Goal: Information Seeking & Learning: Check status

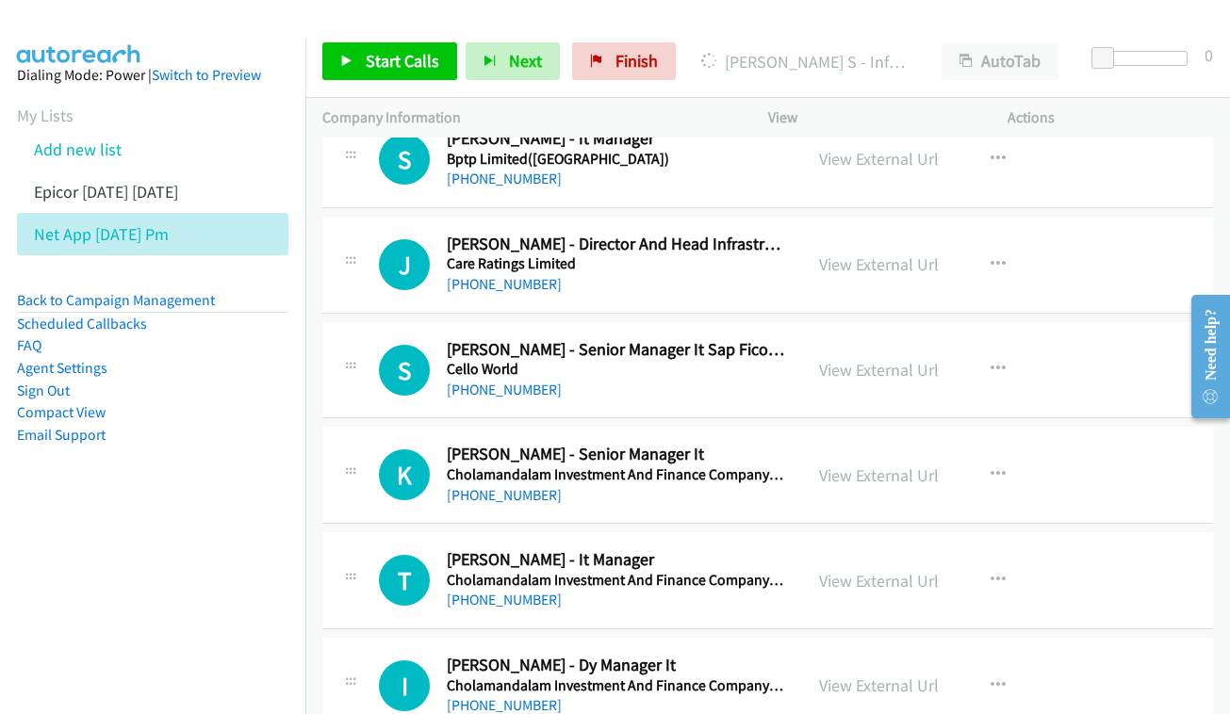
scroll to position [2680, 0]
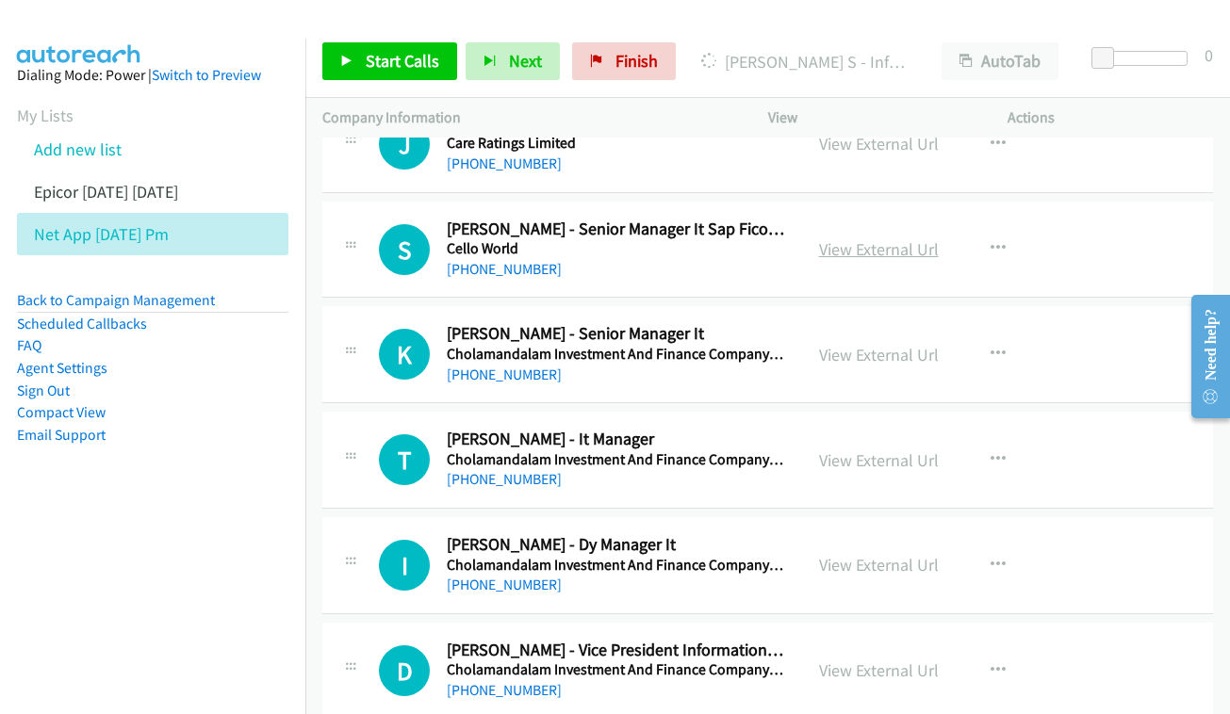
click at [856, 238] on link "View External Url" at bounding box center [879, 249] width 120 height 22
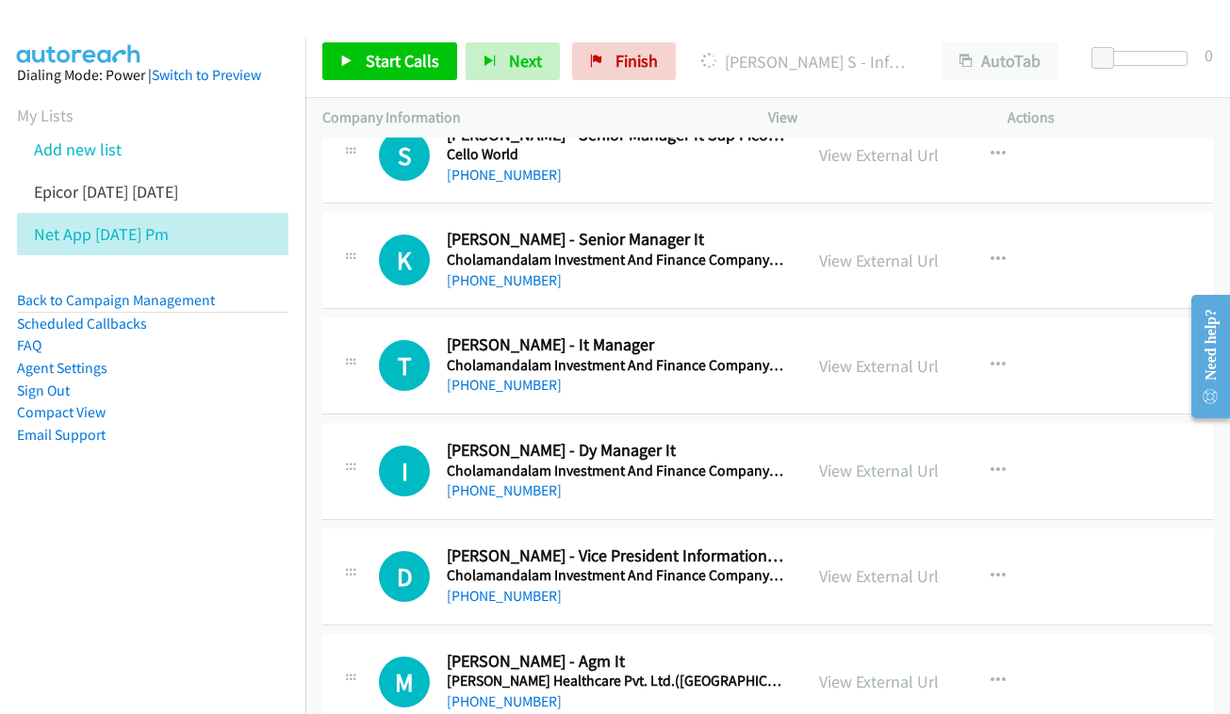
scroll to position [2775, 0]
click at [839, 231] on div "View External Url View External Url Schedule/Manage Callback Start Calls Here R…" at bounding box center [930, 259] width 256 height 62
click at [855, 249] on link "View External Url" at bounding box center [879, 260] width 120 height 22
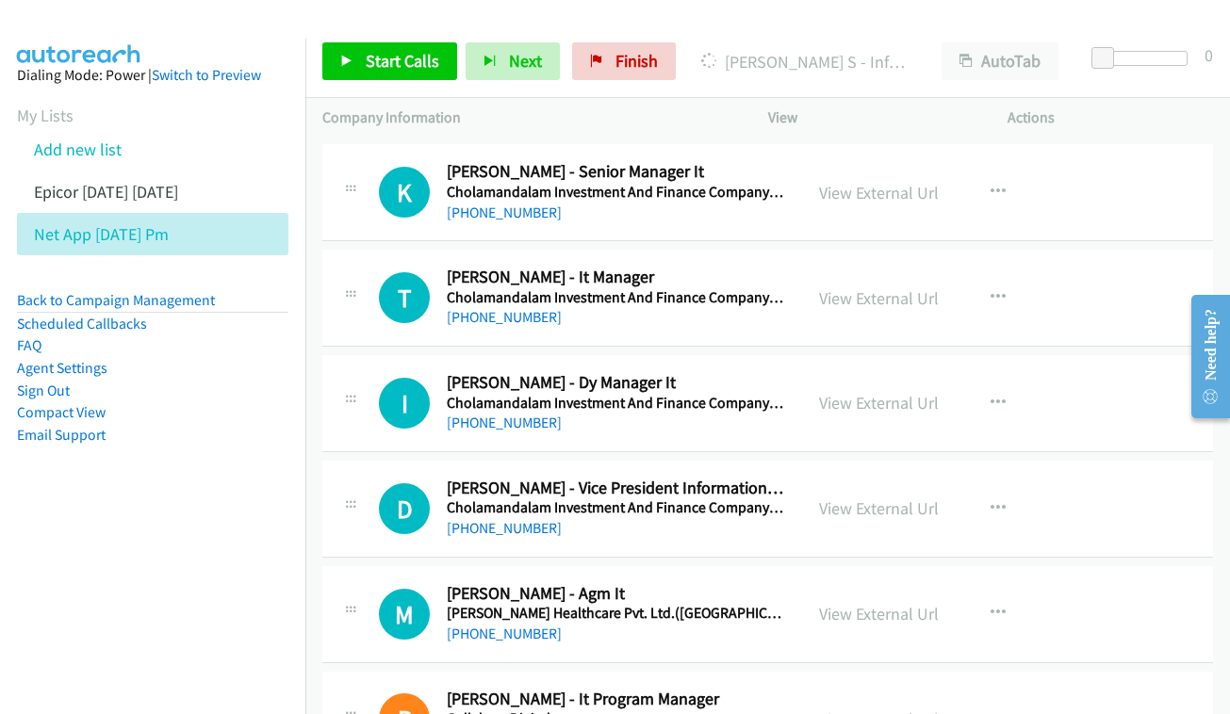
scroll to position [2875, 0]
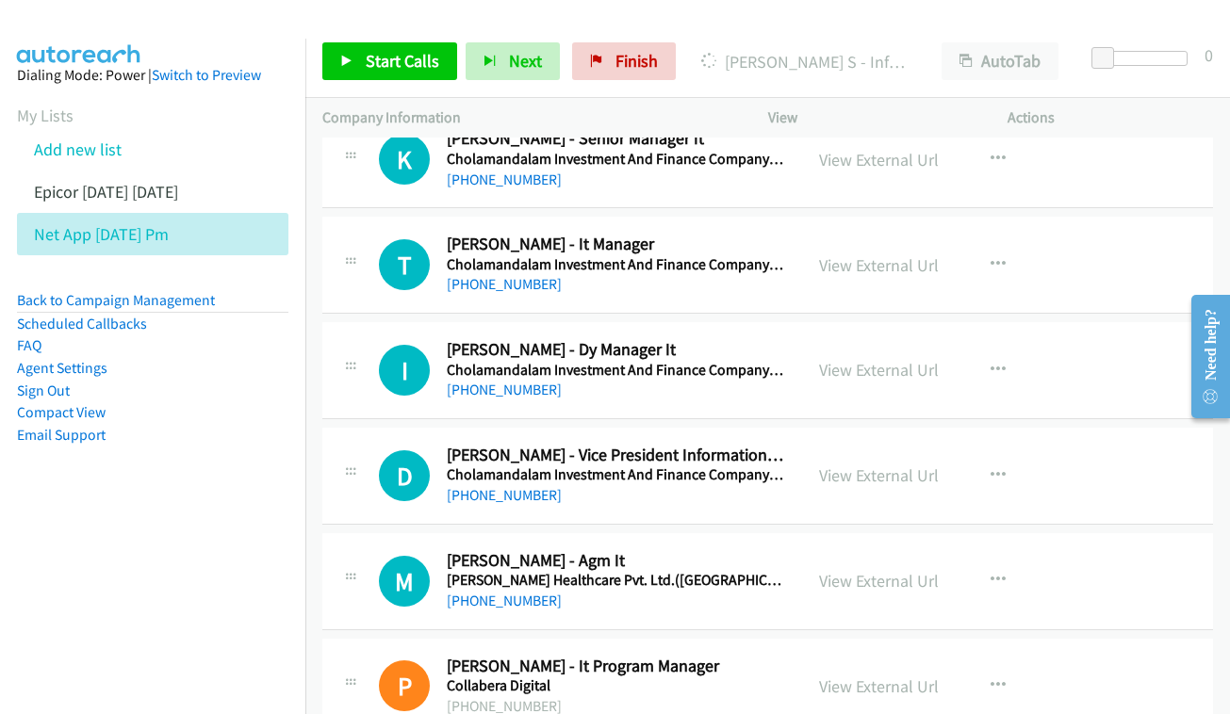
click at [869, 234] on div "View External Url View External Url Schedule/Manage Callback Start Calls Here R…" at bounding box center [930, 265] width 256 height 62
click at [867, 254] on link "View External Url" at bounding box center [879, 265] width 120 height 22
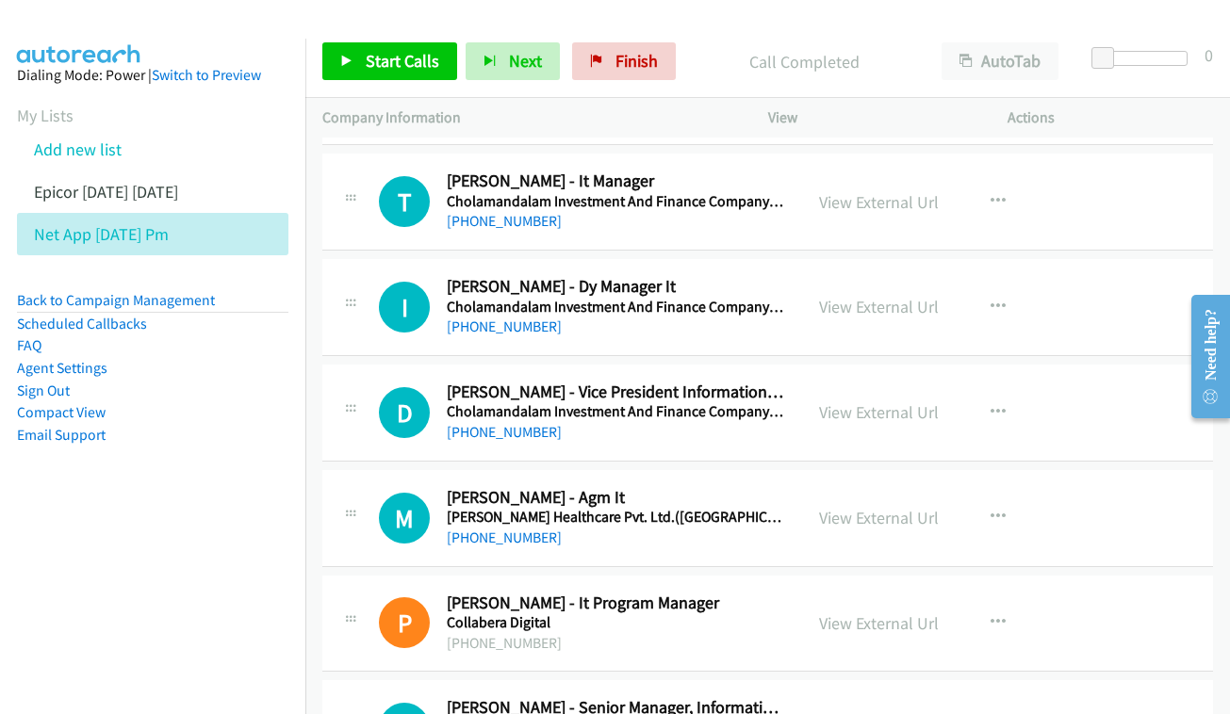
scroll to position [2958, 0]
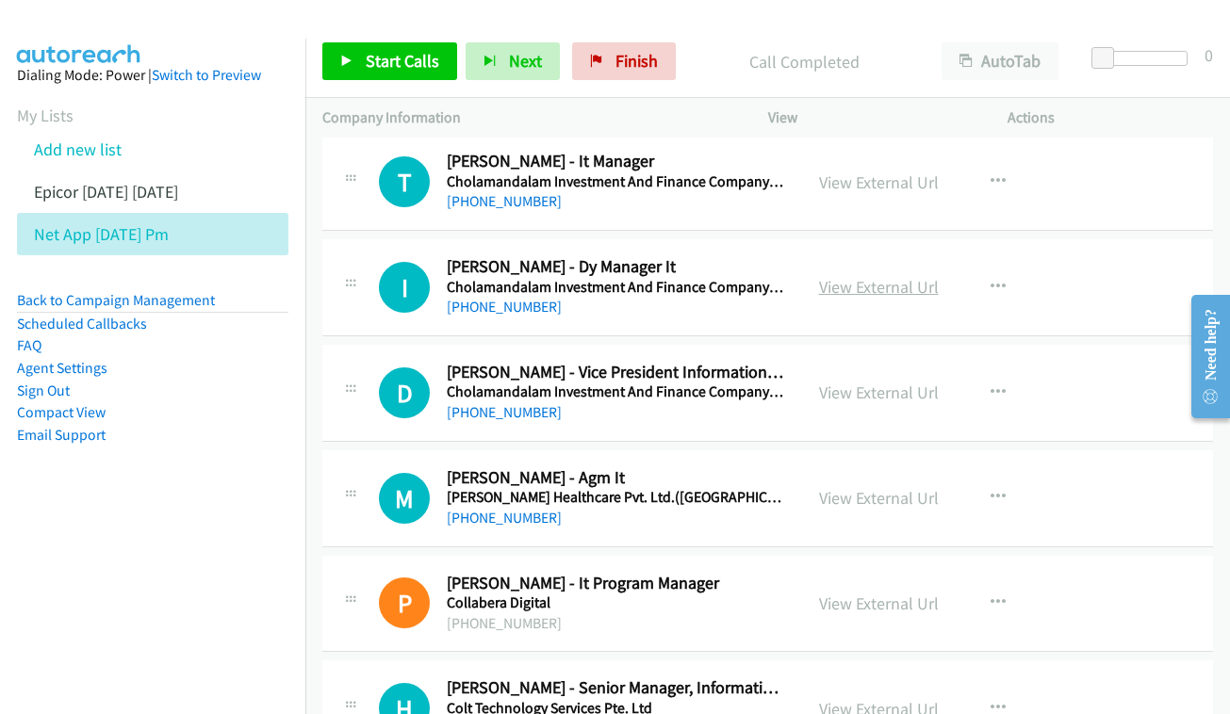
click at [892, 276] on link "View External Url" at bounding box center [879, 287] width 120 height 22
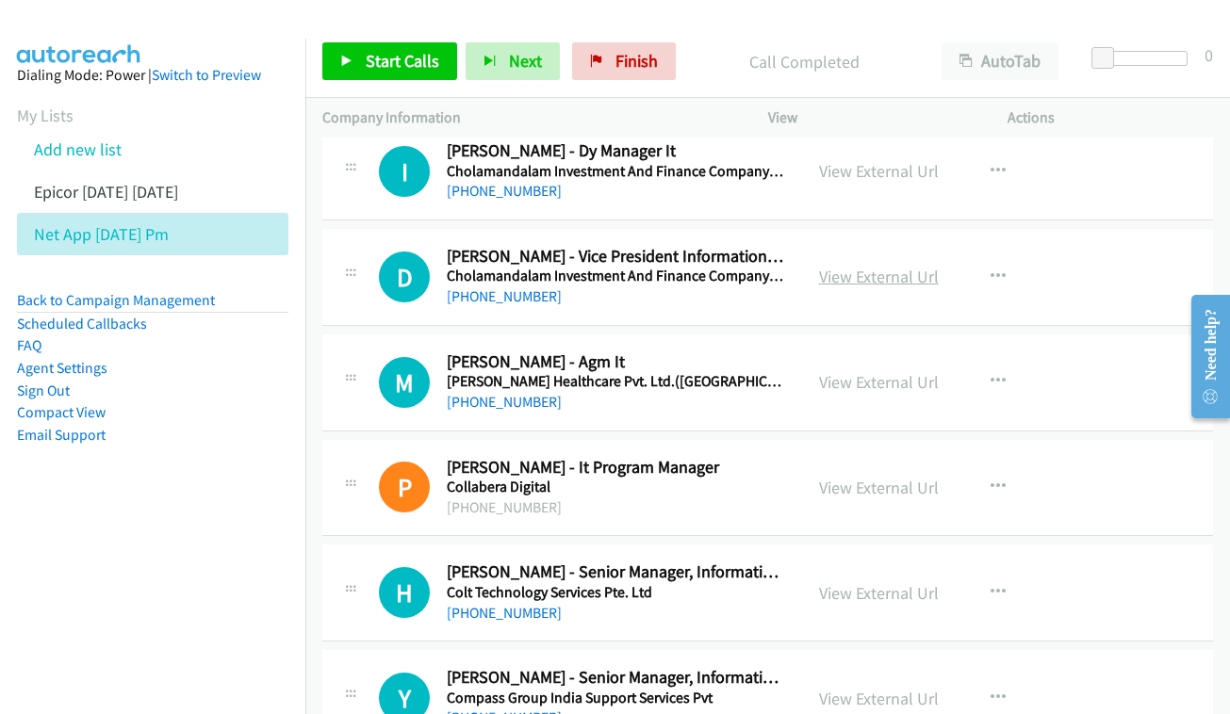
scroll to position [3076, 0]
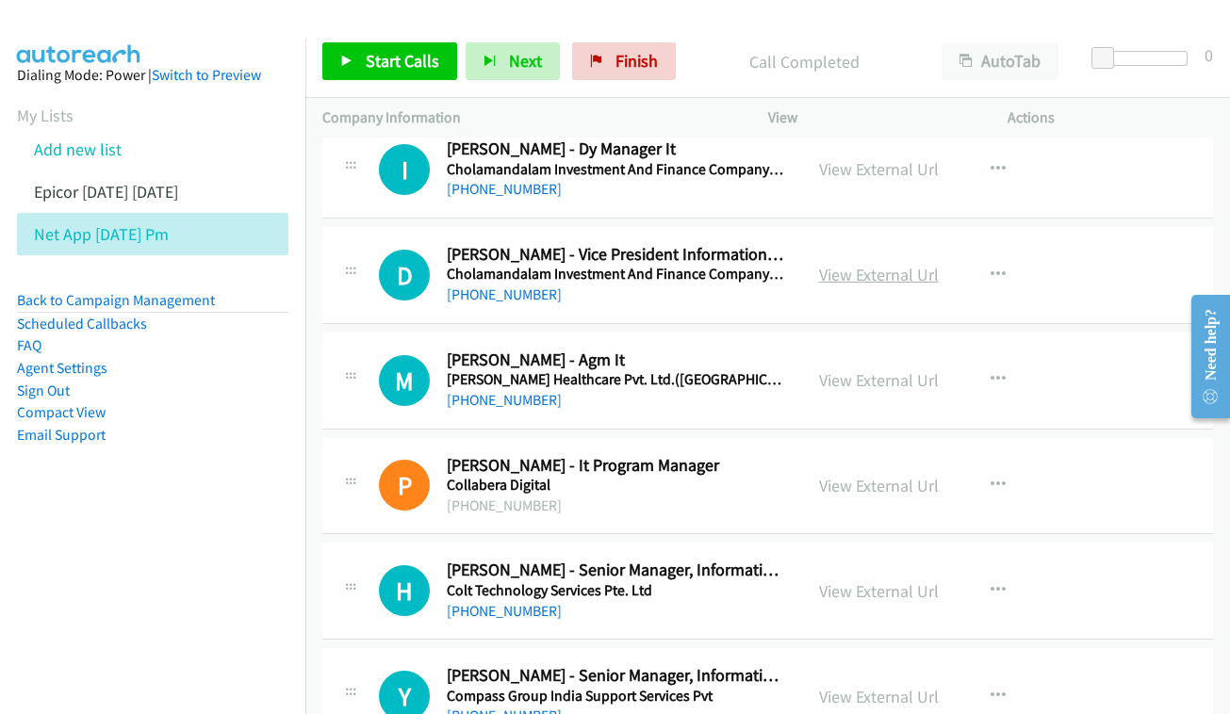
click at [857, 264] on link "View External Url" at bounding box center [879, 275] width 120 height 22
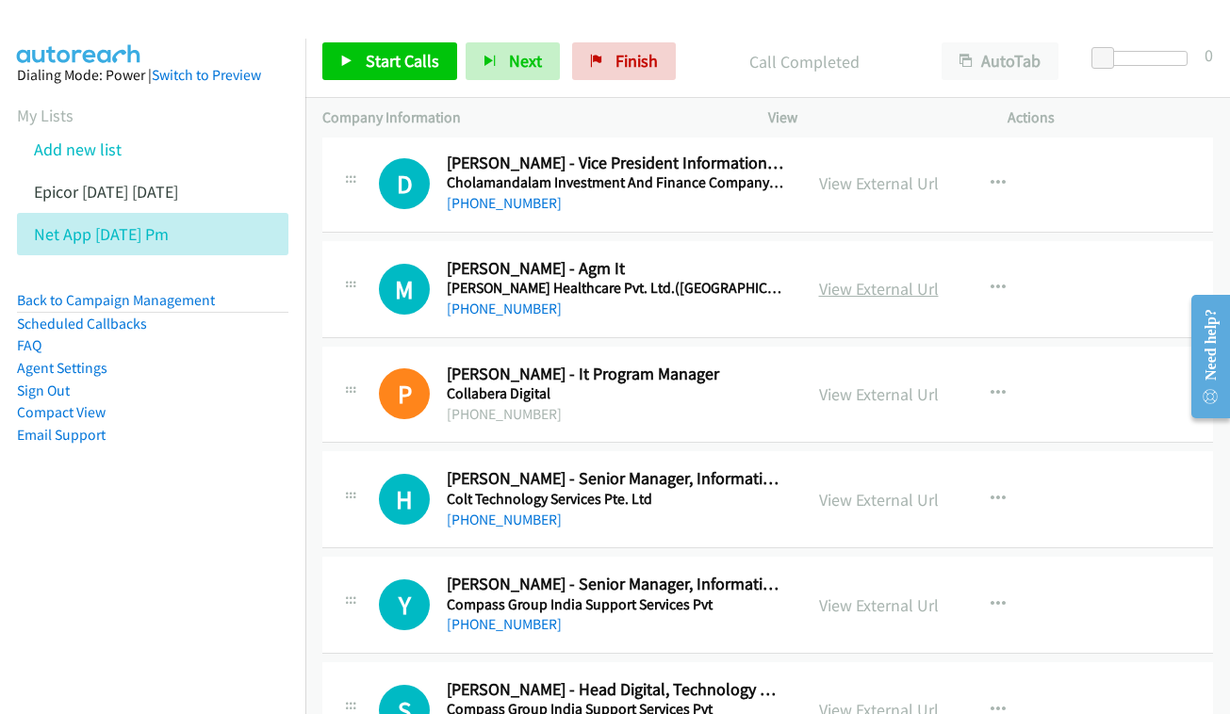
scroll to position [3181, 0]
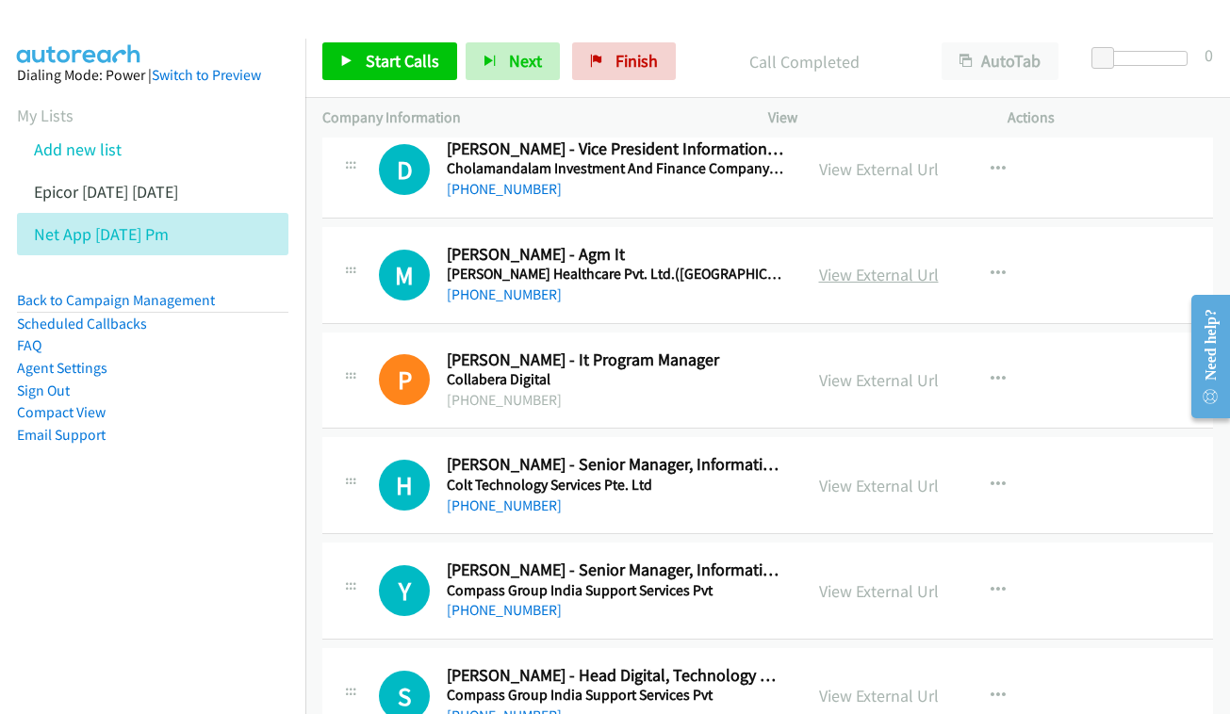
click at [871, 264] on link "View External Url" at bounding box center [879, 275] width 120 height 22
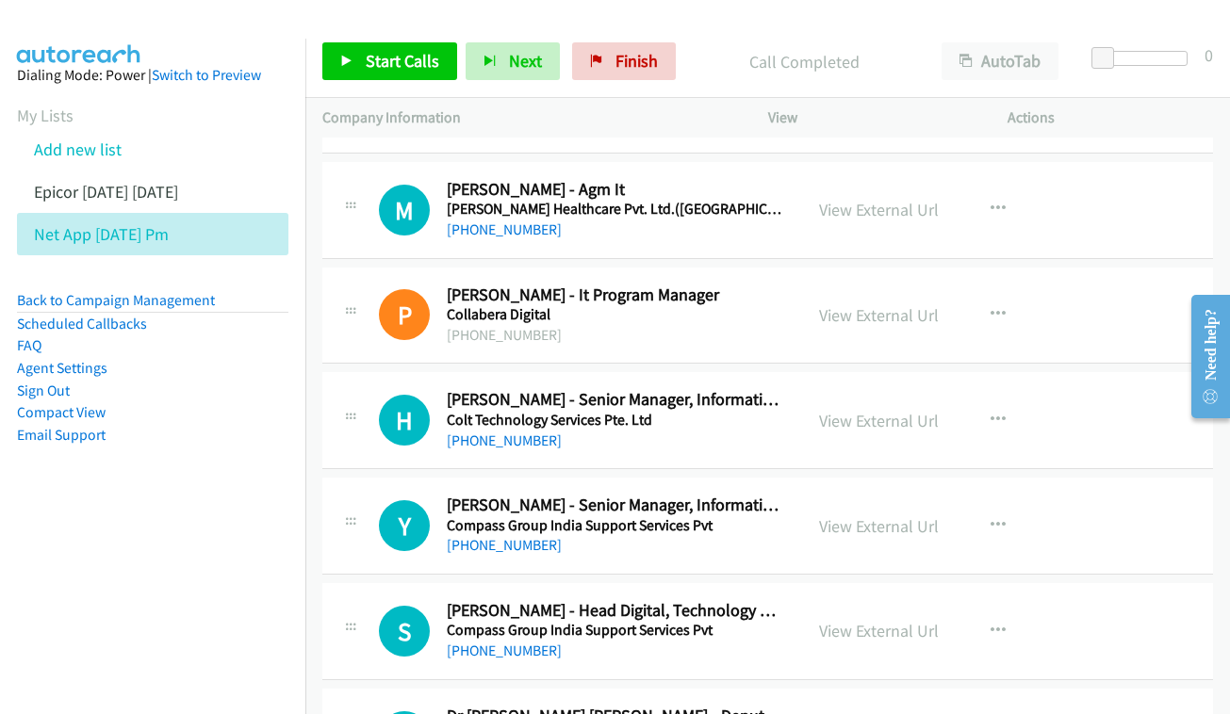
scroll to position [3275, 0]
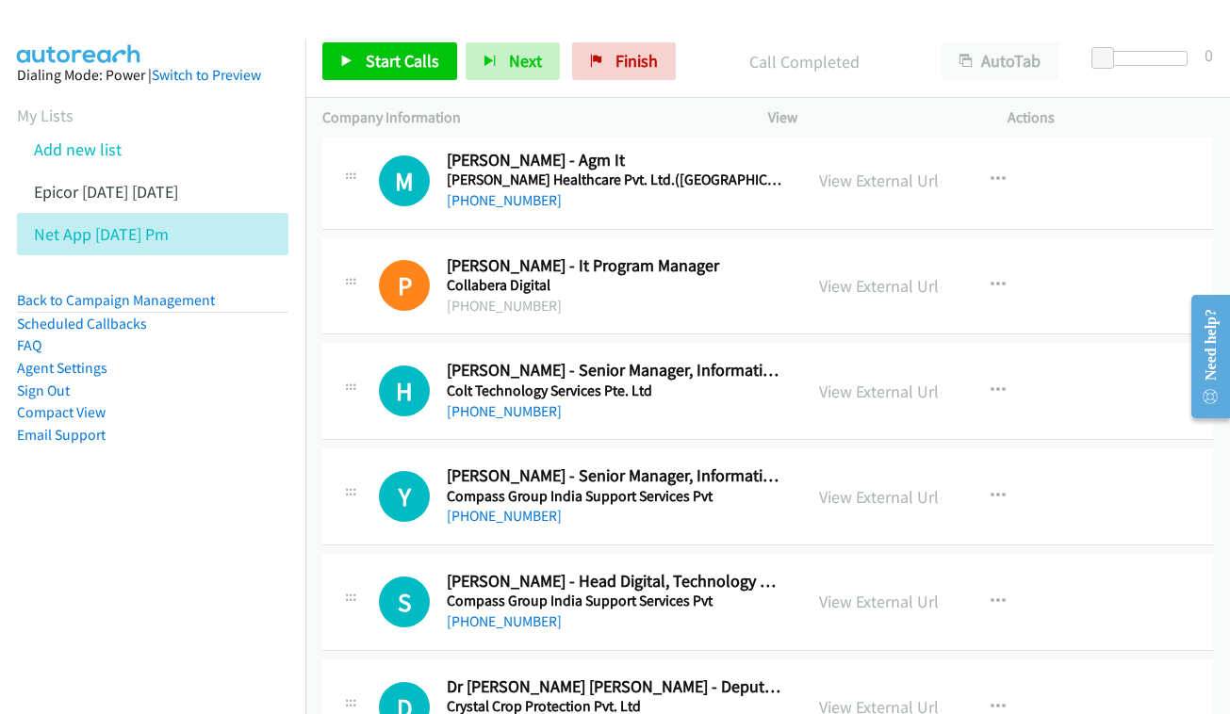
click at [849, 262] on div "P Callback Scheduled [PERSON_NAME] - It Program Manager Collabera Digital [GEOG…" at bounding box center [767, 286] width 890 height 97
click at [862, 255] on div "View External Url View External Url Schedule/Manage Callback Start Calls Here R…" at bounding box center [930, 286] width 256 height 62
click at [861, 275] on link "View External Url" at bounding box center [879, 286] width 120 height 22
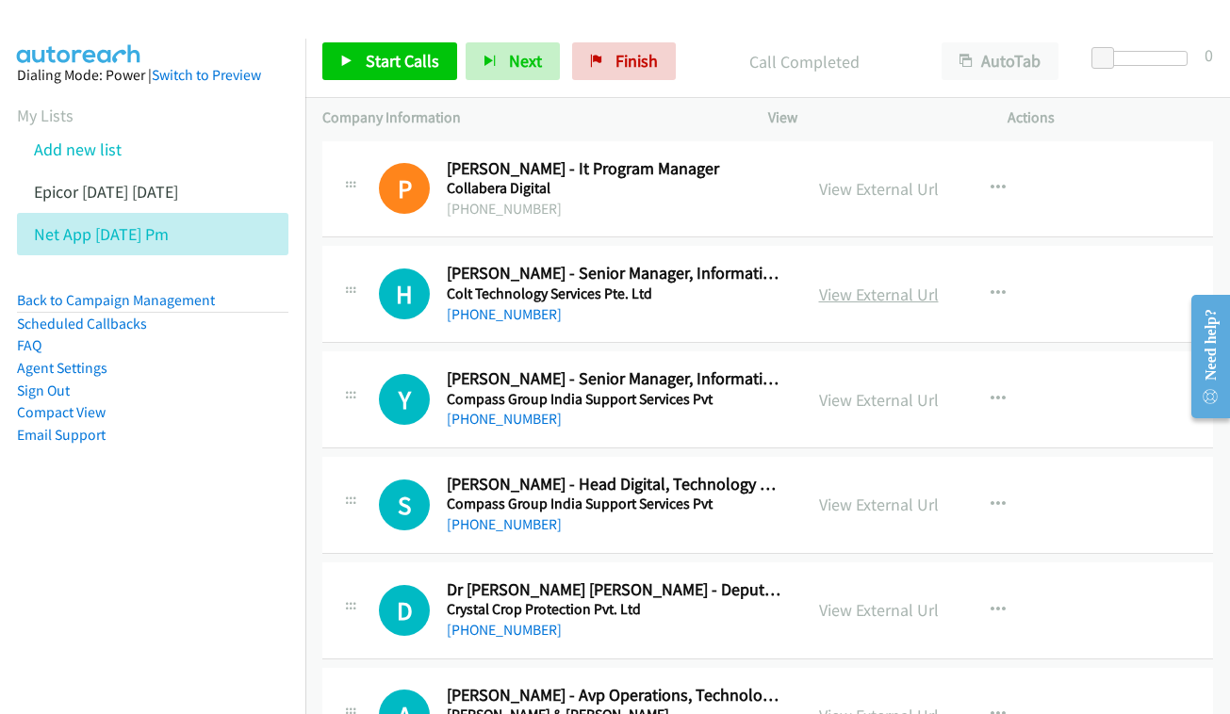
scroll to position [3373, 0]
click at [851, 283] on link "View External Url" at bounding box center [879, 294] width 120 height 22
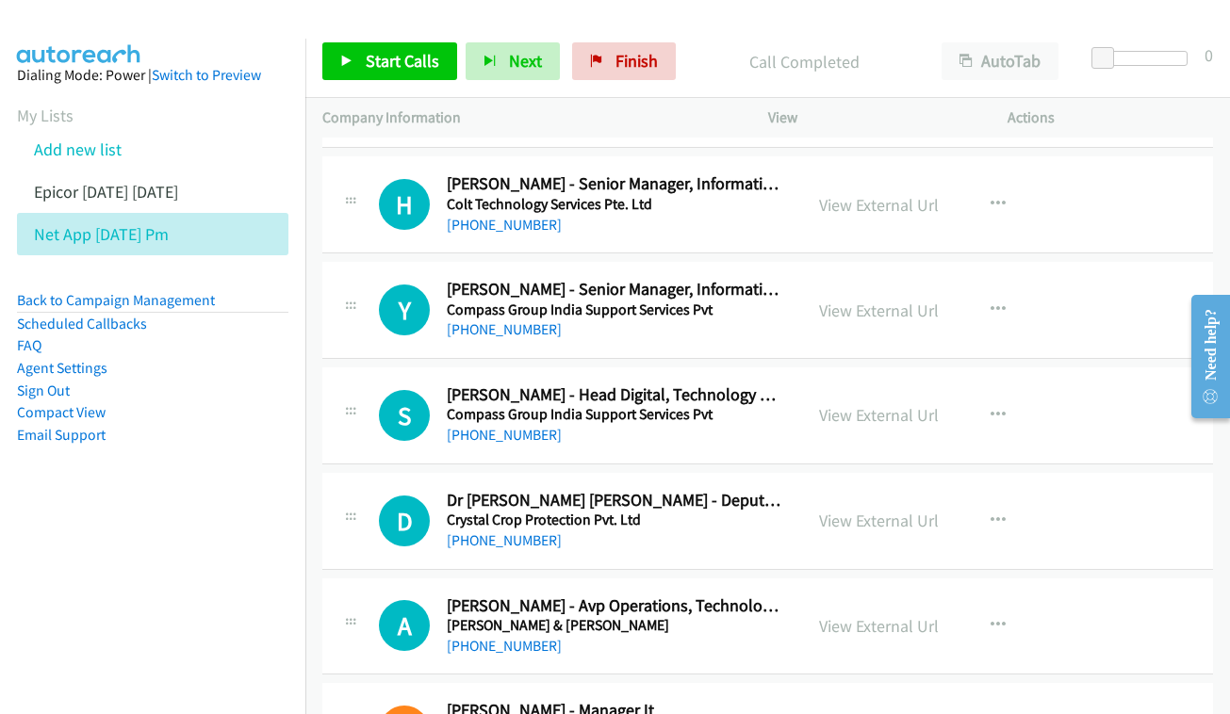
scroll to position [3479, 0]
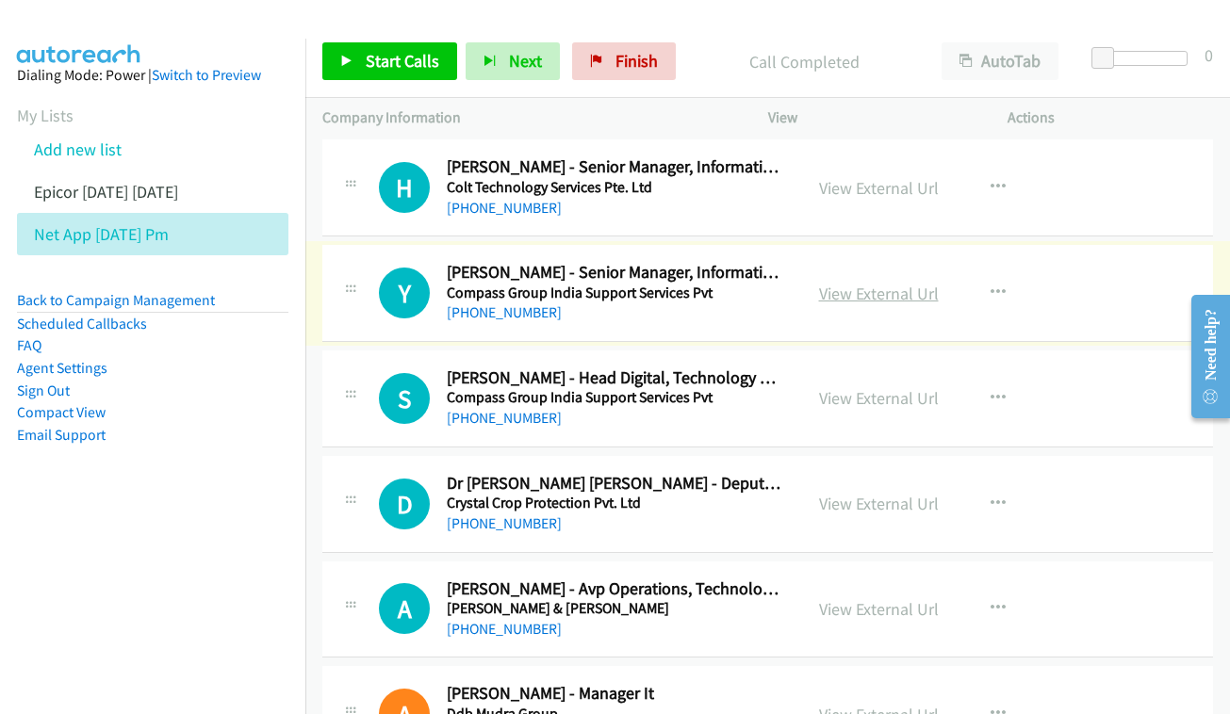
click at [872, 283] on link "View External Url" at bounding box center [879, 294] width 120 height 22
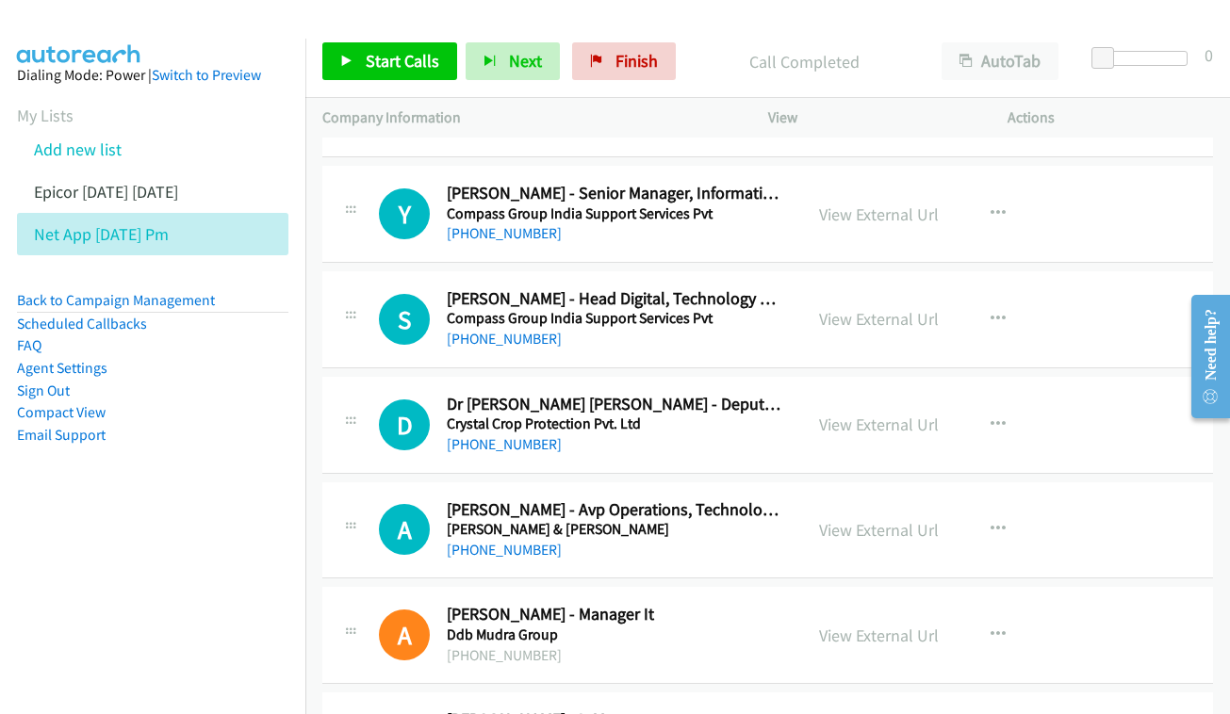
scroll to position [3575, 0]
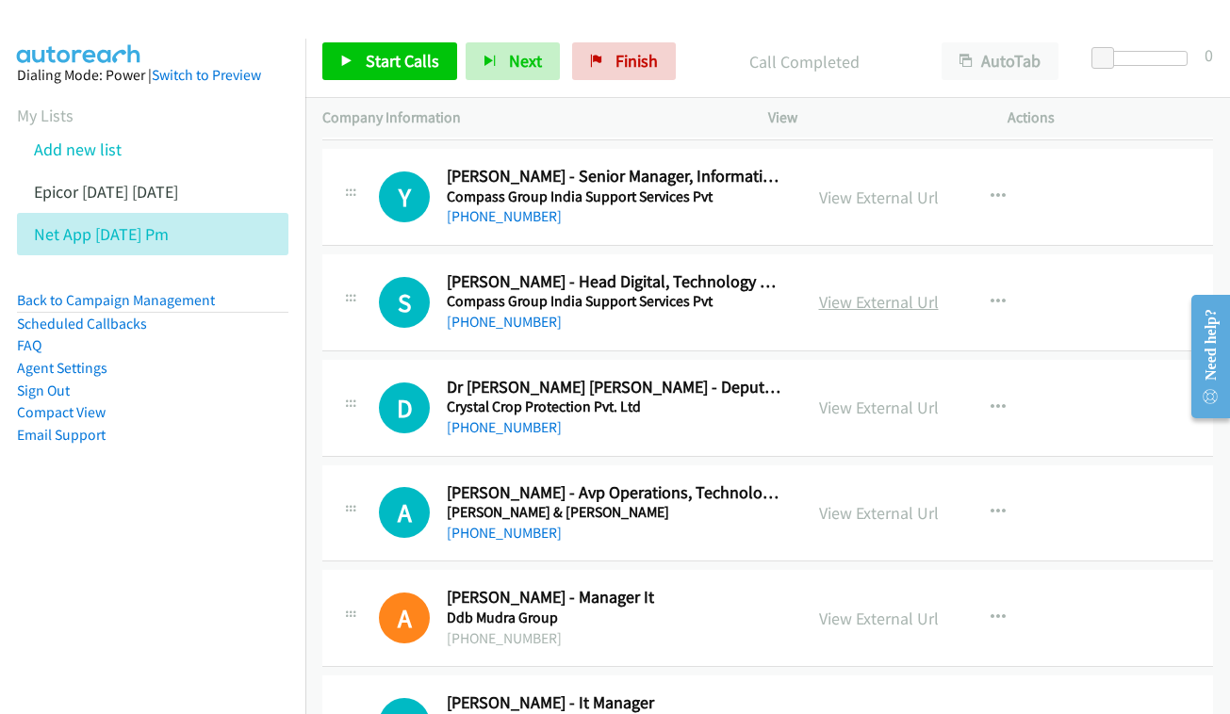
click at [909, 291] on link "View External Url" at bounding box center [879, 302] width 120 height 22
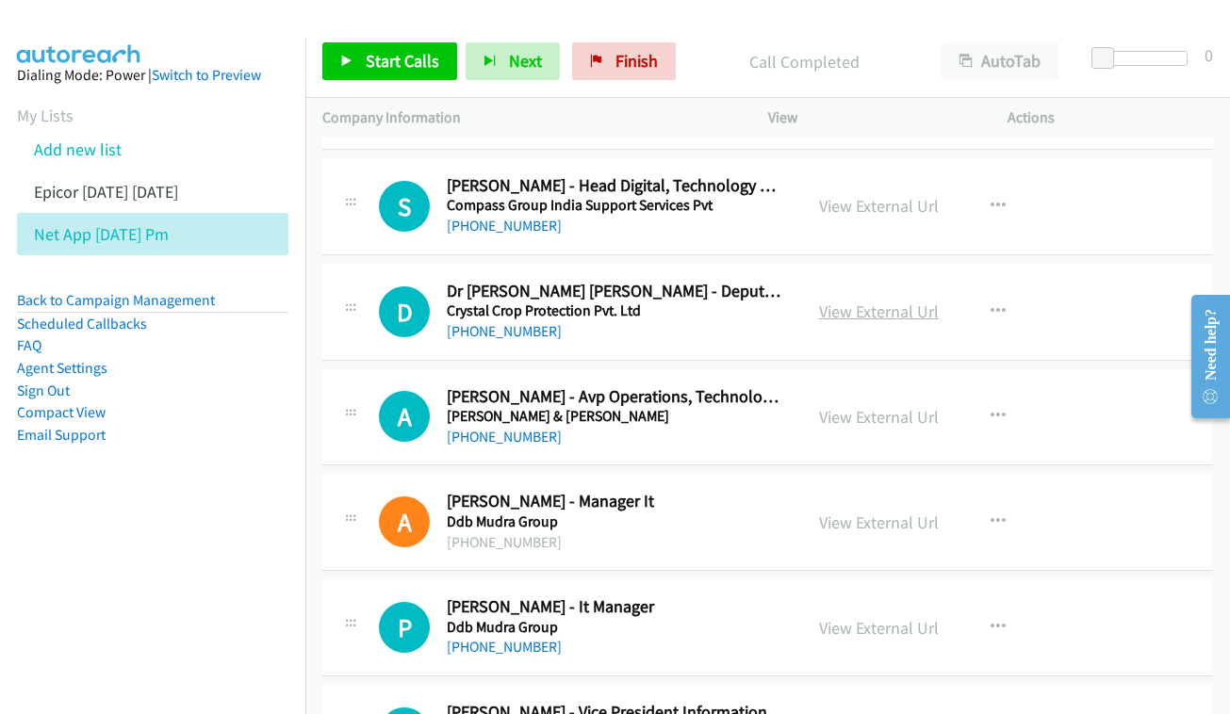
click at [886, 301] on link "View External Url" at bounding box center [879, 312] width 120 height 22
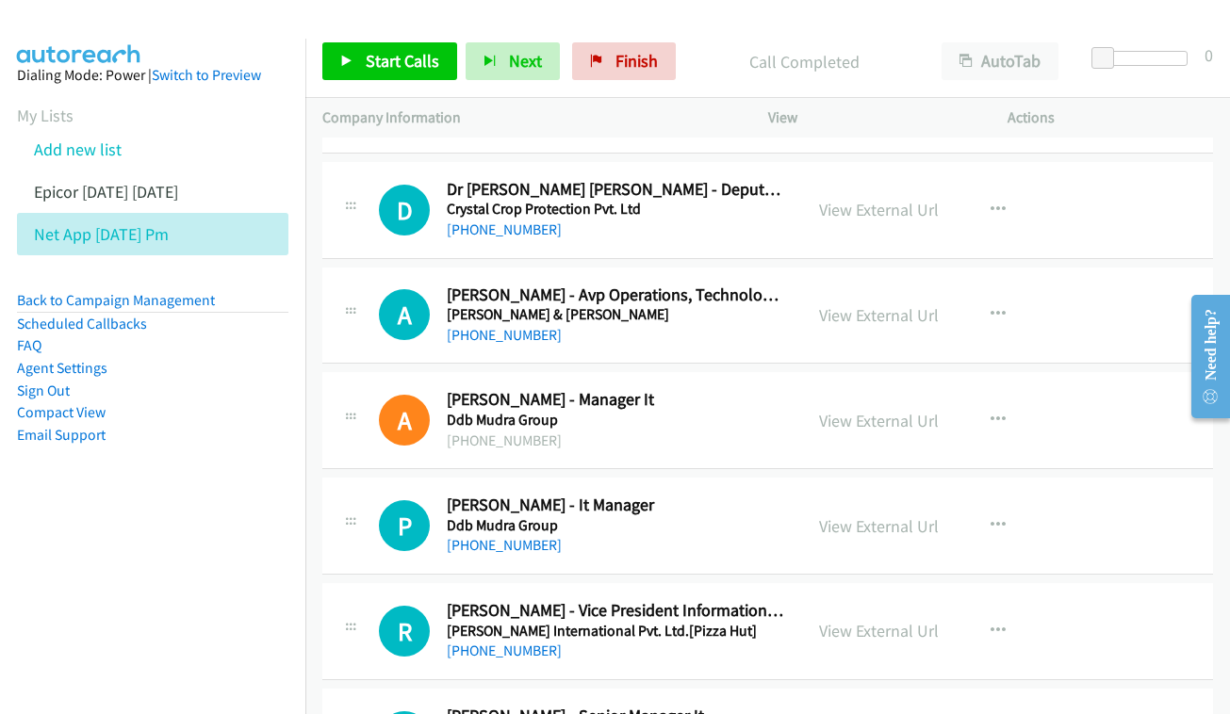
drag, startPoint x: 656, startPoint y: 230, endPoint x: 767, endPoint y: 249, distance: 112.8
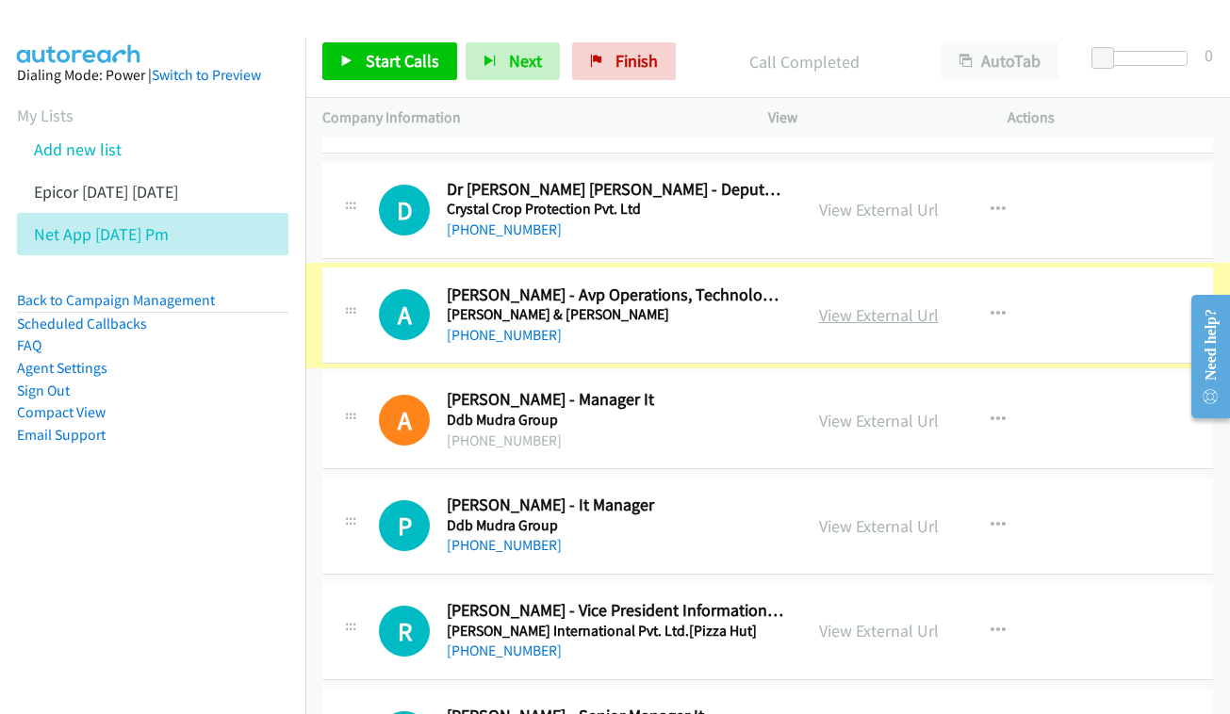
click at [825, 304] on link "View External Url" at bounding box center [879, 315] width 120 height 22
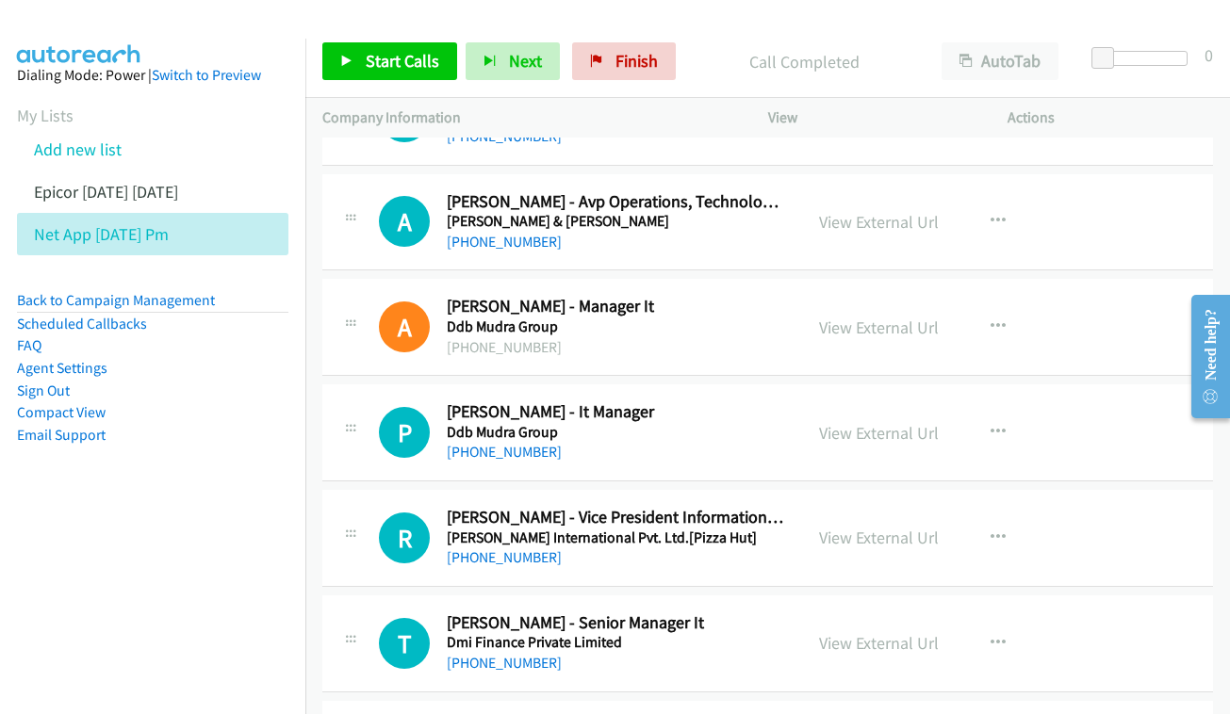
scroll to position [3878, 0]
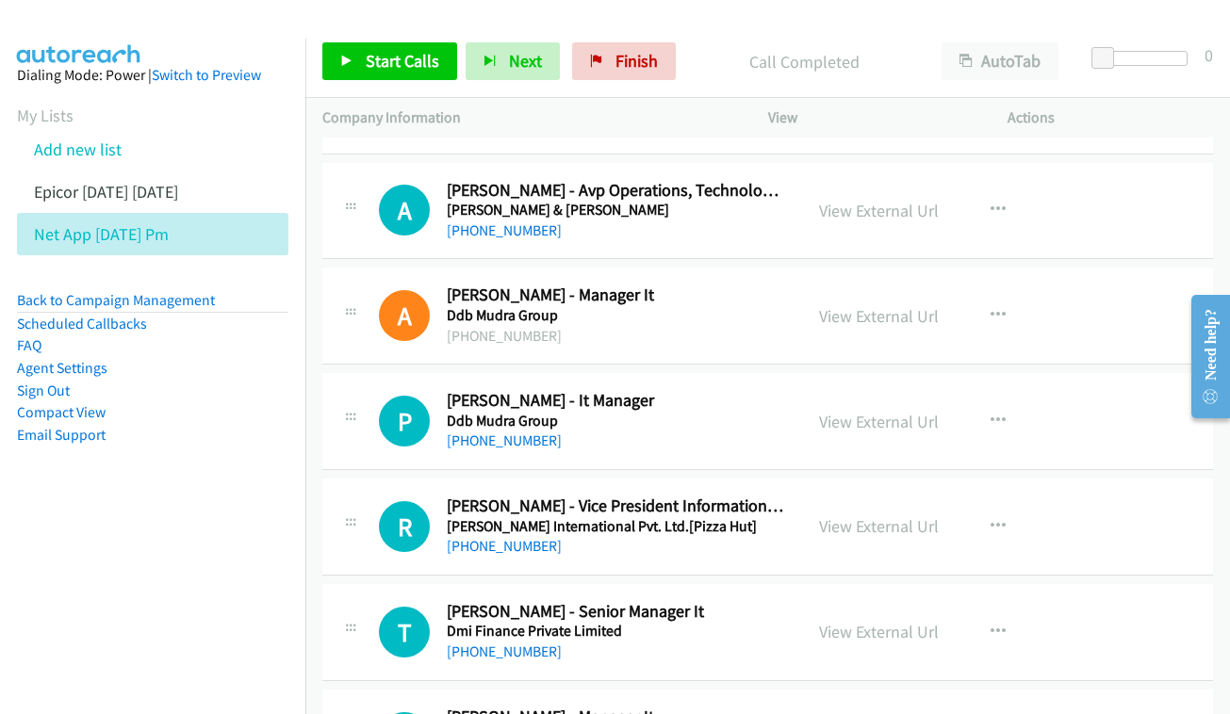
click at [892, 285] on div "View External Url View External Url Schedule/Manage Callback Start Calls Here R…" at bounding box center [930, 316] width 256 height 62
click at [890, 305] on link "View External Url" at bounding box center [879, 316] width 120 height 22
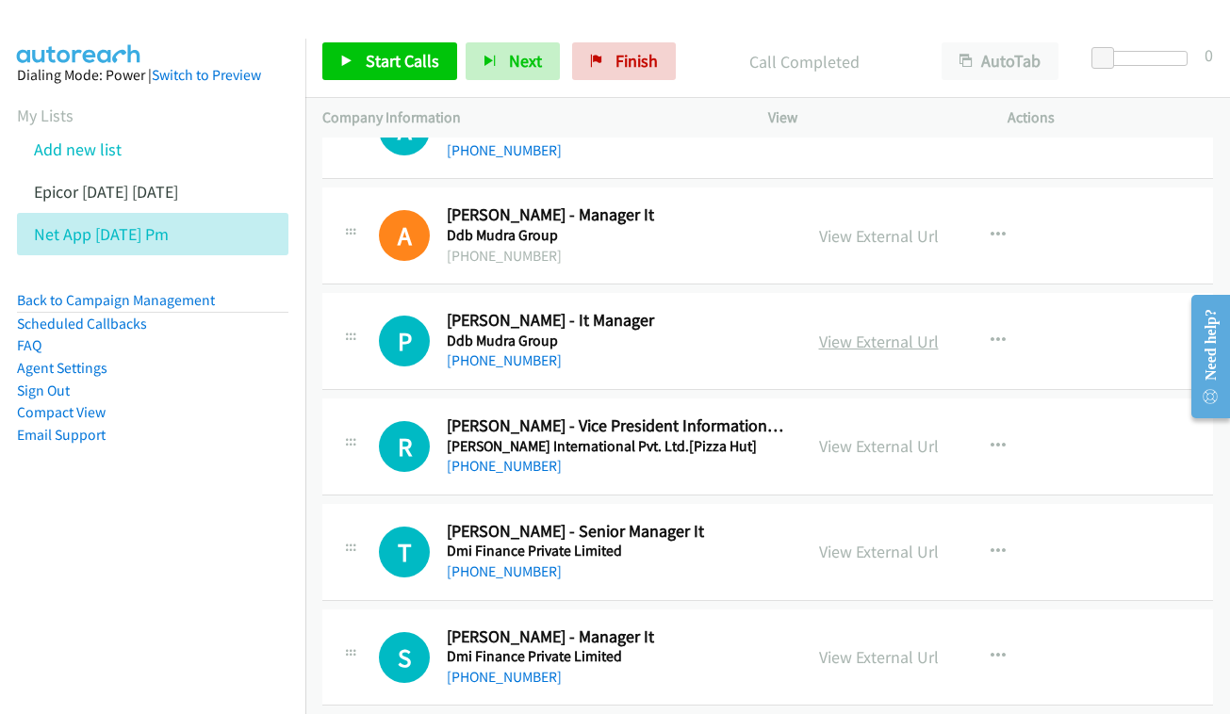
scroll to position [3979, 0]
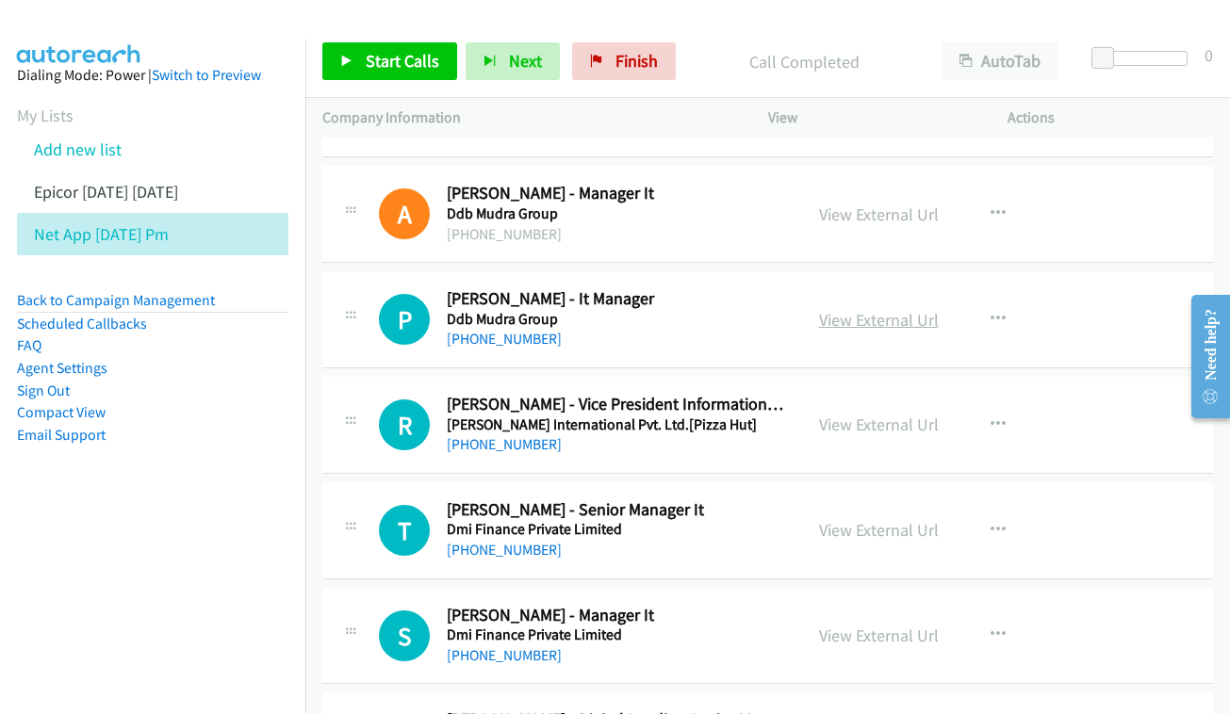
click at [899, 309] on link "View External Url" at bounding box center [879, 320] width 120 height 22
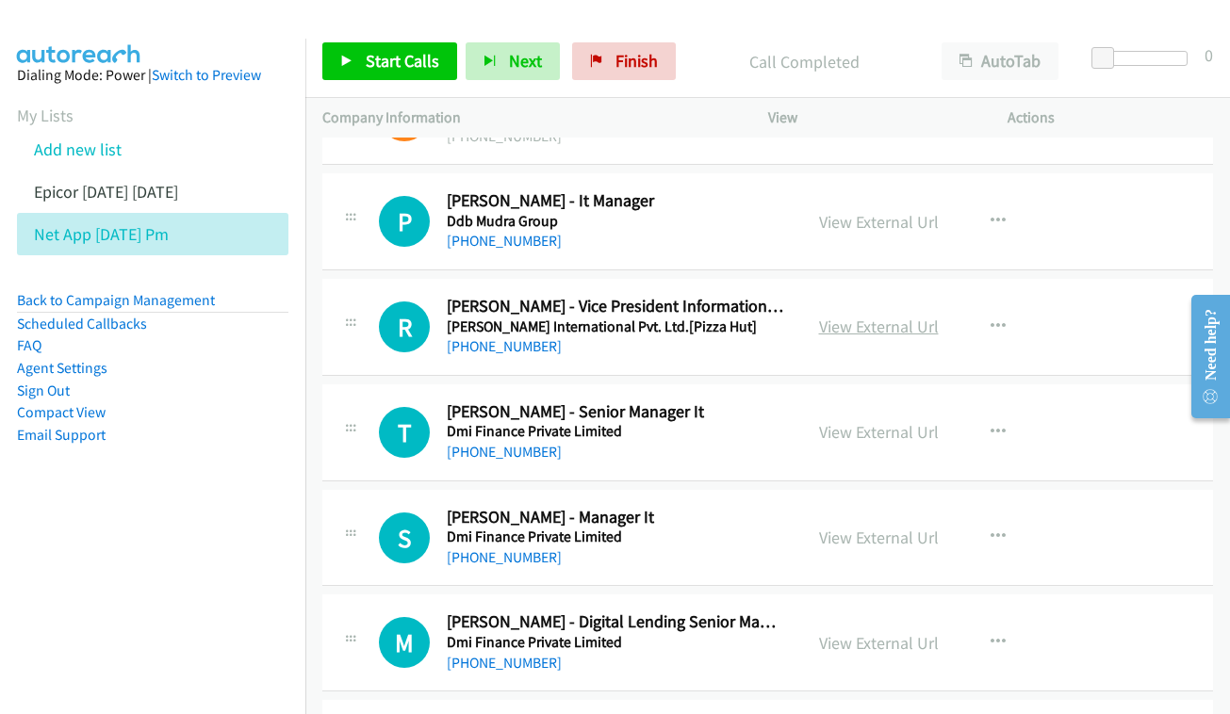
scroll to position [4079, 0]
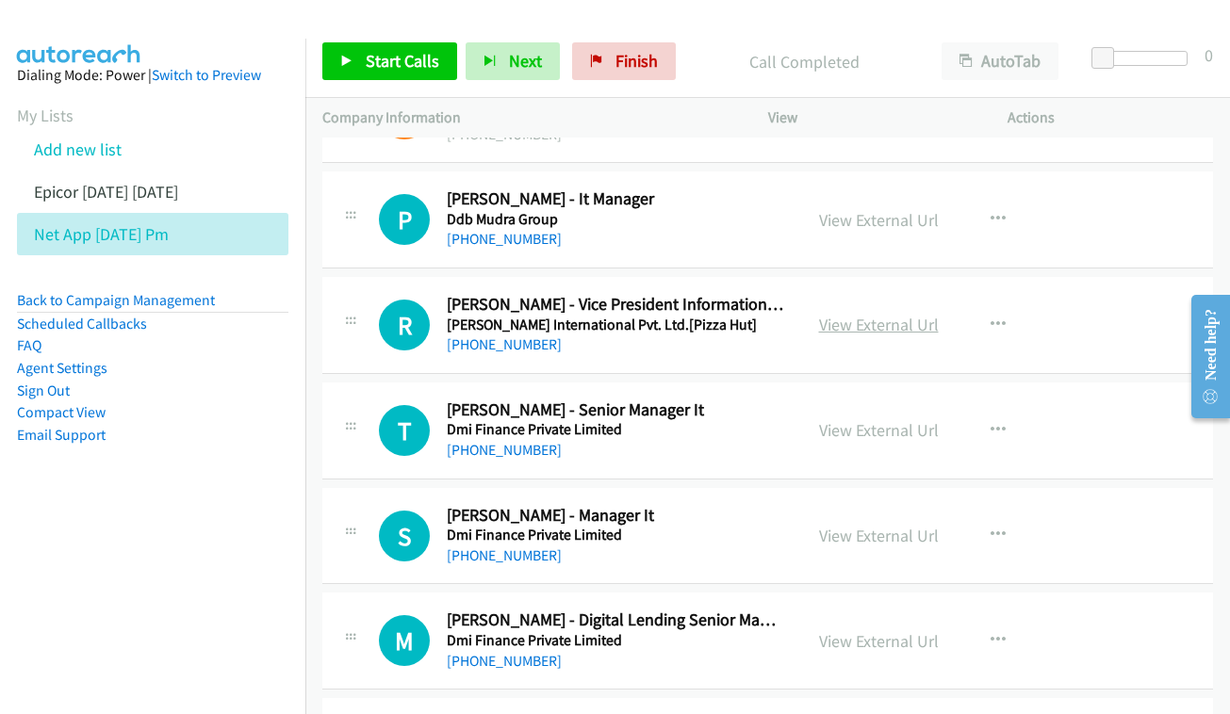
click at [876, 314] on link "View External Url" at bounding box center [879, 325] width 120 height 22
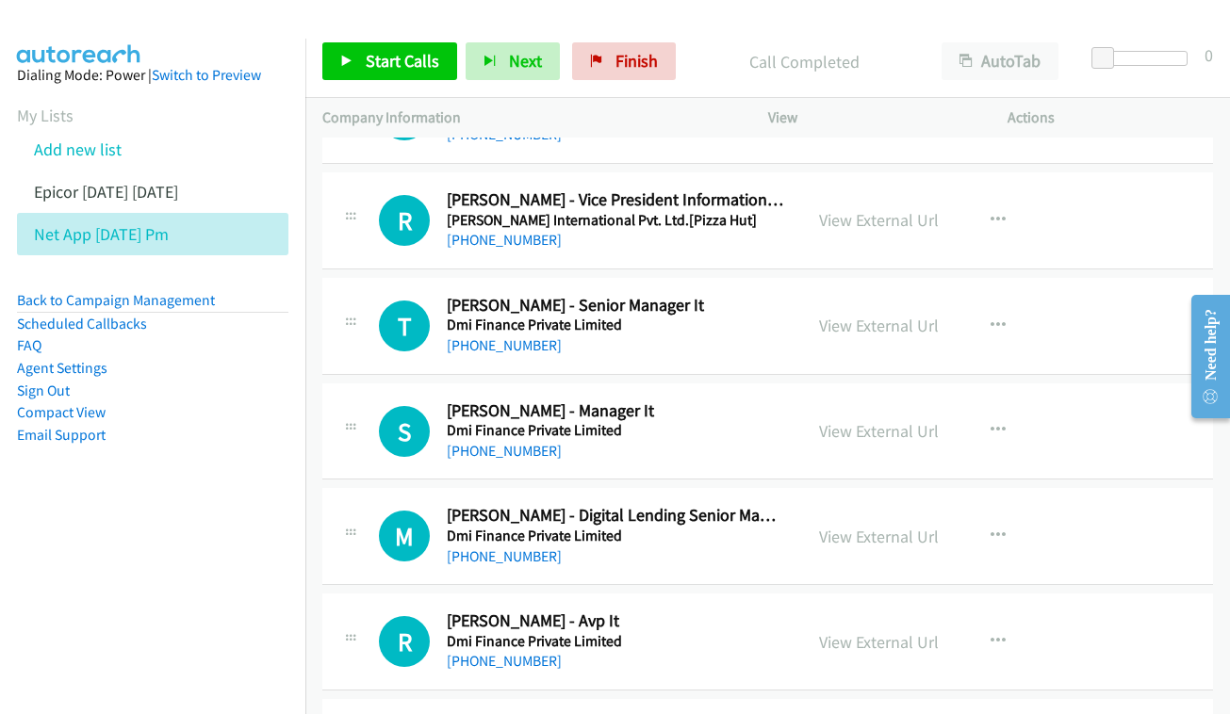
scroll to position [4185, 0]
click at [874, 314] on link "View External Url" at bounding box center [879, 325] width 120 height 22
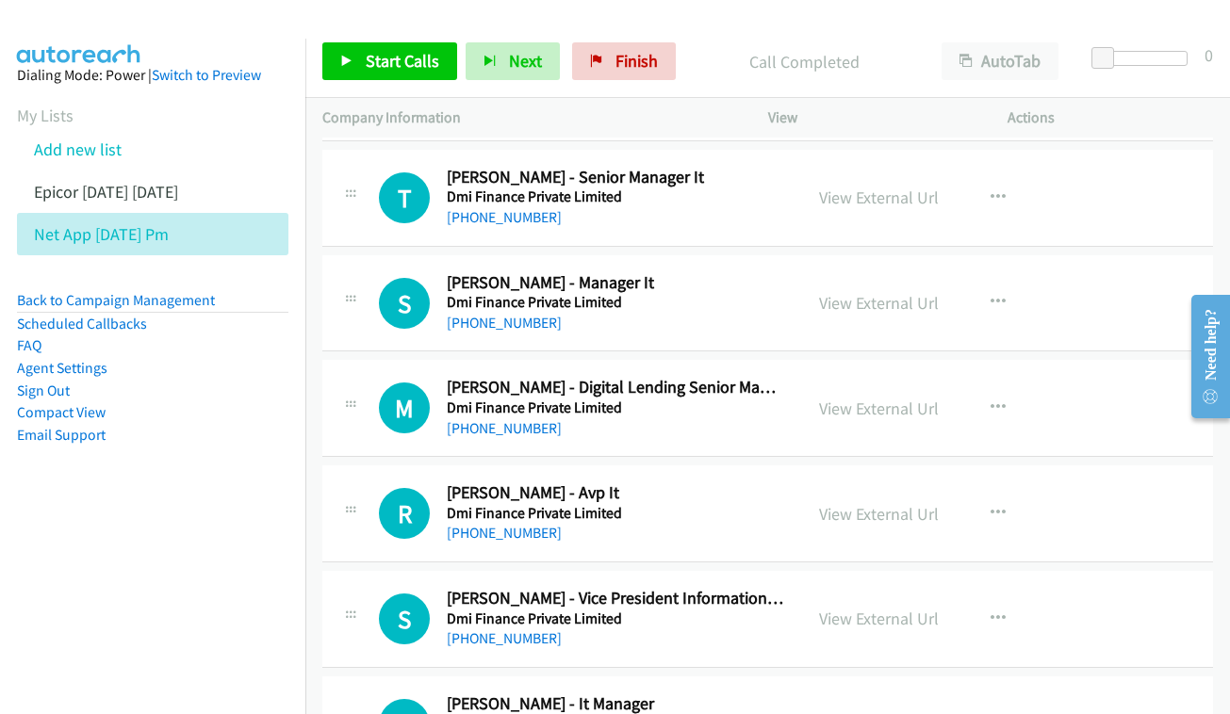
scroll to position [4313, 0]
click at [825, 291] on link "View External Url" at bounding box center [879, 302] width 120 height 22
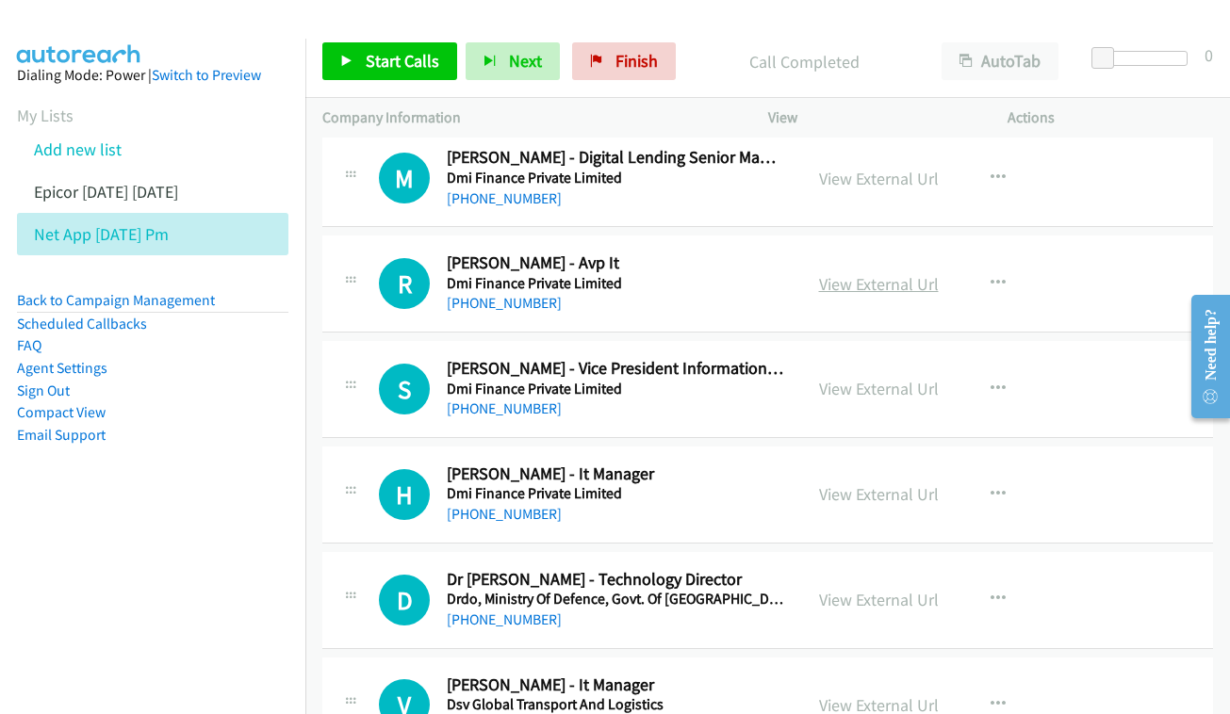
scroll to position [4563, 0]
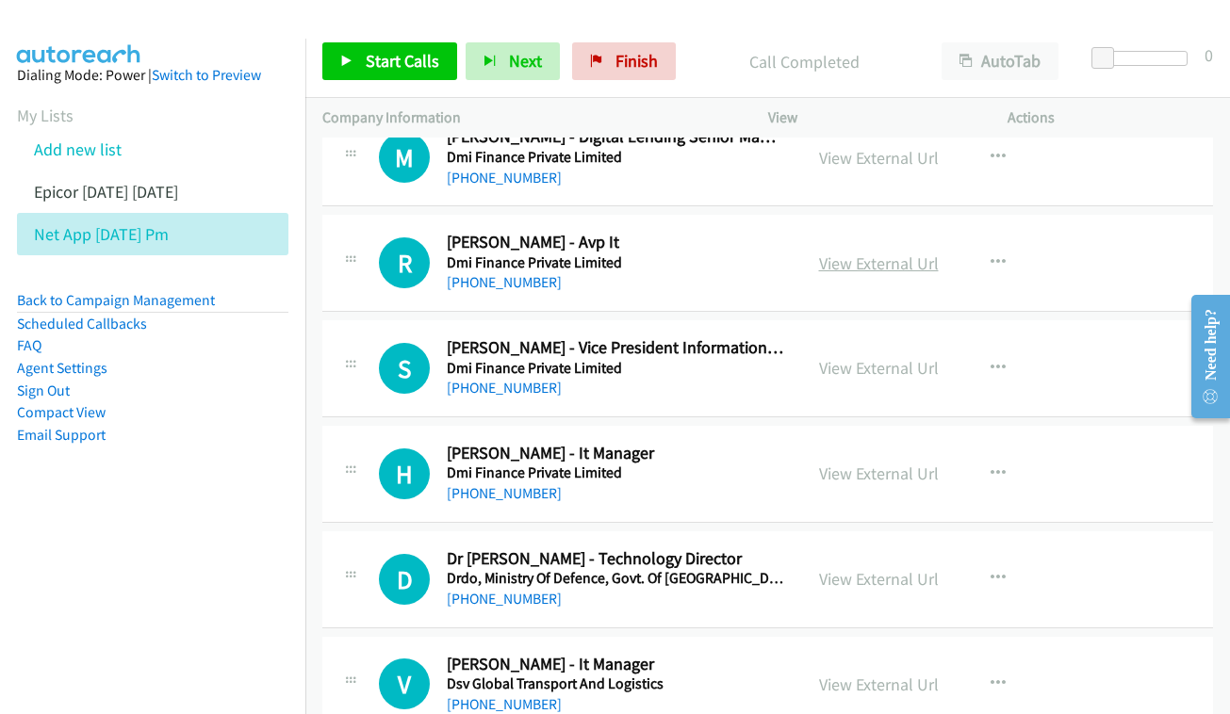
click at [872, 253] on link "View External Url" at bounding box center [879, 264] width 120 height 22
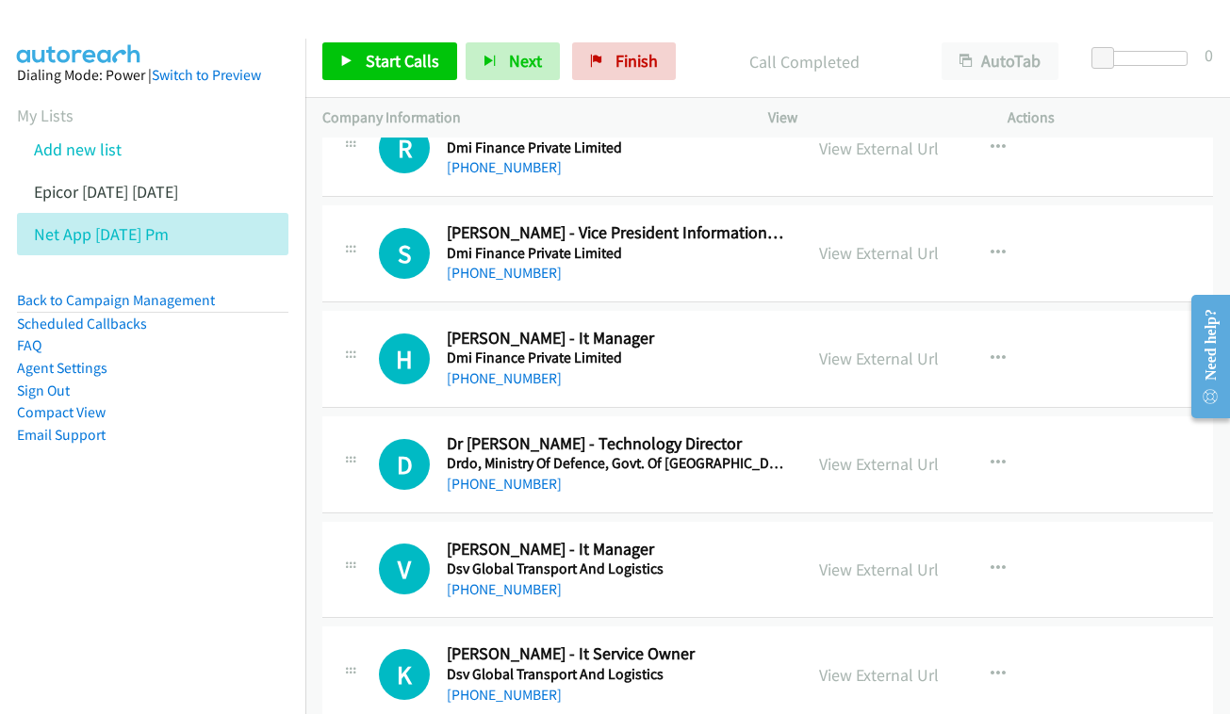
scroll to position [4671, 0]
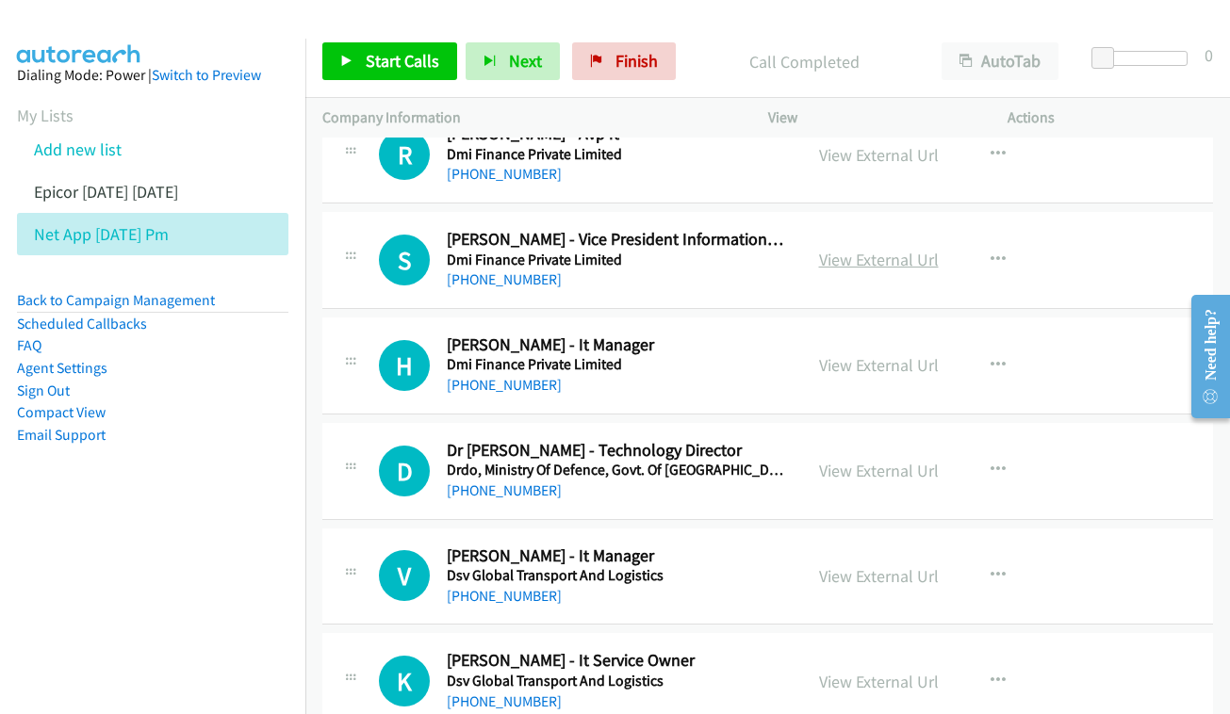
click at [854, 249] on link "View External Url" at bounding box center [879, 260] width 120 height 22
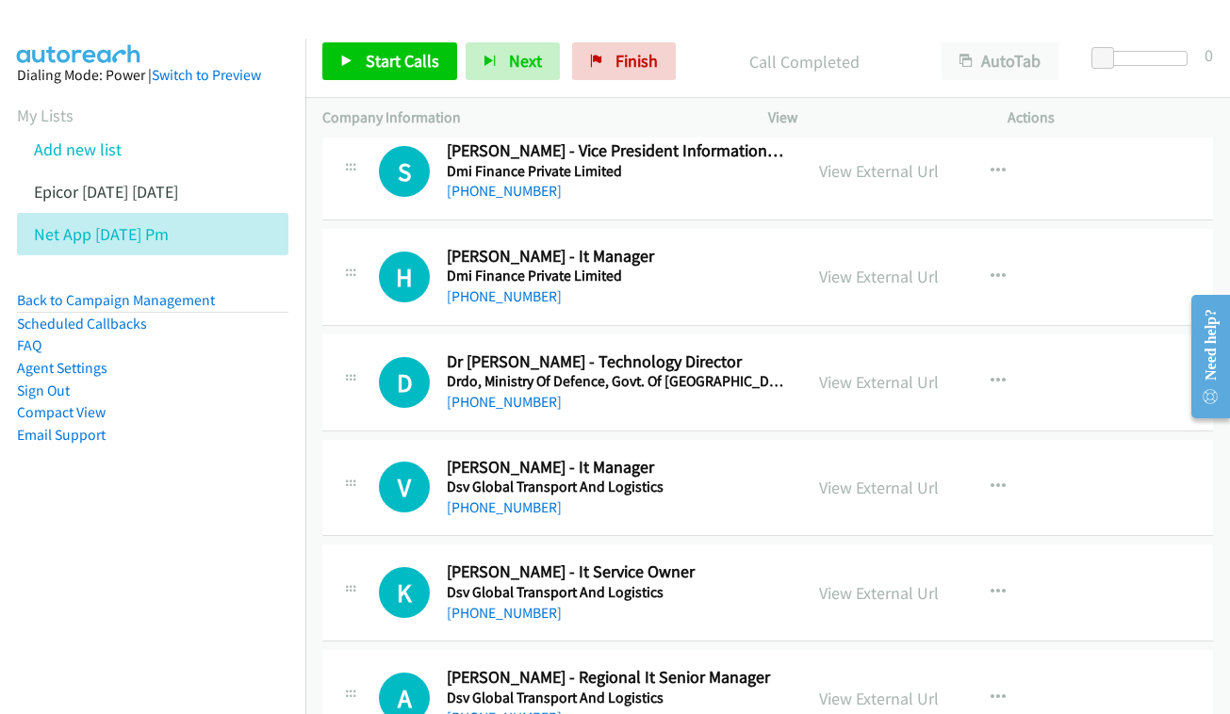
scroll to position [4792, 0]
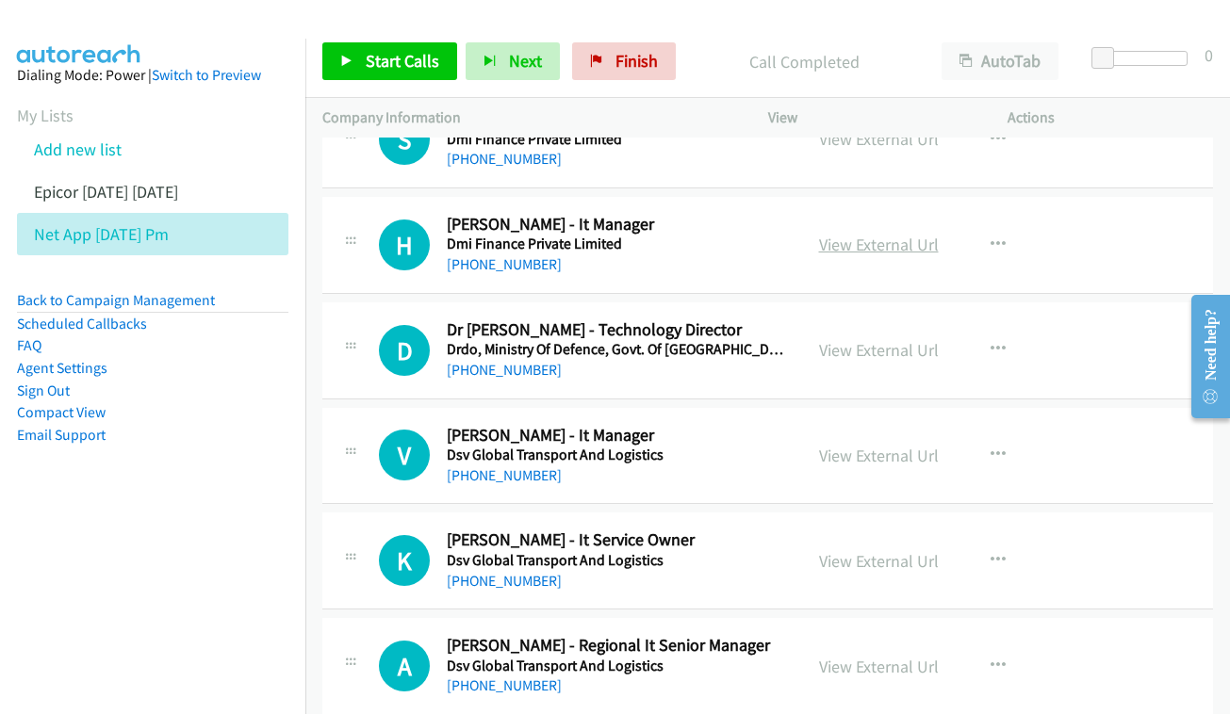
click at [846, 234] on link "View External Url" at bounding box center [879, 245] width 120 height 22
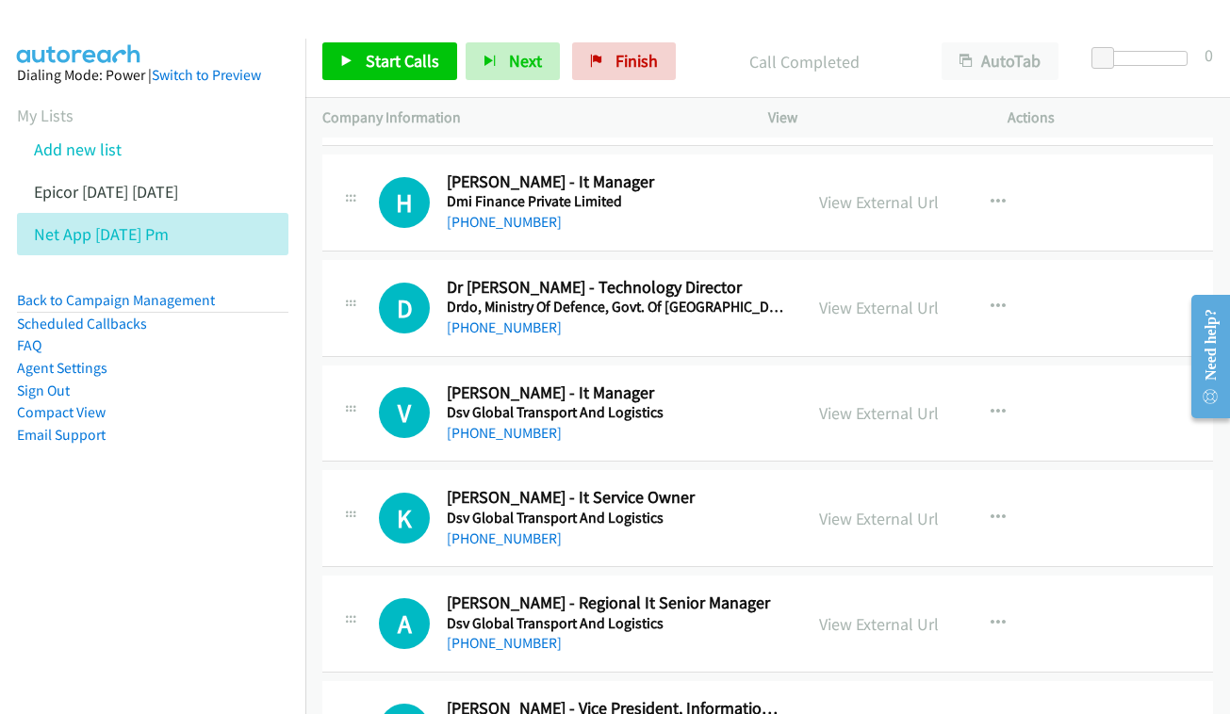
scroll to position [4848, 0]
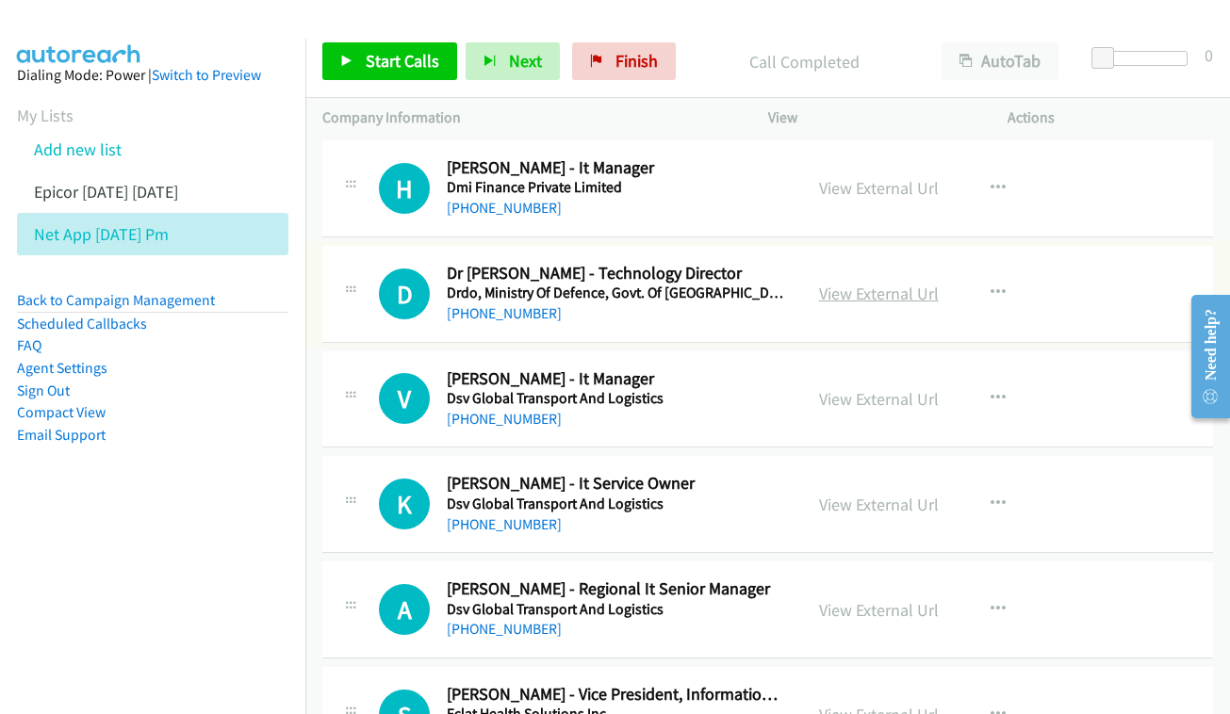
click at [894, 283] on link "View External Url" at bounding box center [879, 294] width 120 height 22
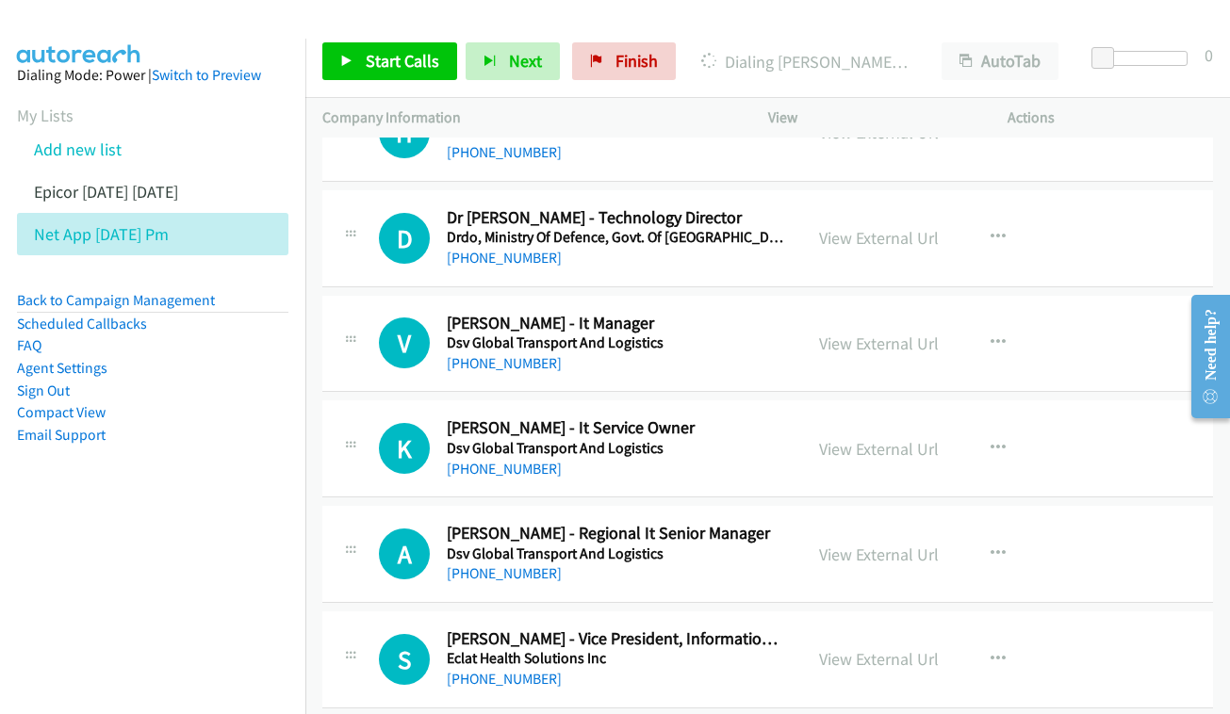
scroll to position [4934, 0]
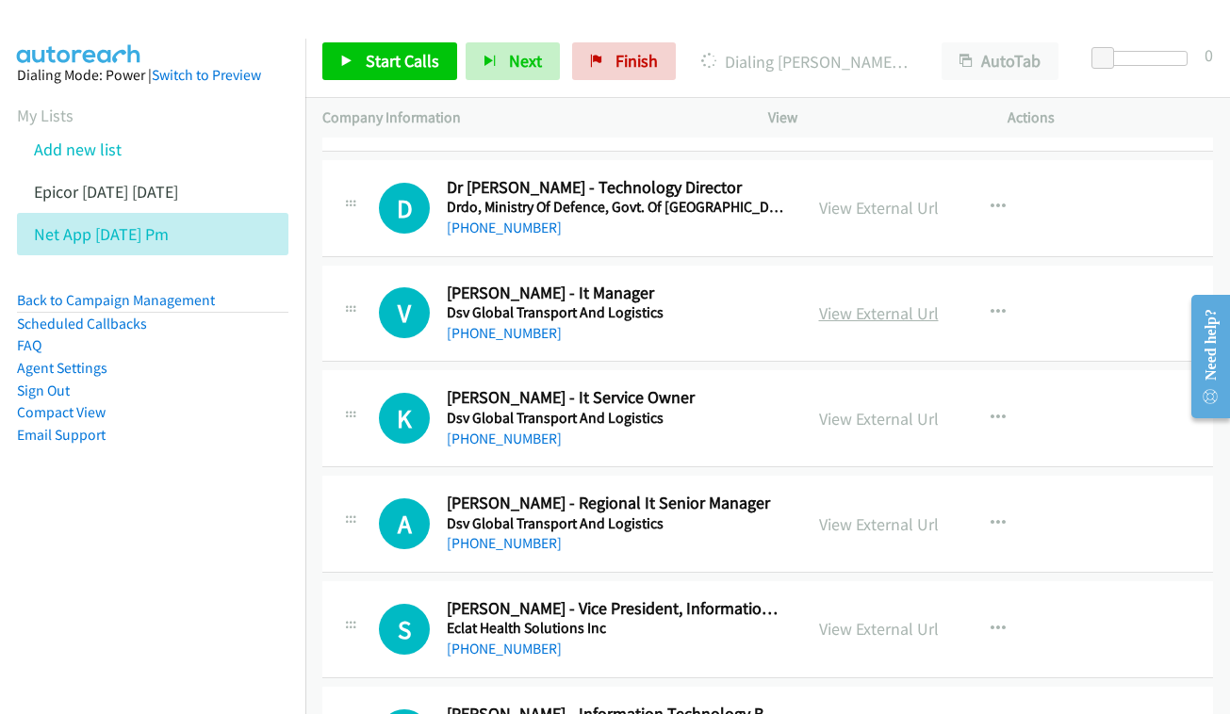
click at [874, 302] on link "View External Url" at bounding box center [879, 313] width 120 height 22
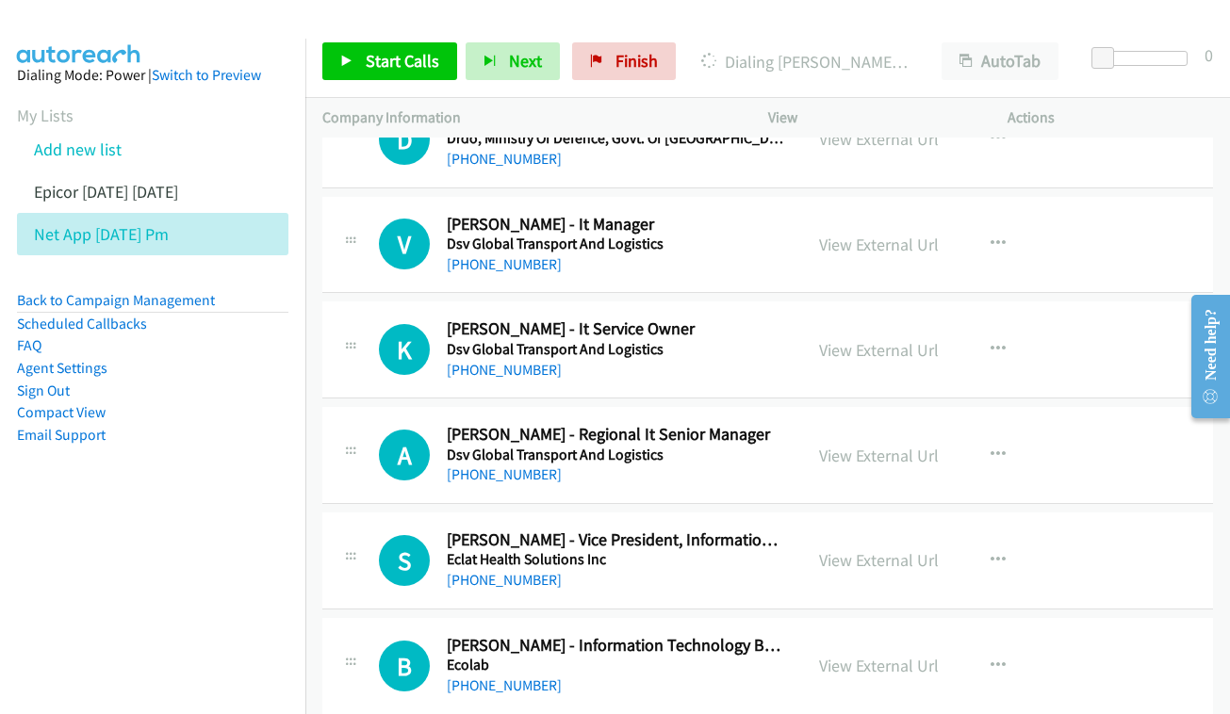
scroll to position [5035, 0]
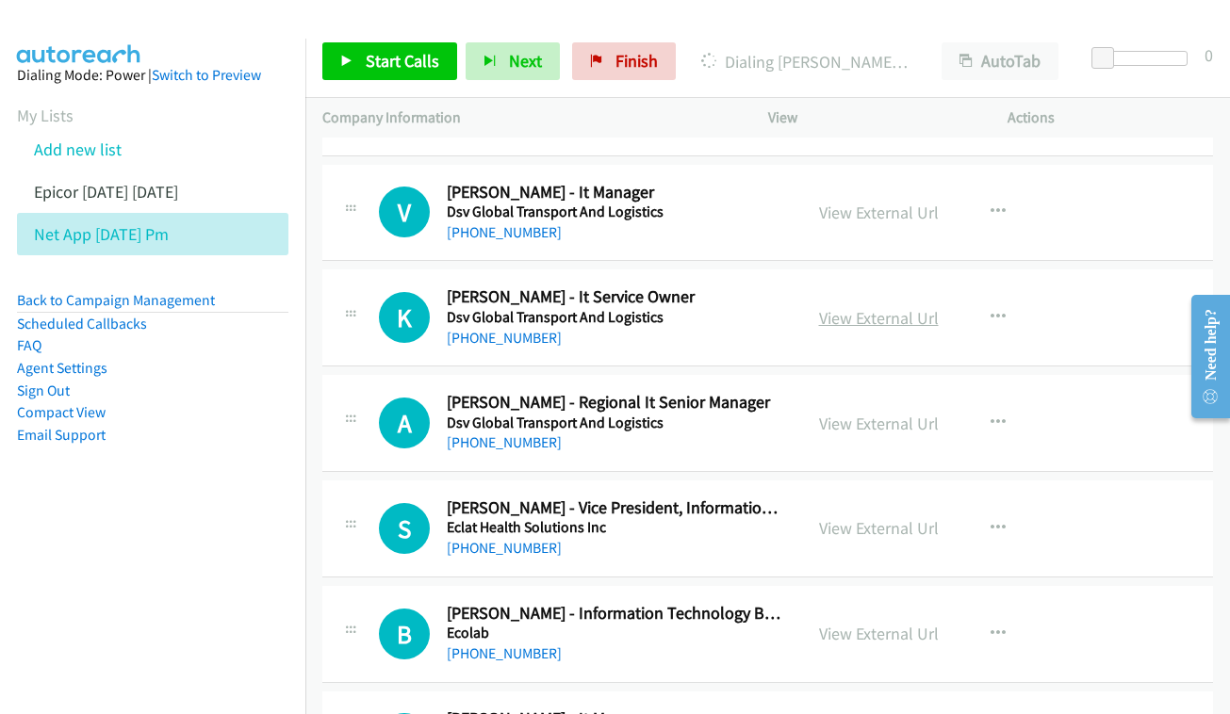
click at [852, 307] on link "View External Url" at bounding box center [879, 318] width 120 height 22
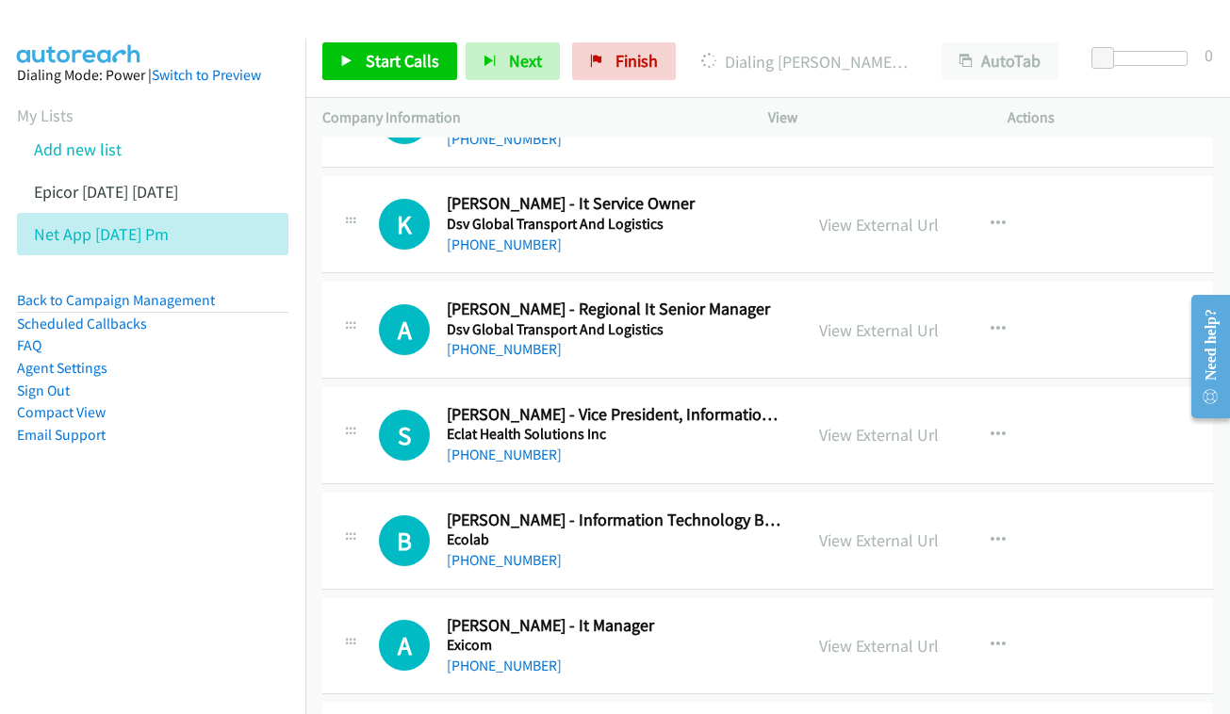
scroll to position [5159, 0]
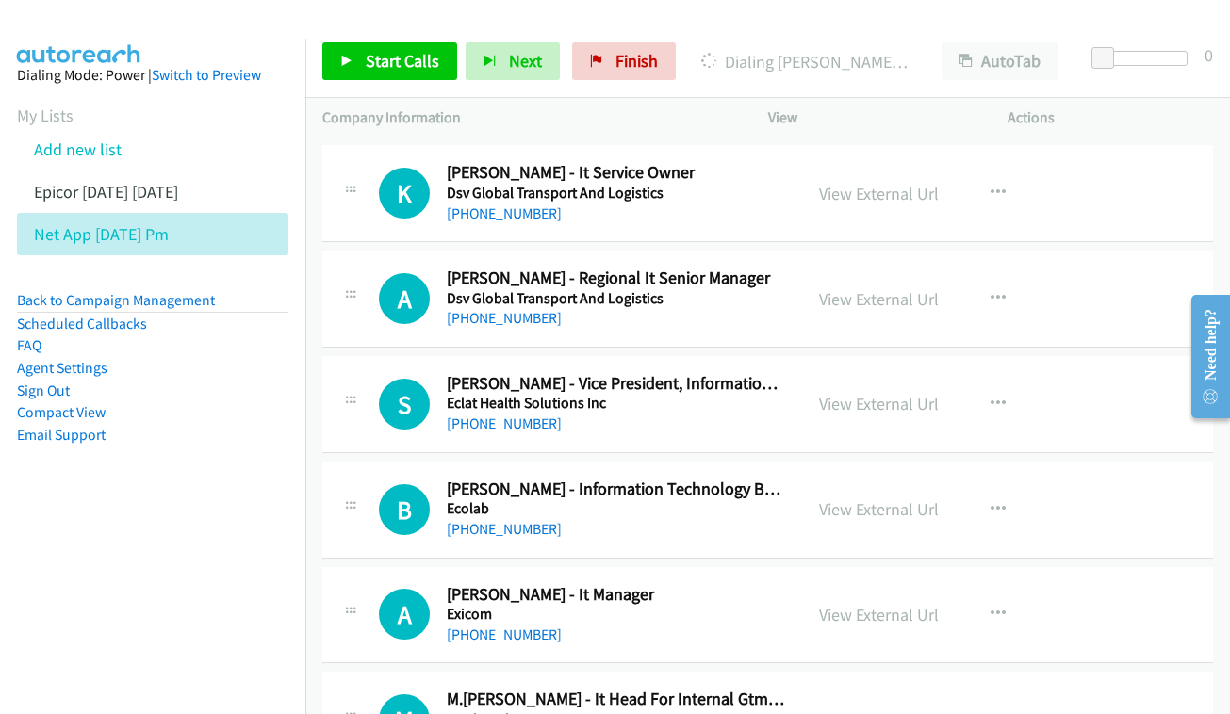
click at [874, 286] on div "View External Url" at bounding box center [879, 298] width 120 height 25
click at [874, 288] on link "View External Url" at bounding box center [879, 299] width 120 height 22
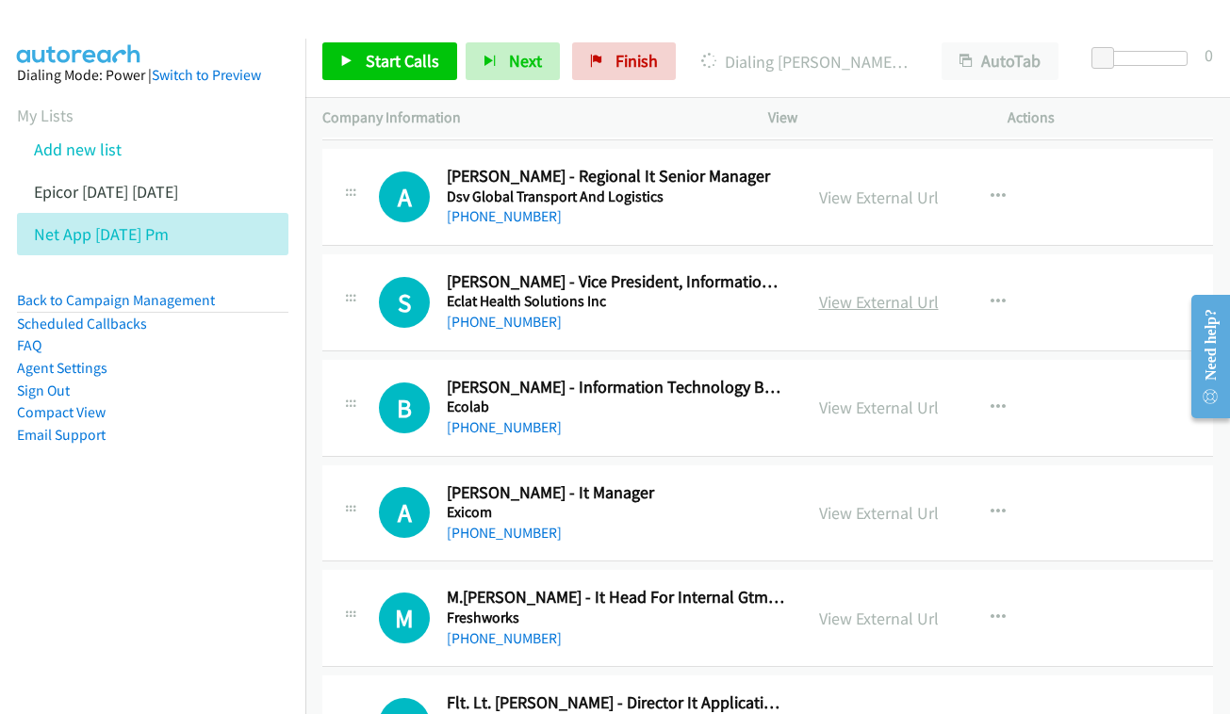
click at [903, 291] on link "View External Url" at bounding box center [879, 302] width 120 height 22
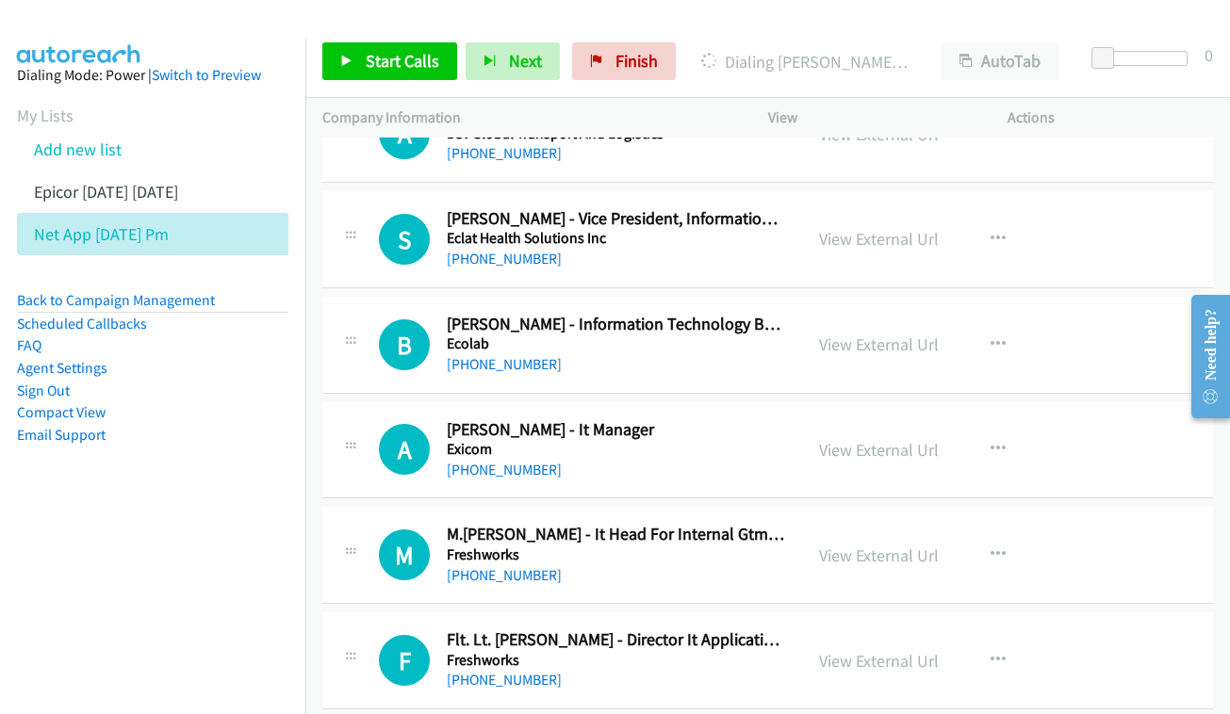
scroll to position [5357, 0]
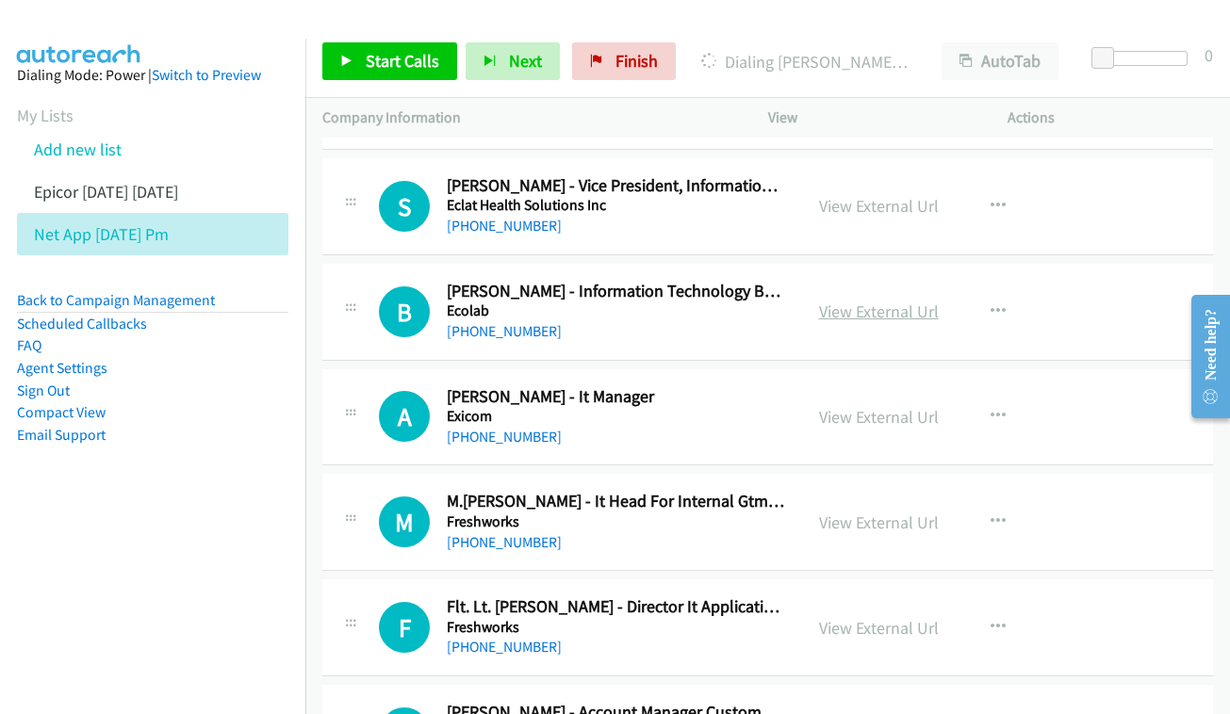
click at [857, 301] on link "View External Url" at bounding box center [879, 312] width 120 height 22
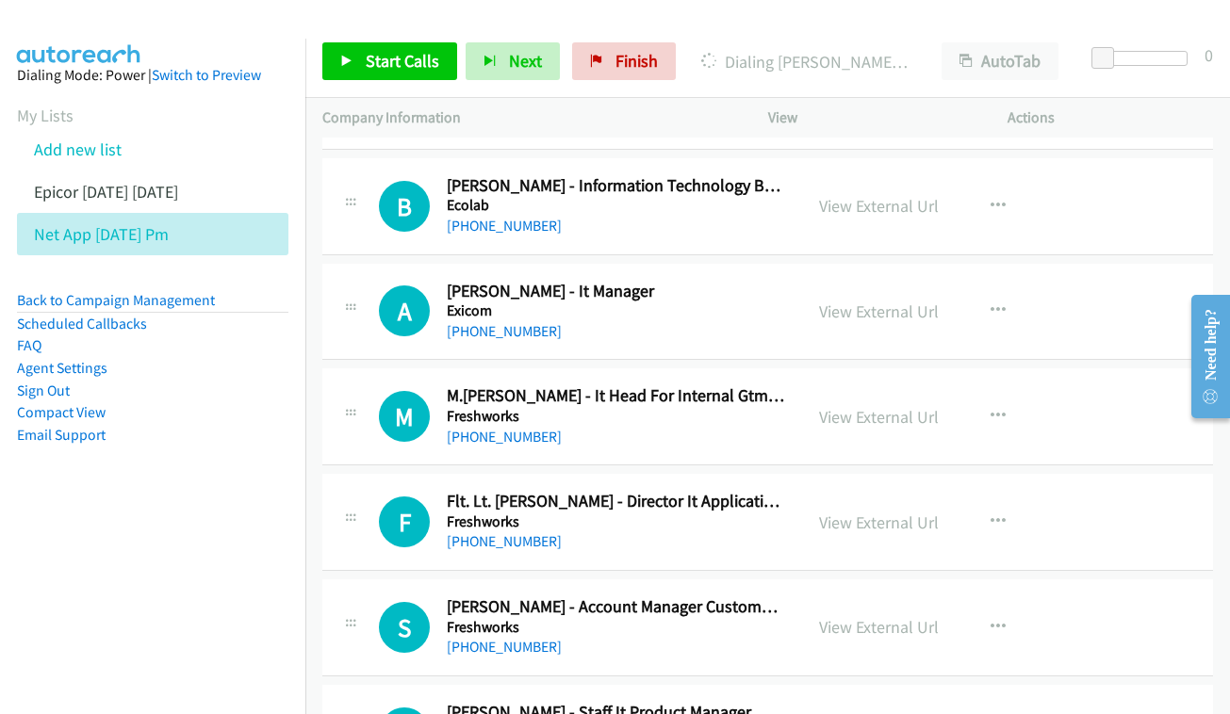
scroll to position [5466, 0]
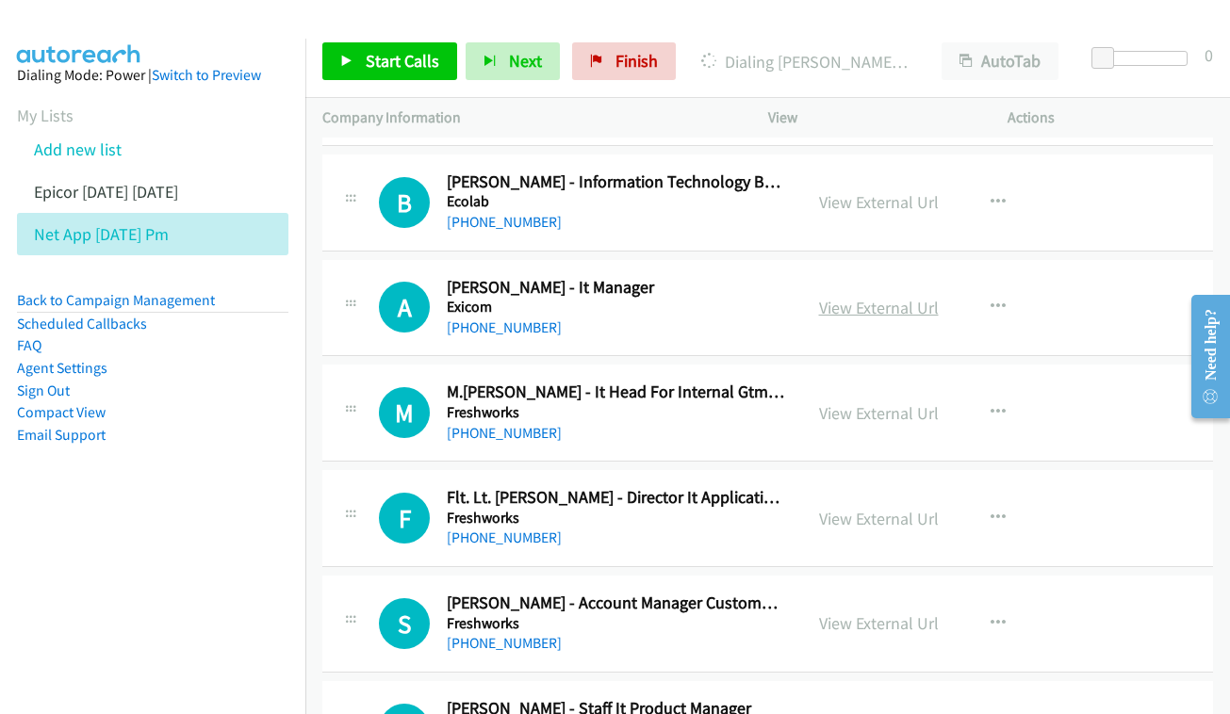
click at [890, 297] on link "View External Url" at bounding box center [879, 308] width 120 height 22
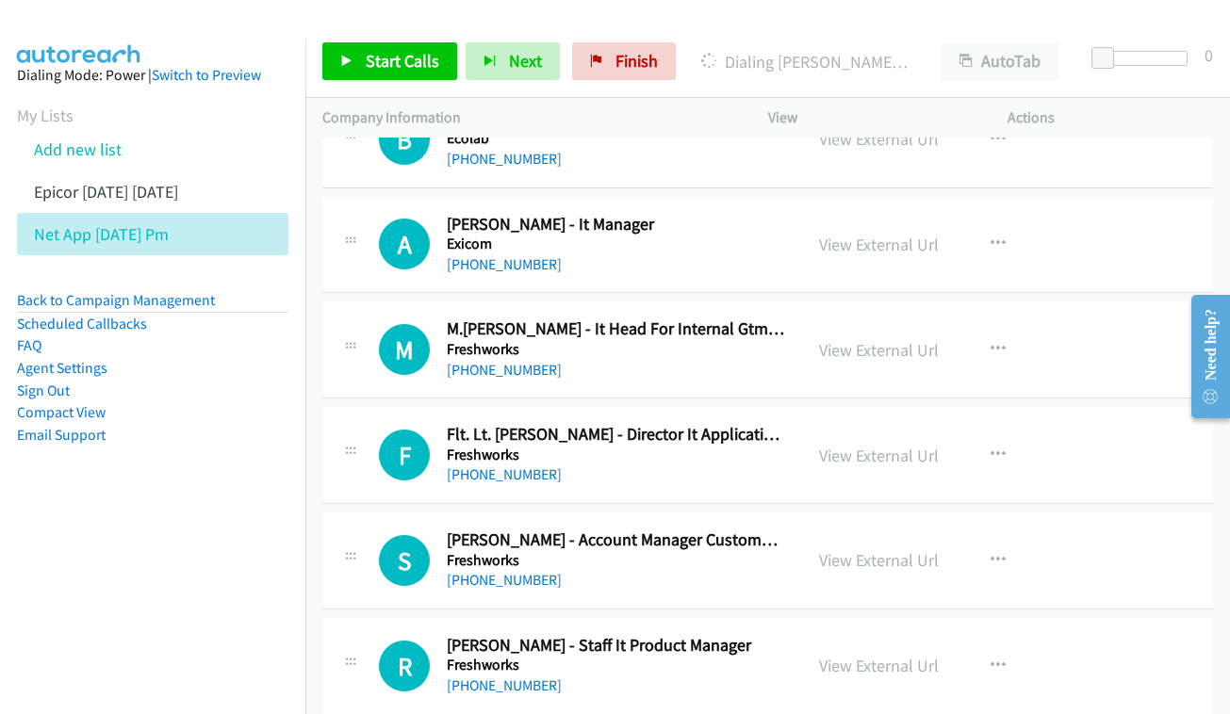
scroll to position [5561, 0]
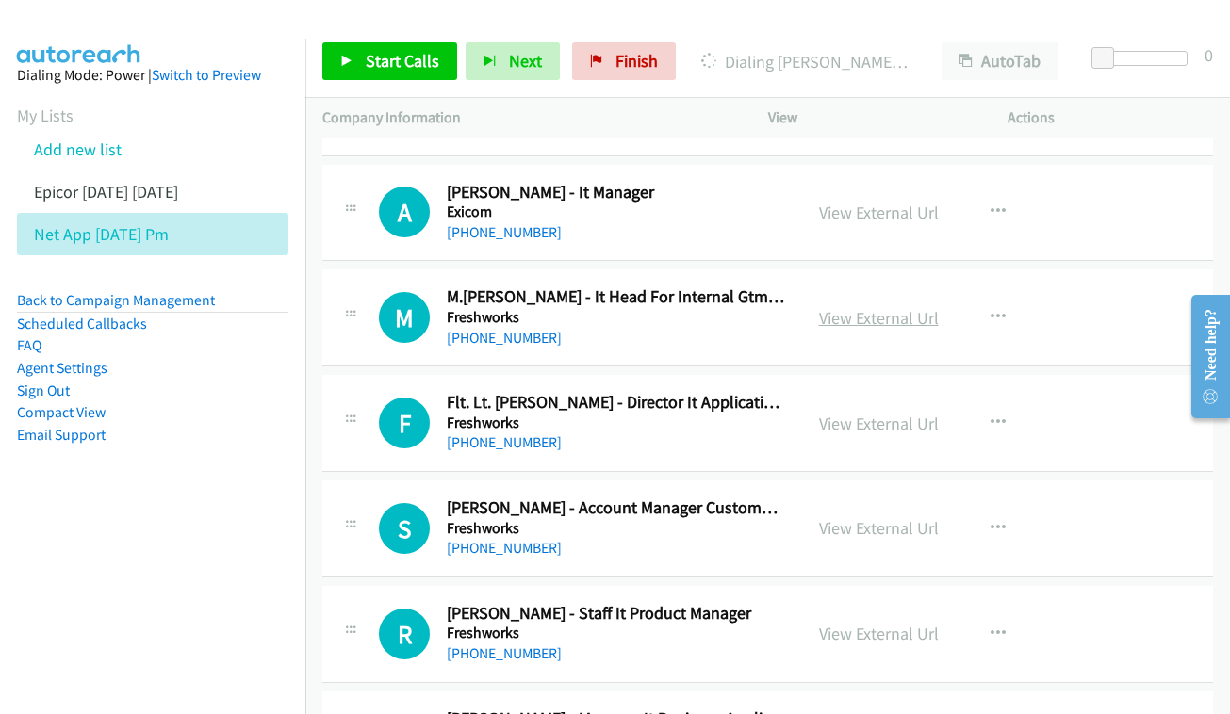
click at [881, 307] on link "View External Url" at bounding box center [879, 318] width 120 height 22
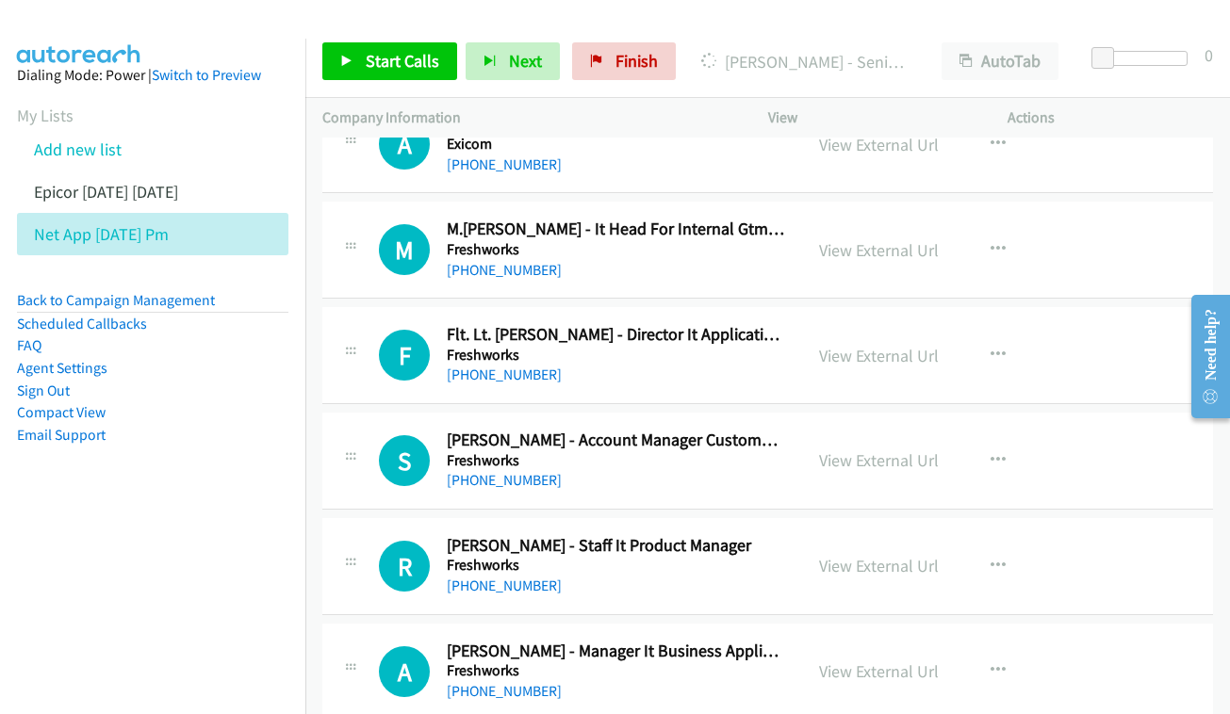
scroll to position [5662, 0]
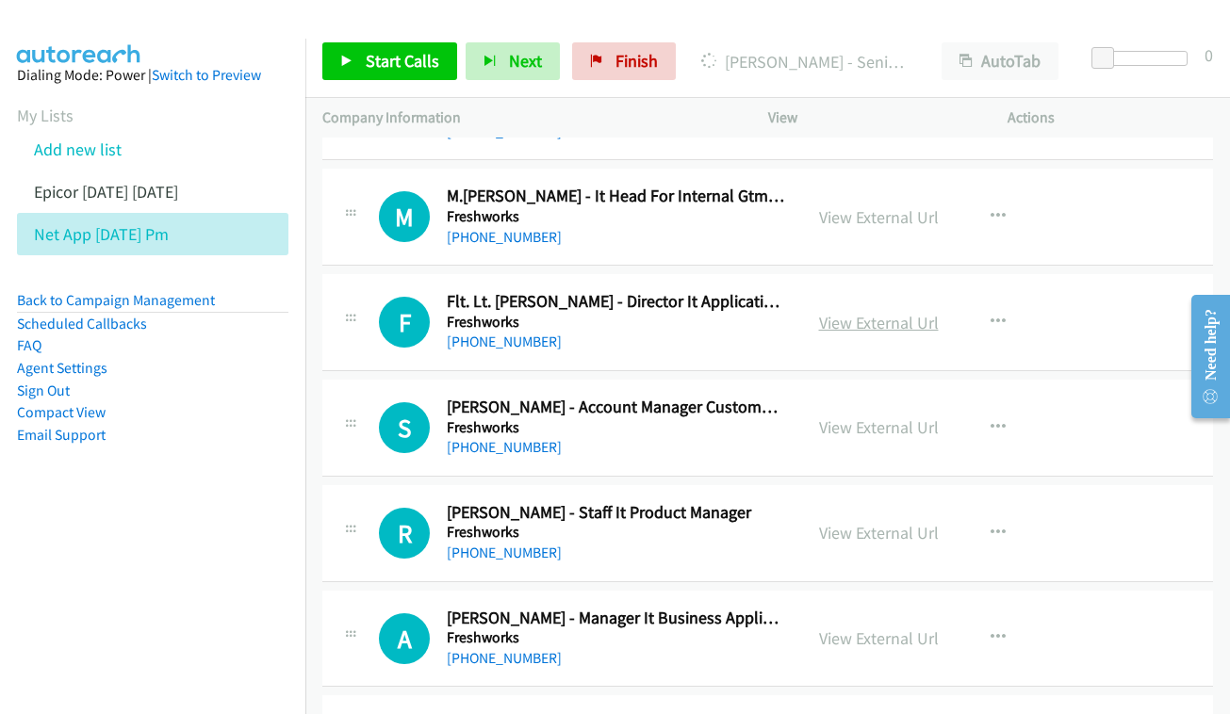
click at [851, 312] on link "View External Url" at bounding box center [879, 323] width 120 height 22
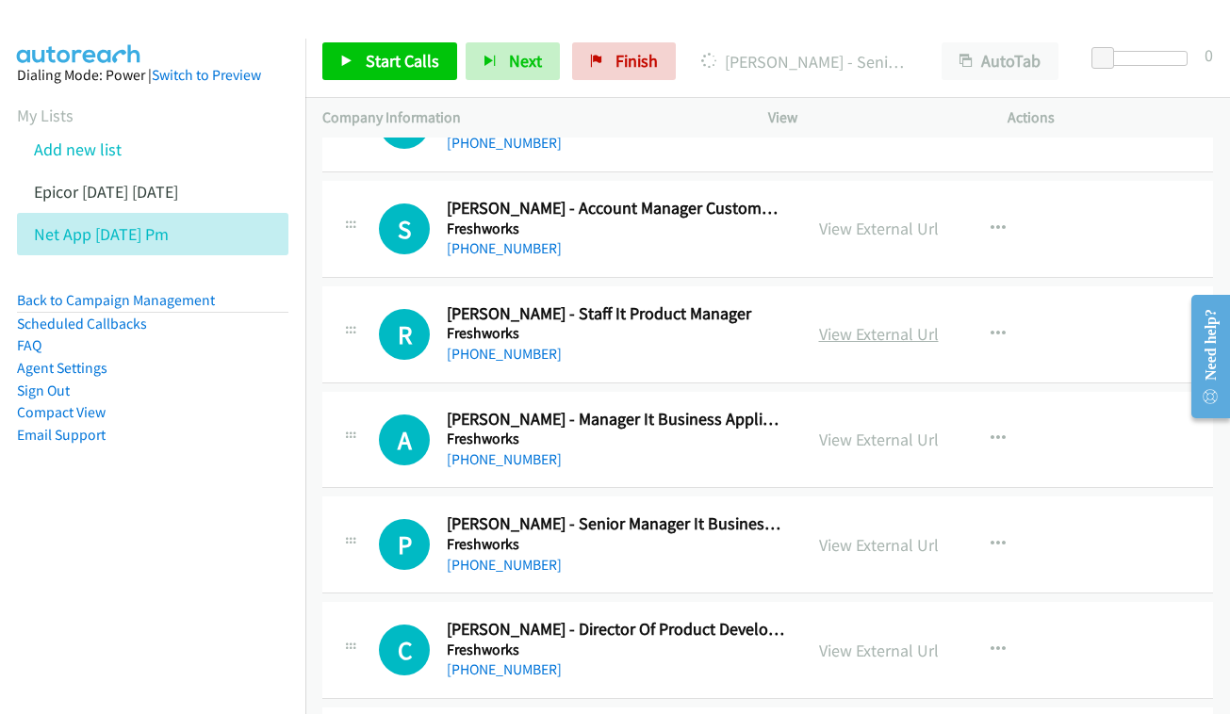
scroll to position [5865, 0]
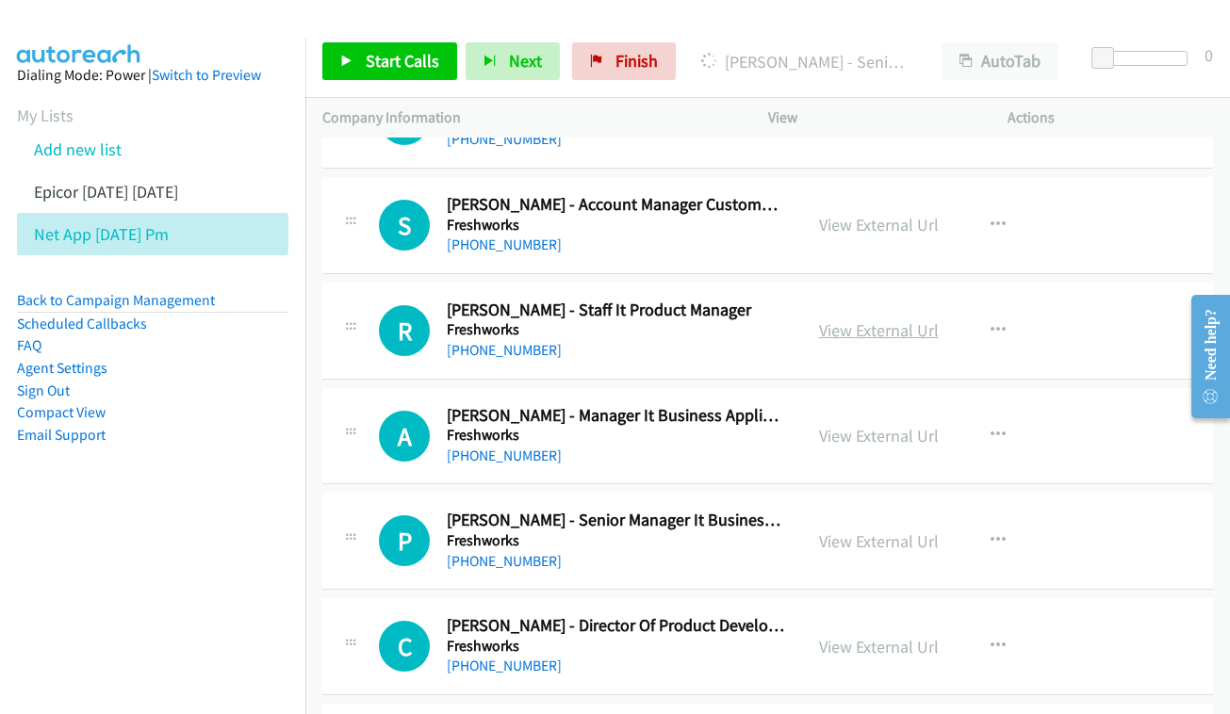
click at [861, 319] on link "View External Url" at bounding box center [879, 330] width 120 height 22
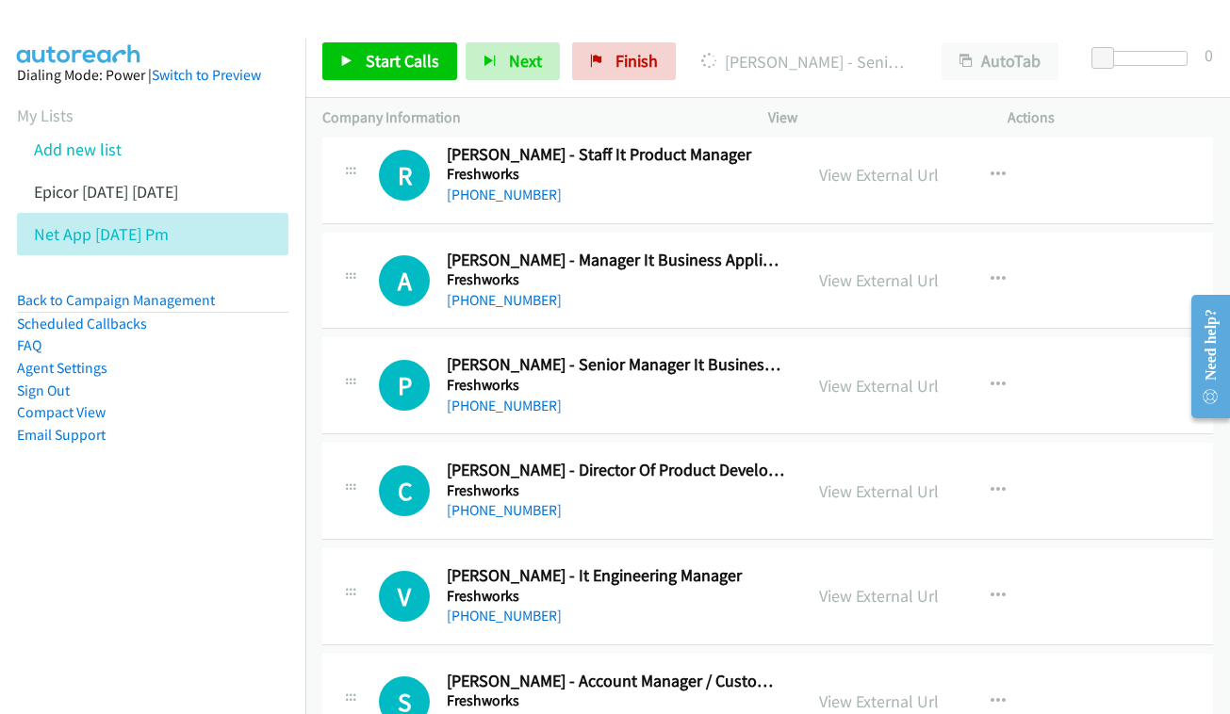
scroll to position [6024, 0]
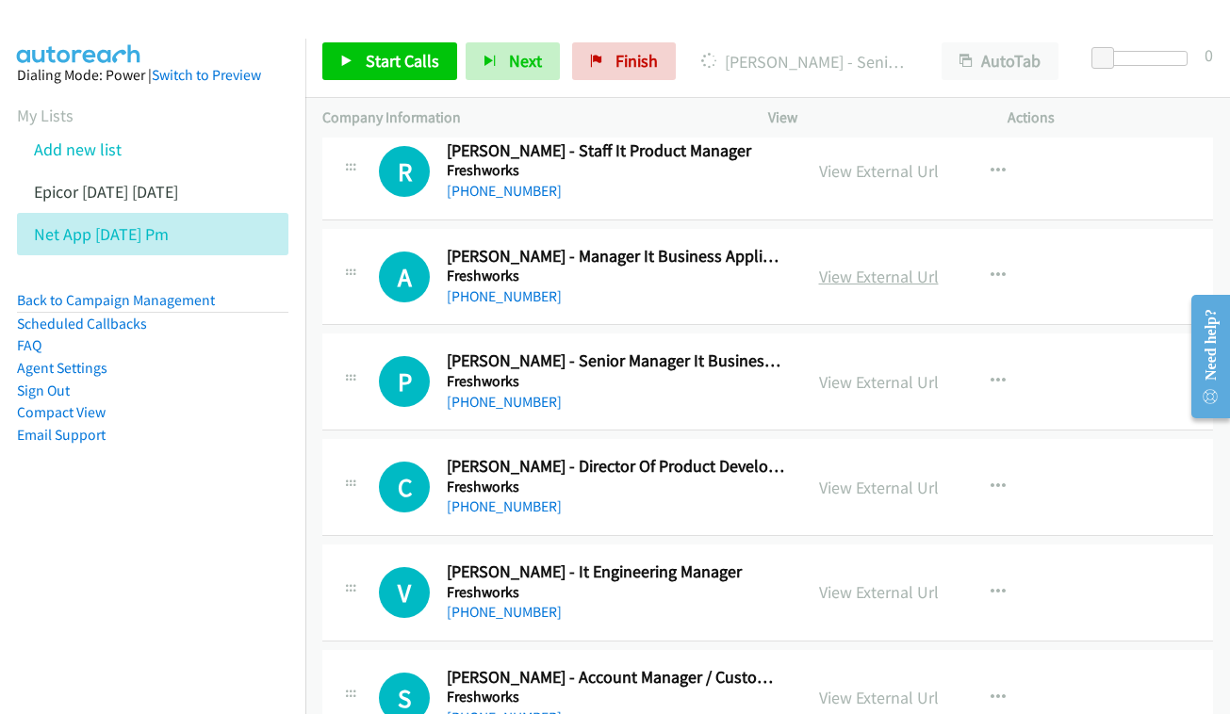
click at [855, 266] on link "View External Url" at bounding box center [879, 277] width 120 height 22
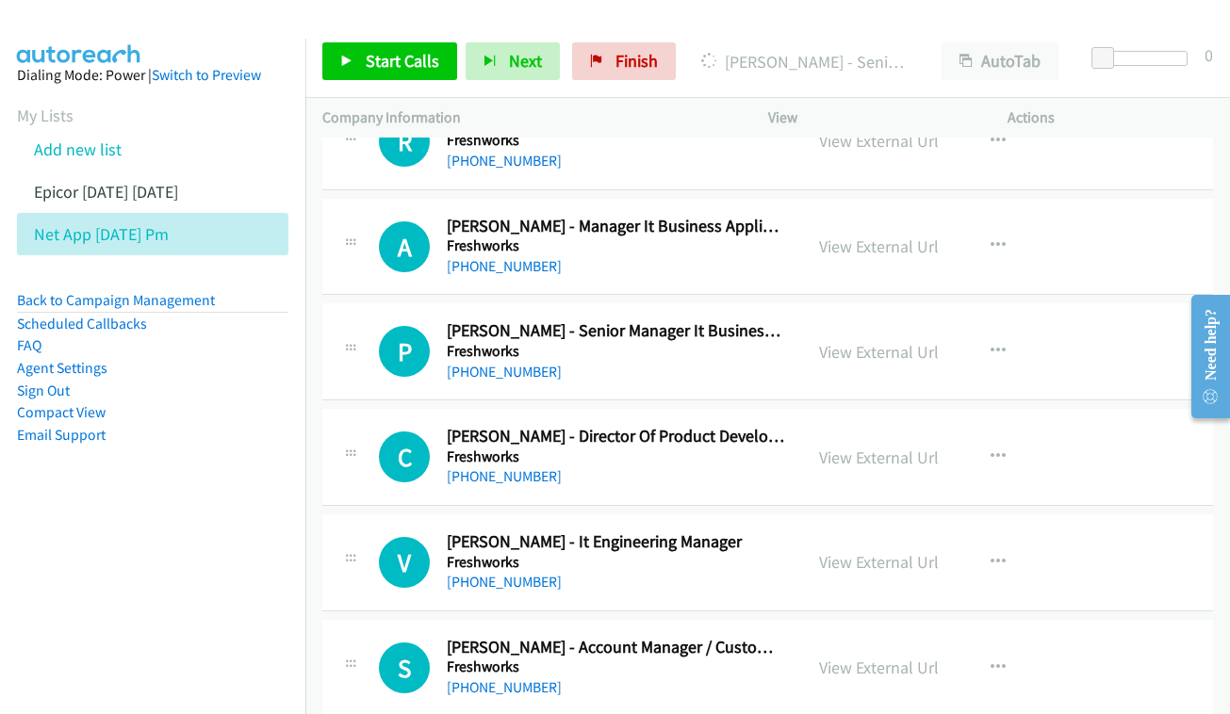
scroll to position [6089, 0]
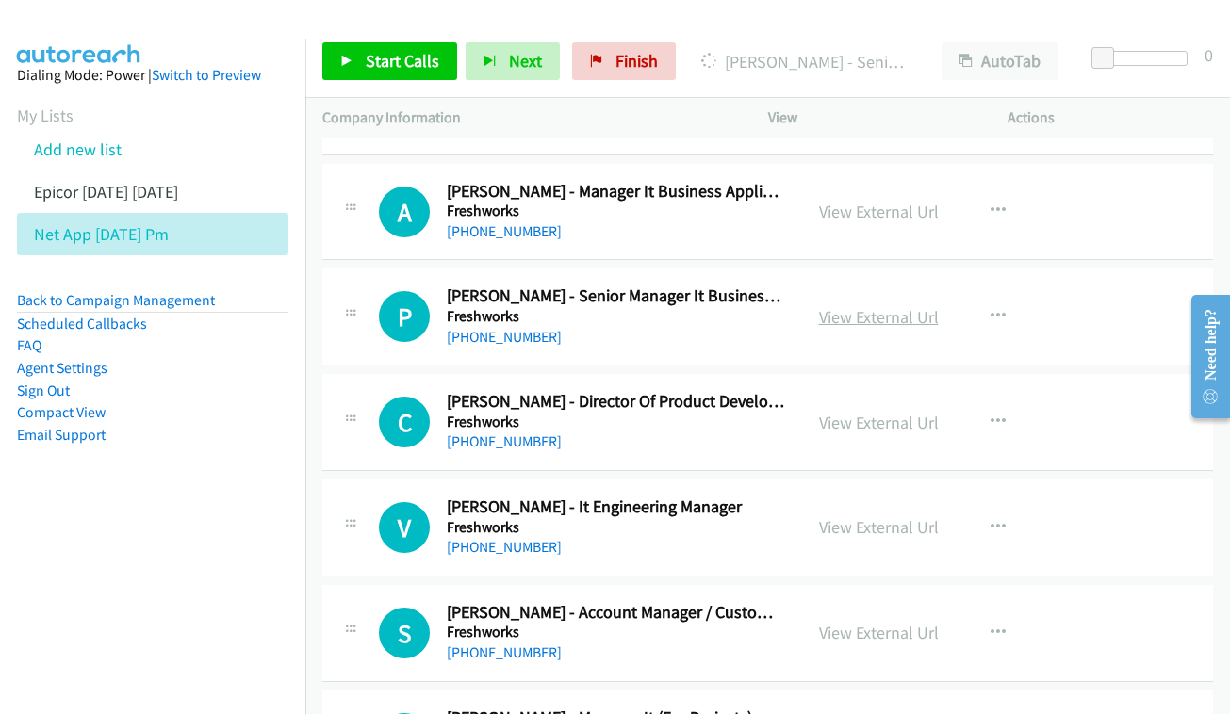
click at [858, 306] on link "View External Url" at bounding box center [879, 317] width 120 height 22
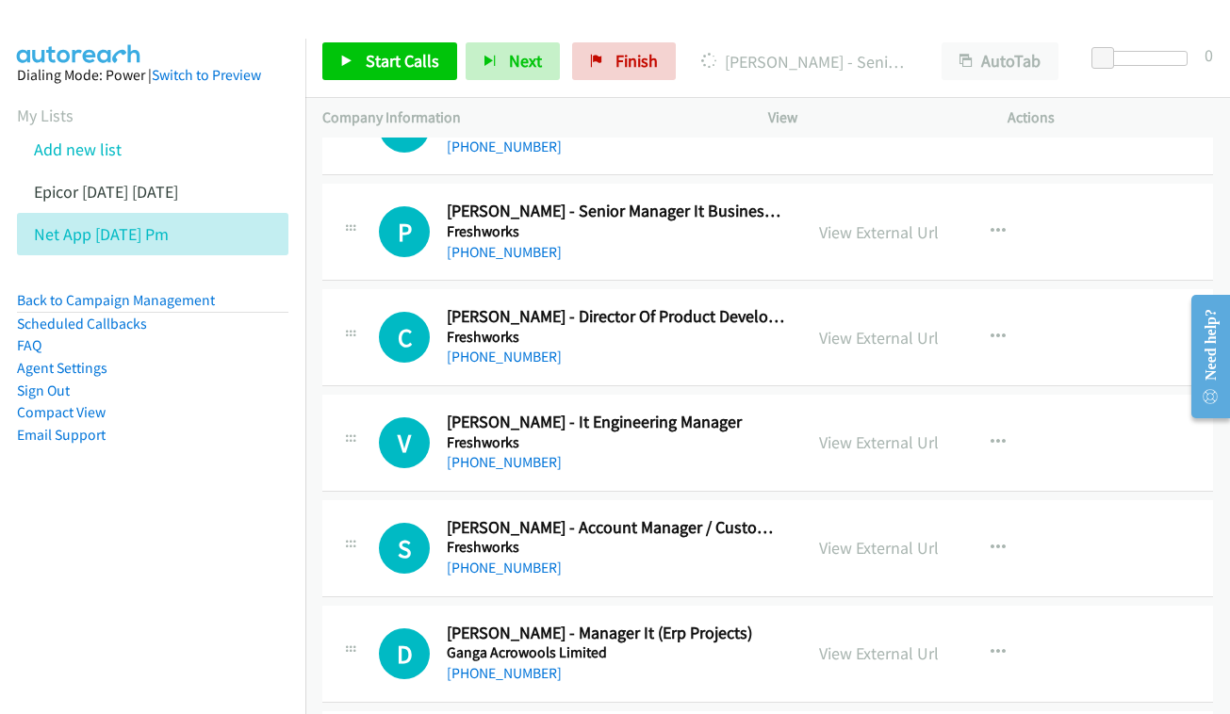
scroll to position [6204, 0]
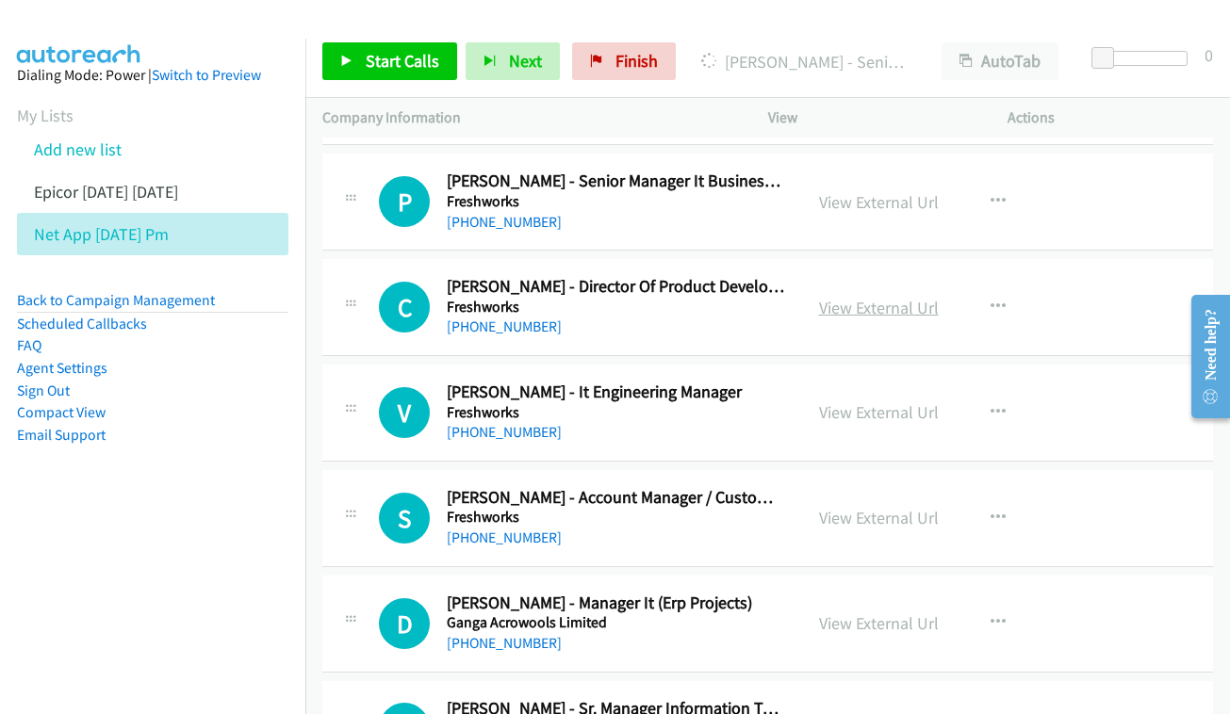
click at [846, 297] on link "View External Url" at bounding box center [879, 308] width 120 height 22
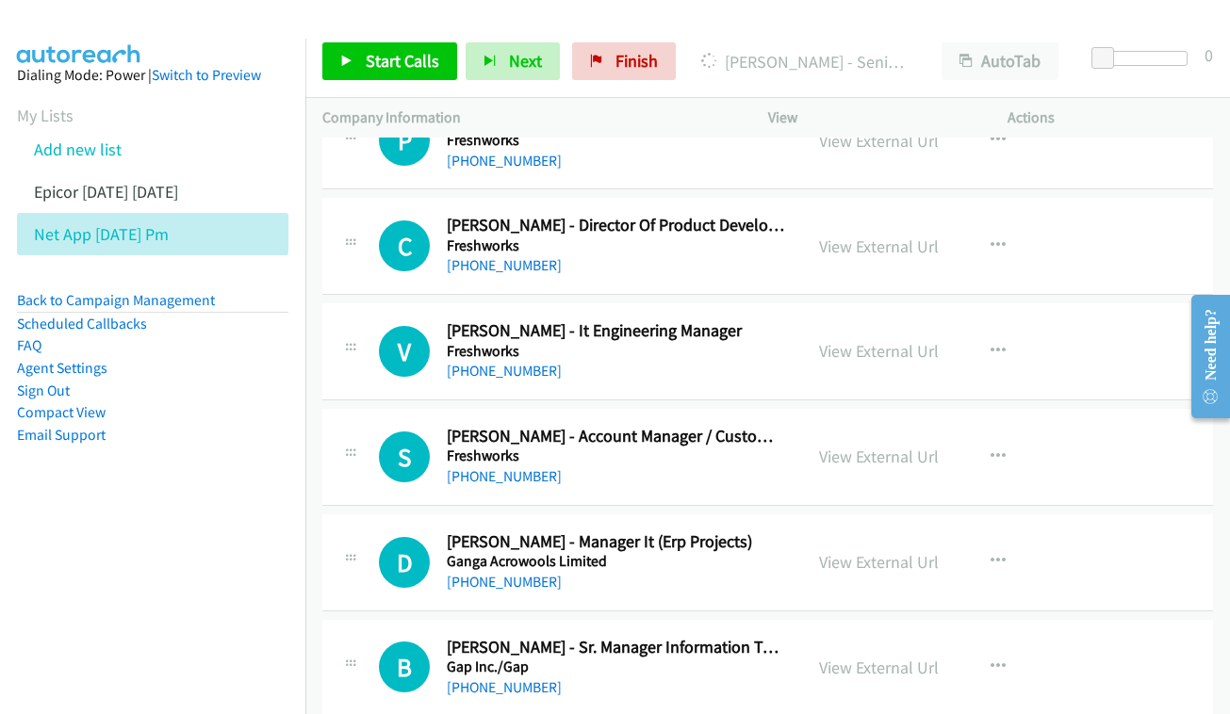
scroll to position [6278, 0]
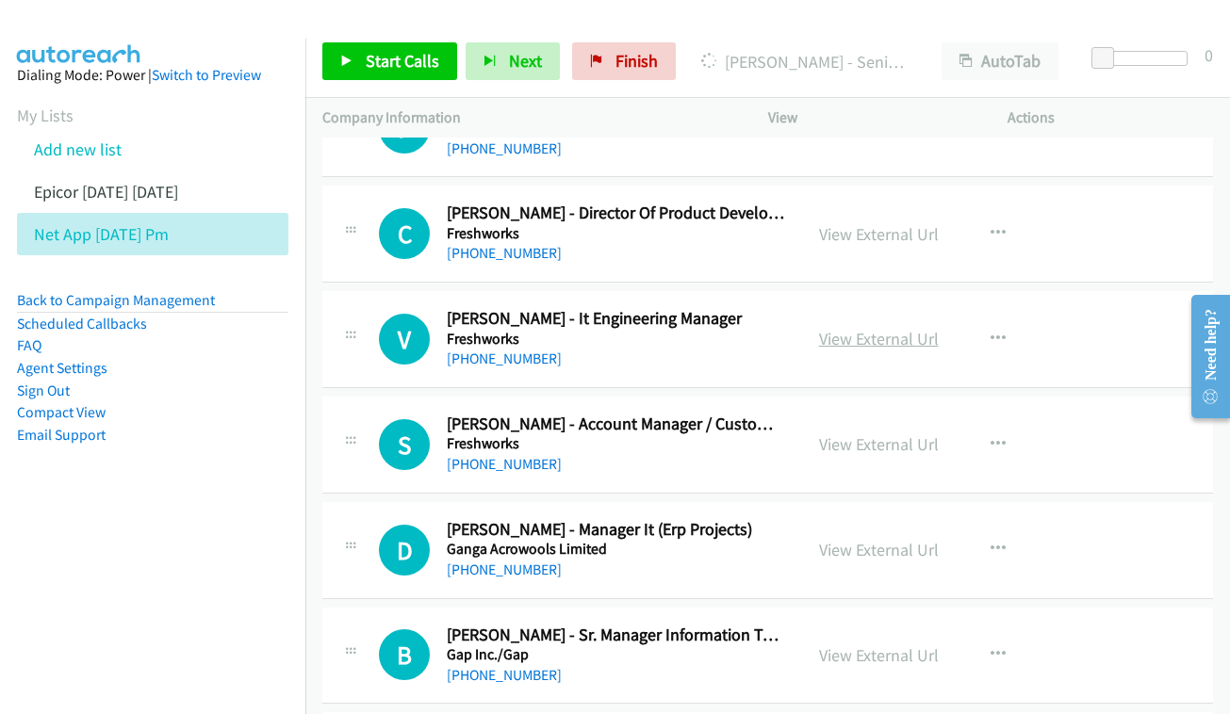
click at [864, 328] on link "View External Url" at bounding box center [879, 339] width 120 height 22
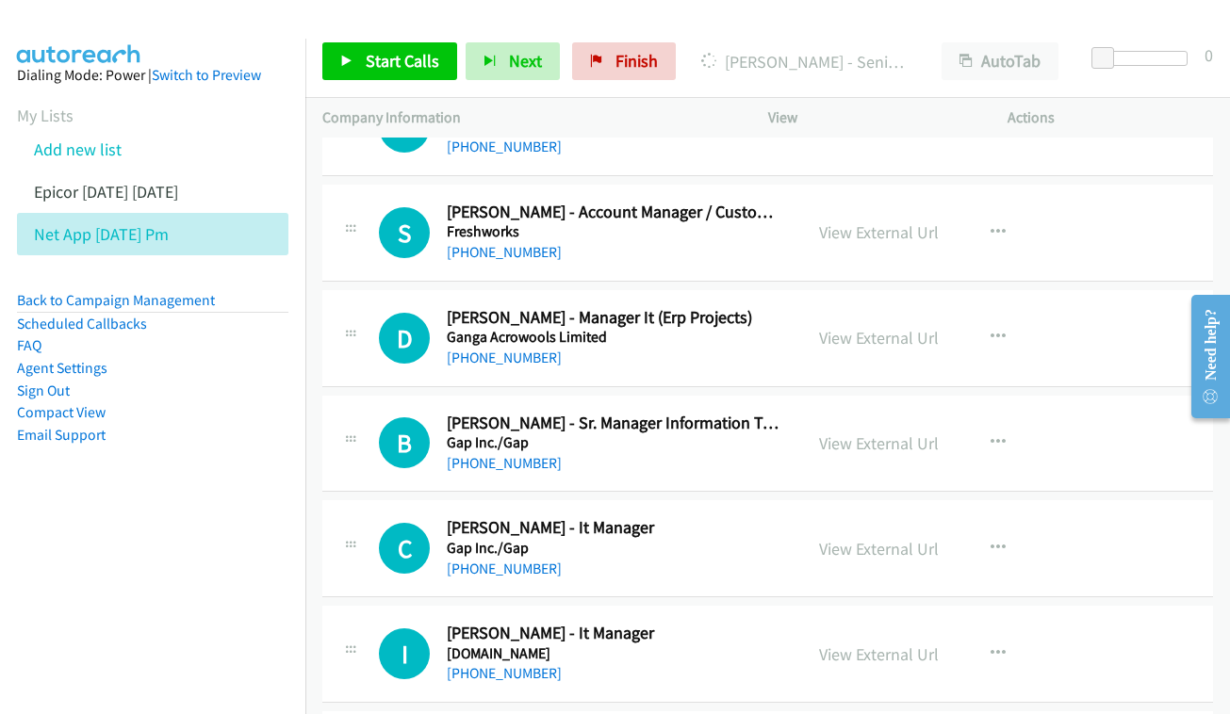
scroll to position [6493, 0]
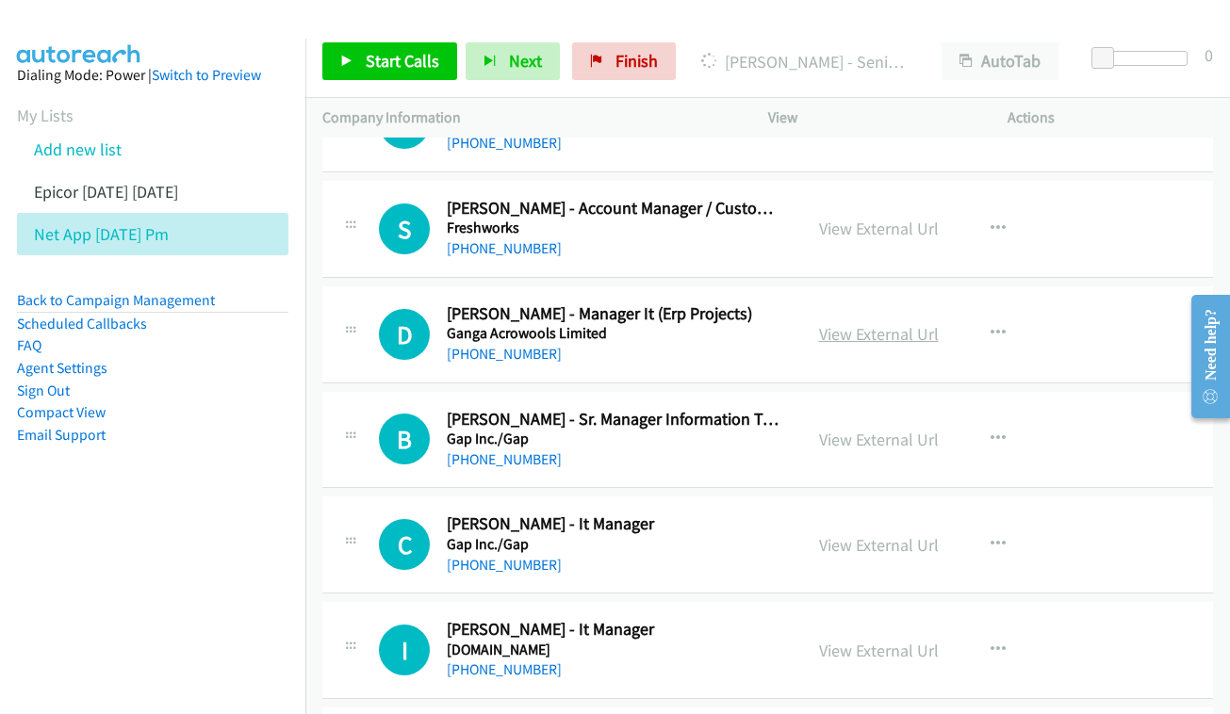
click at [859, 323] on link "View External Url" at bounding box center [879, 334] width 120 height 22
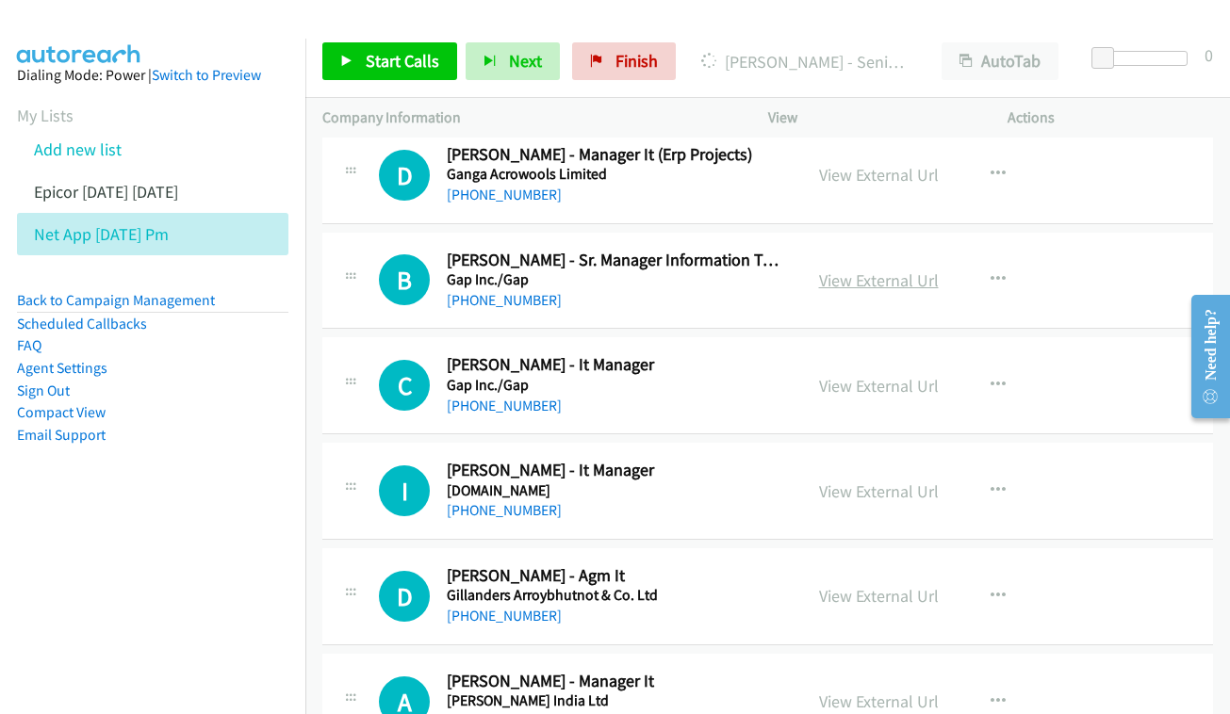
scroll to position [6649, 0]
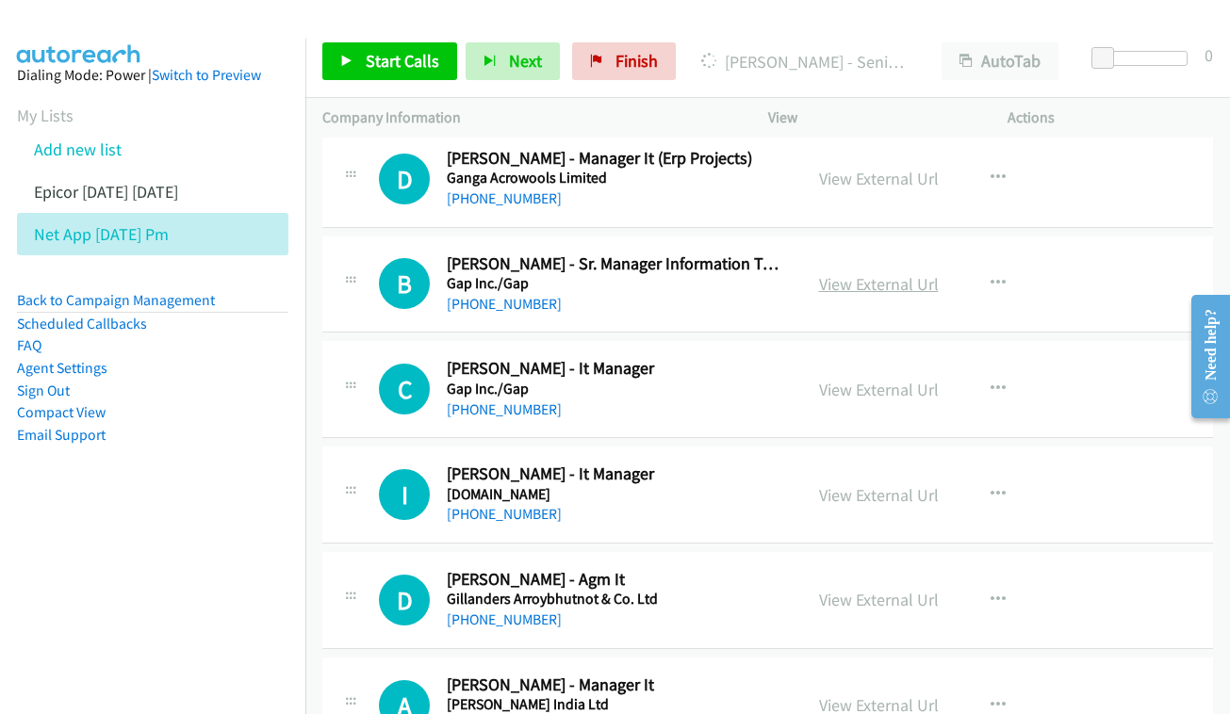
click at [917, 273] on link "View External Url" at bounding box center [879, 284] width 120 height 22
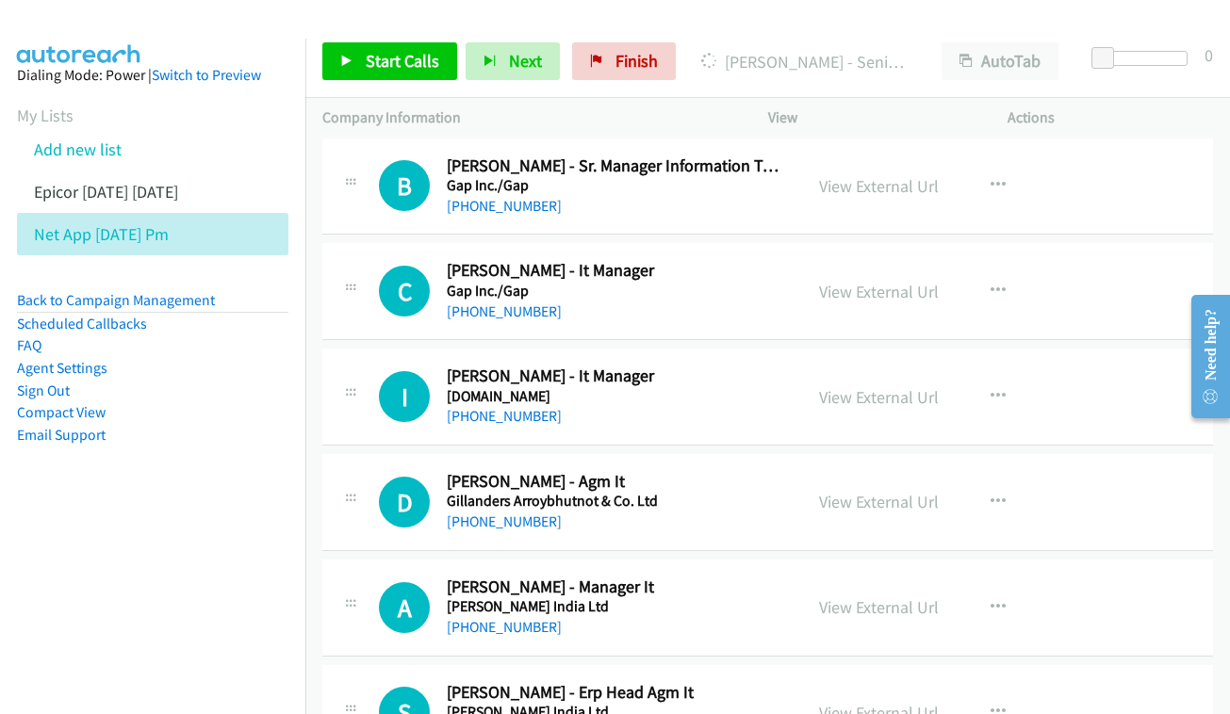
scroll to position [6751, 0]
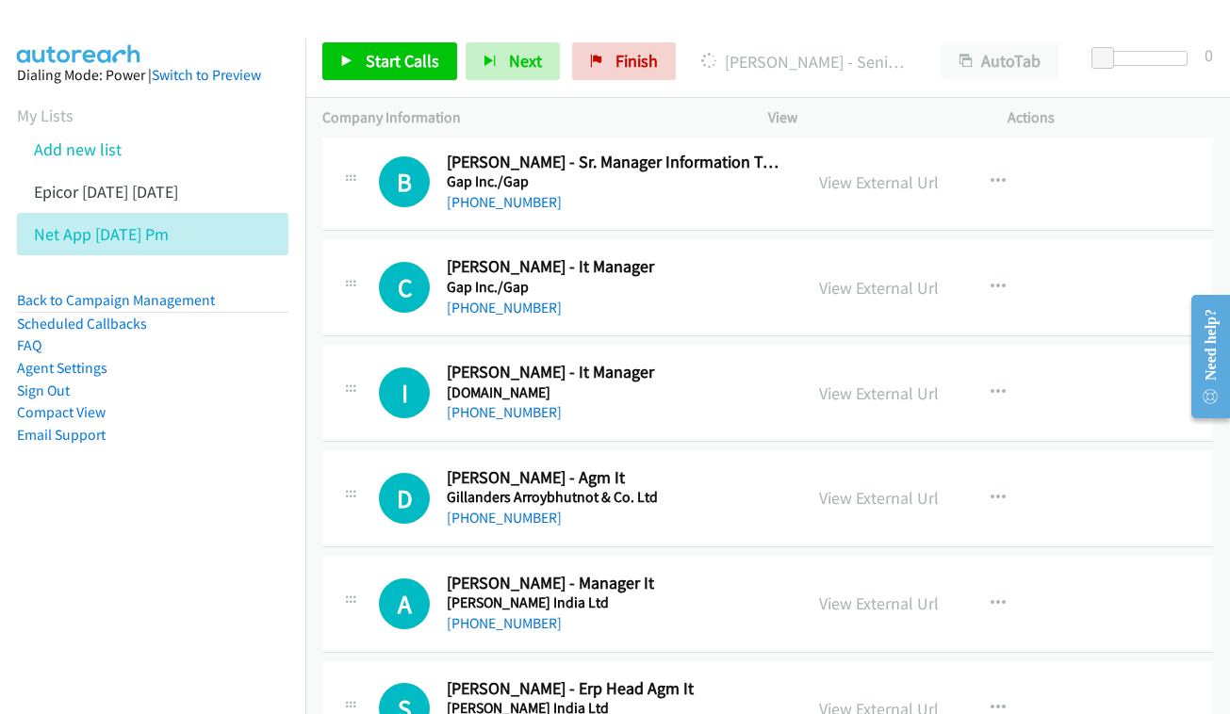
click at [829, 256] on div "View External Url View External Url Schedule/Manage Callback Start Calls Here R…" at bounding box center [930, 287] width 256 height 62
click at [844, 277] on link "View External Url" at bounding box center [879, 288] width 120 height 22
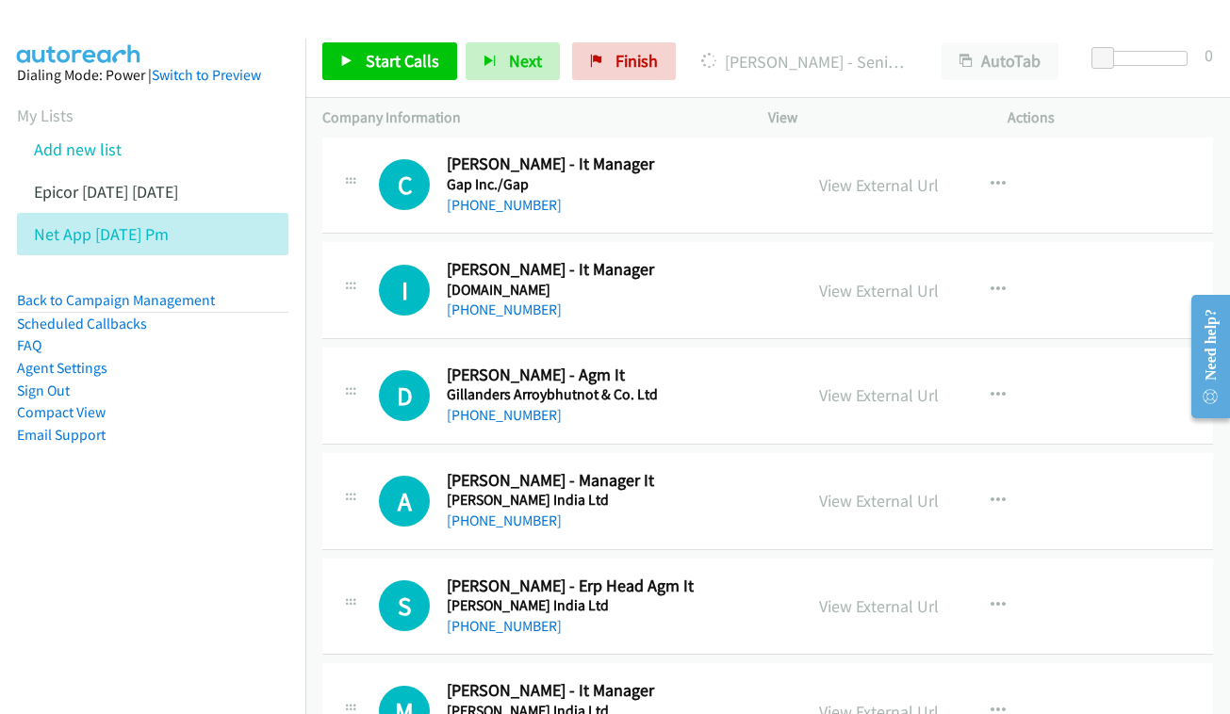
scroll to position [6849, 0]
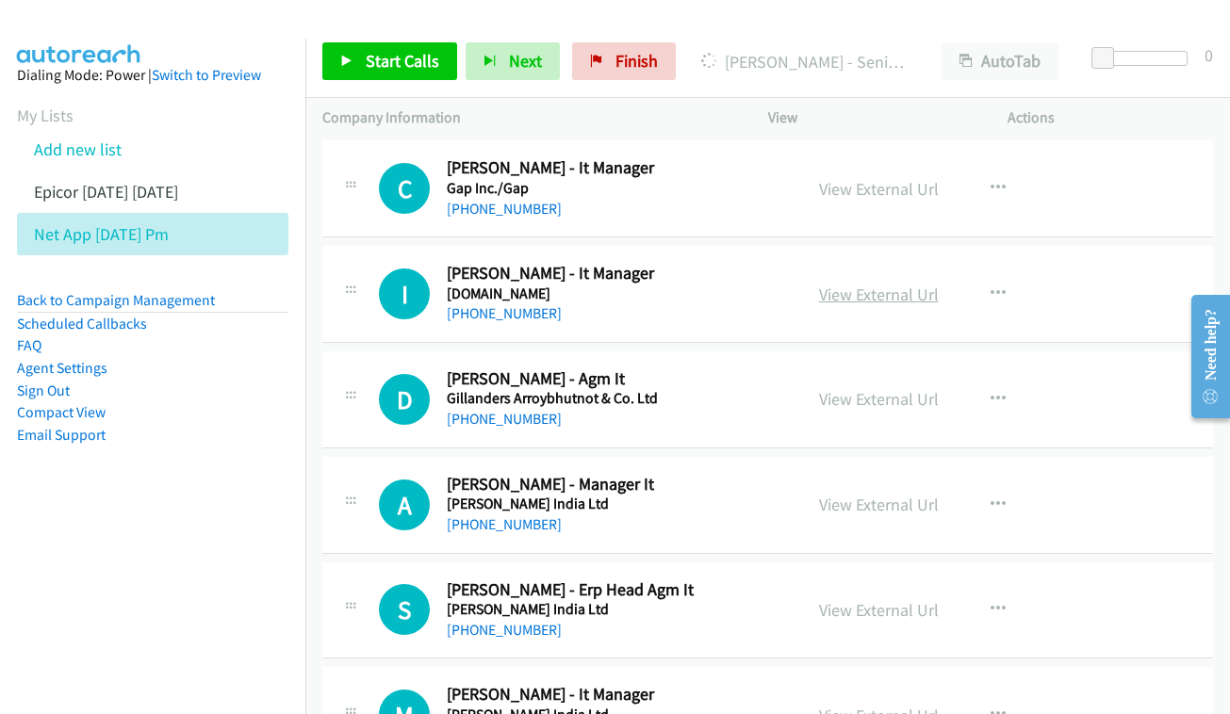
click at [869, 284] on link "View External Url" at bounding box center [879, 295] width 120 height 22
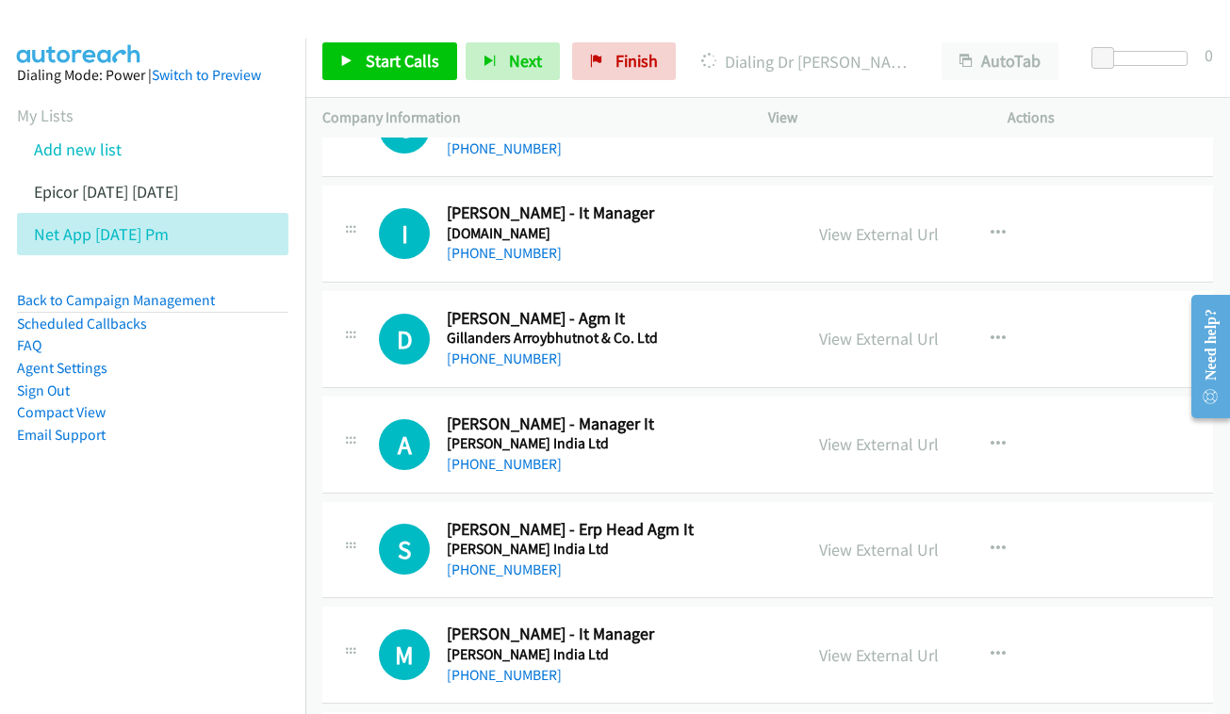
scroll to position [6914, 0]
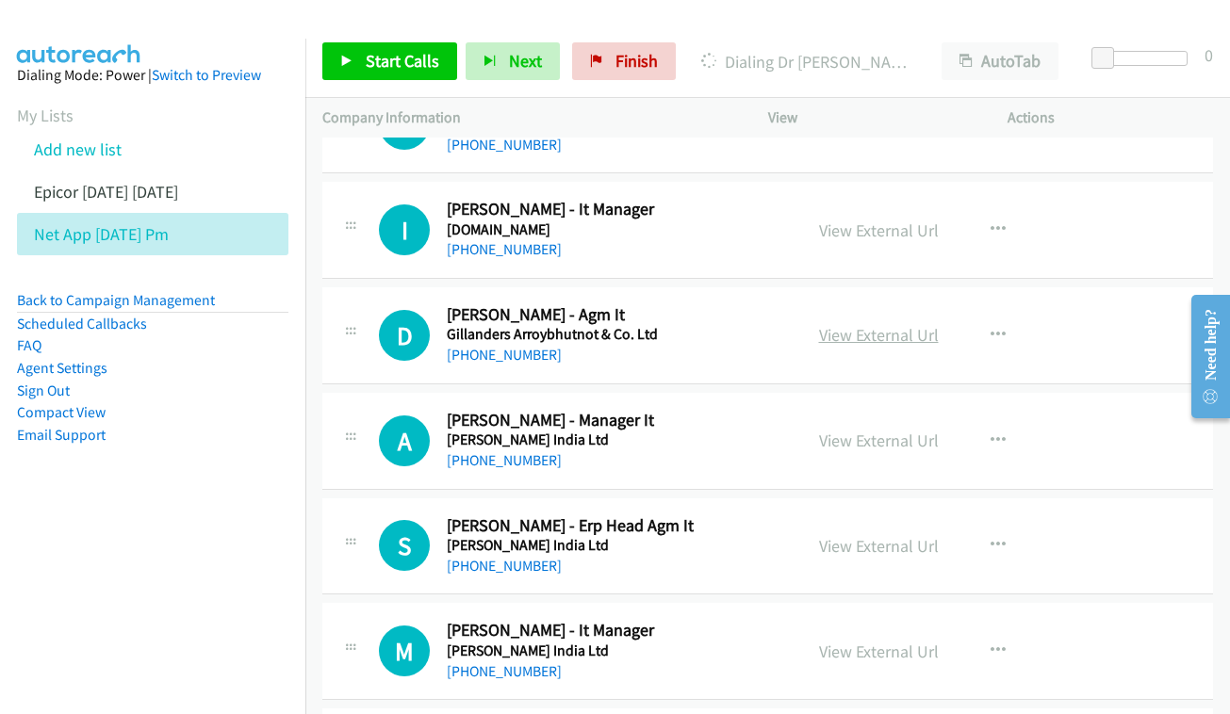
click at [832, 324] on link "View External Url" at bounding box center [879, 335] width 120 height 22
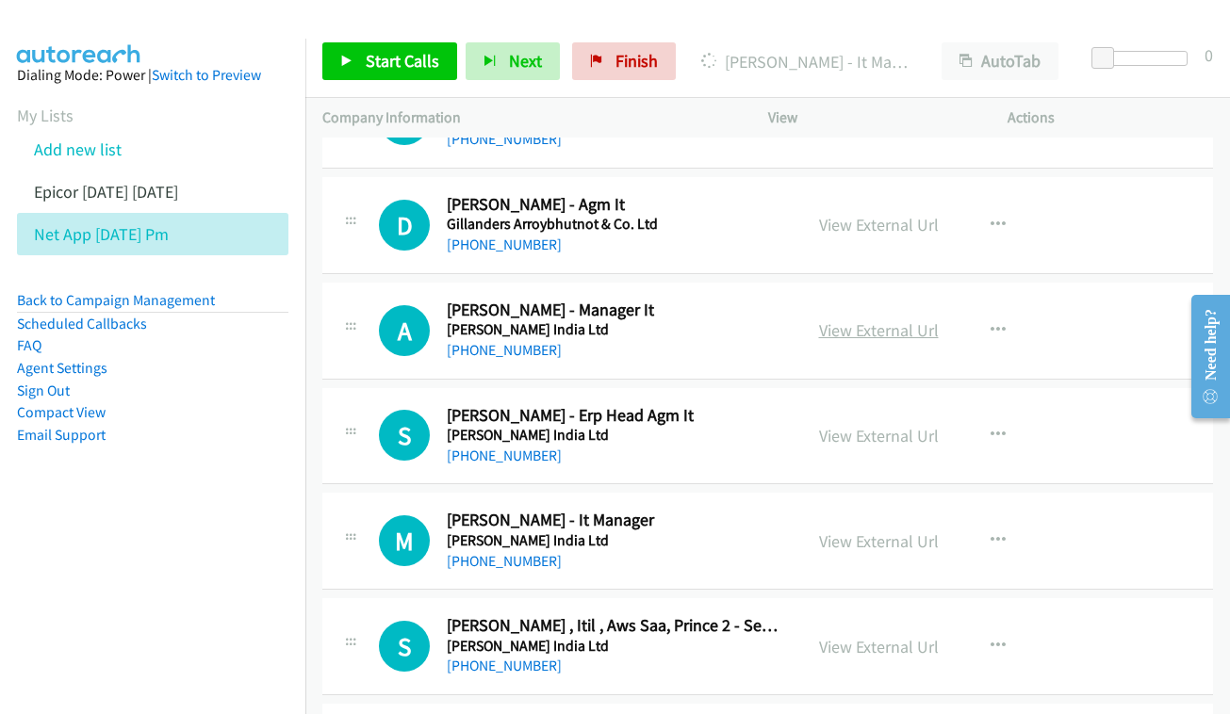
scroll to position [7029, 0]
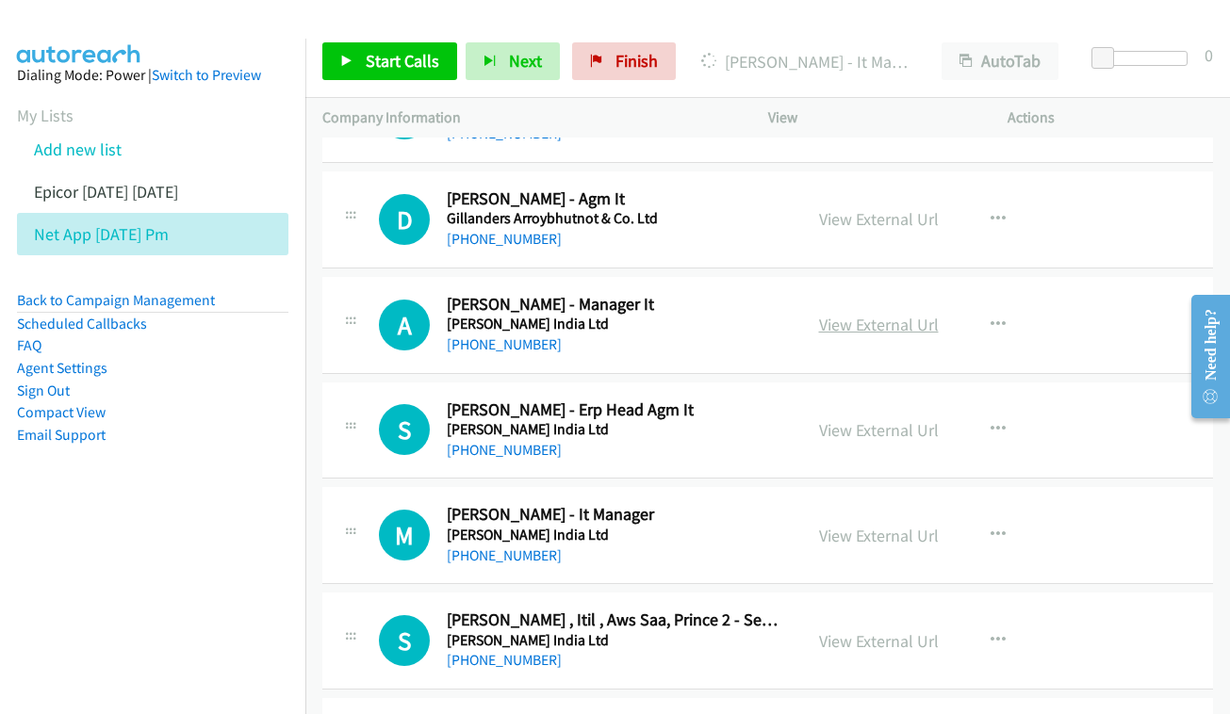
click at [925, 314] on link "View External Url" at bounding box center [879, 325] width 120 height 22
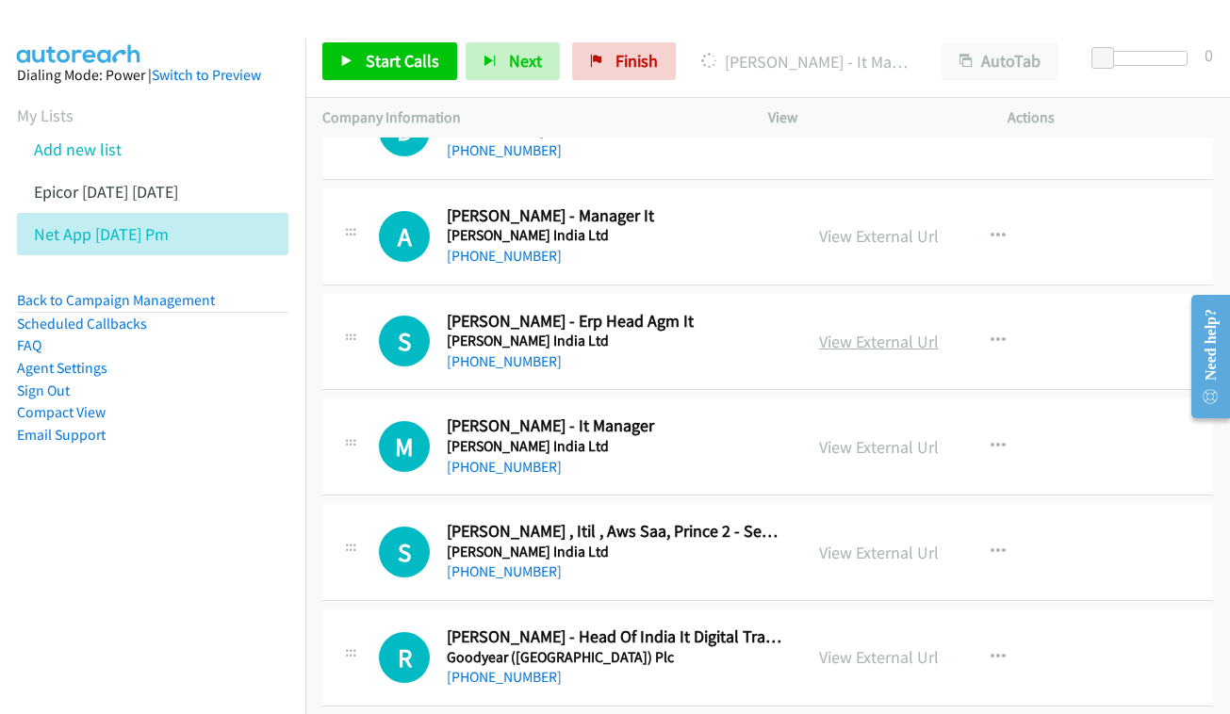
click at [854, 331] on link "View External Url" at bounding box center [879, 342] width 120 height 22
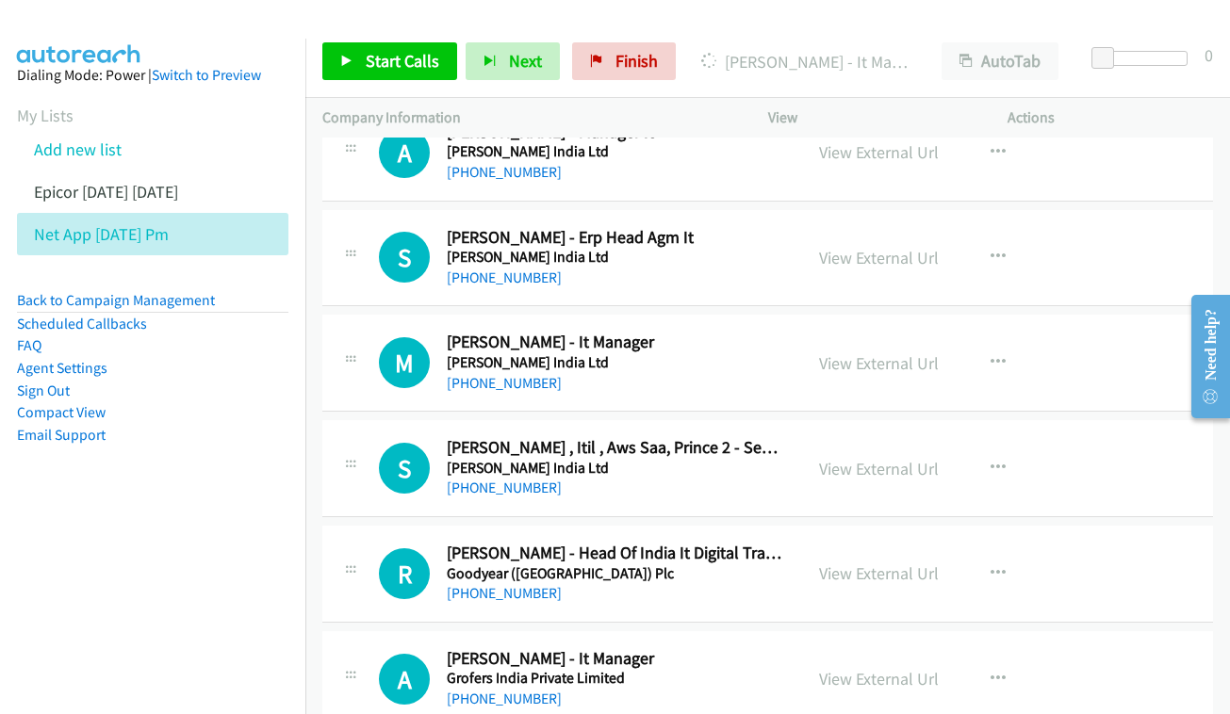
scroll to position [7203, 0]
click at [876, 351] on link "View External Url" at bounding box center [879, 362] width 120 height 22
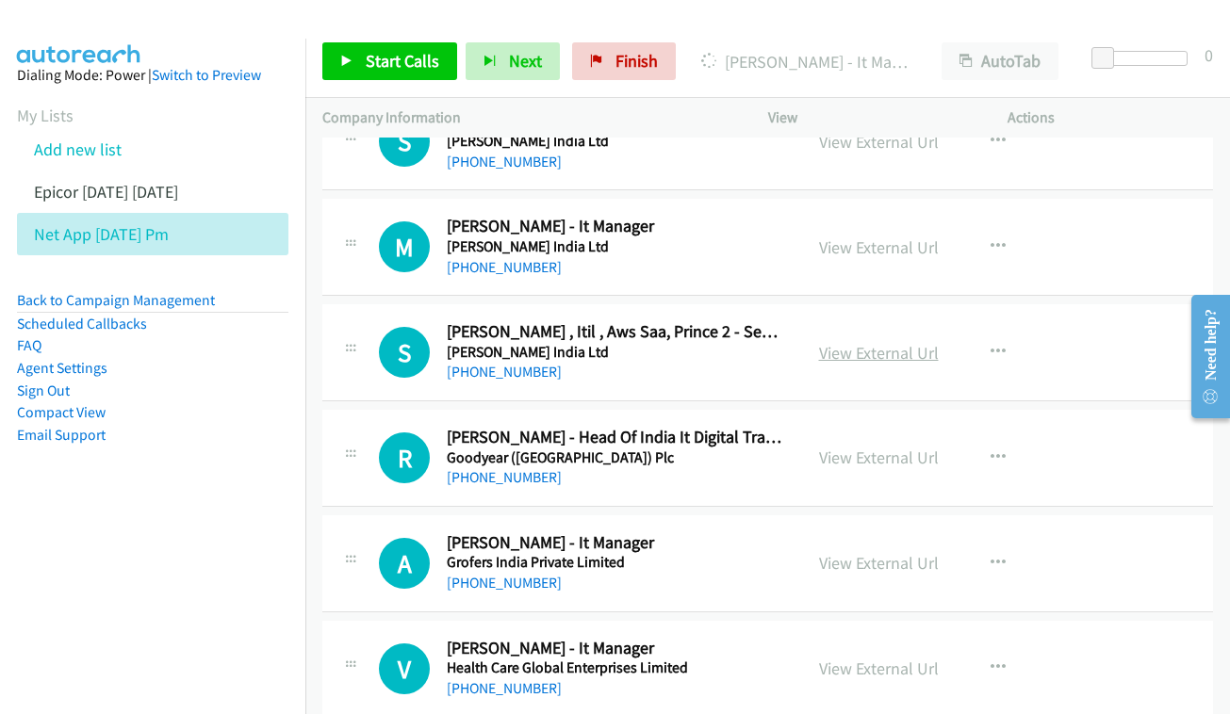
scroll to position [7319, 0]
click at [874, 341] on link "View External Url" at bounding box center [879, 352] width 120 height 22
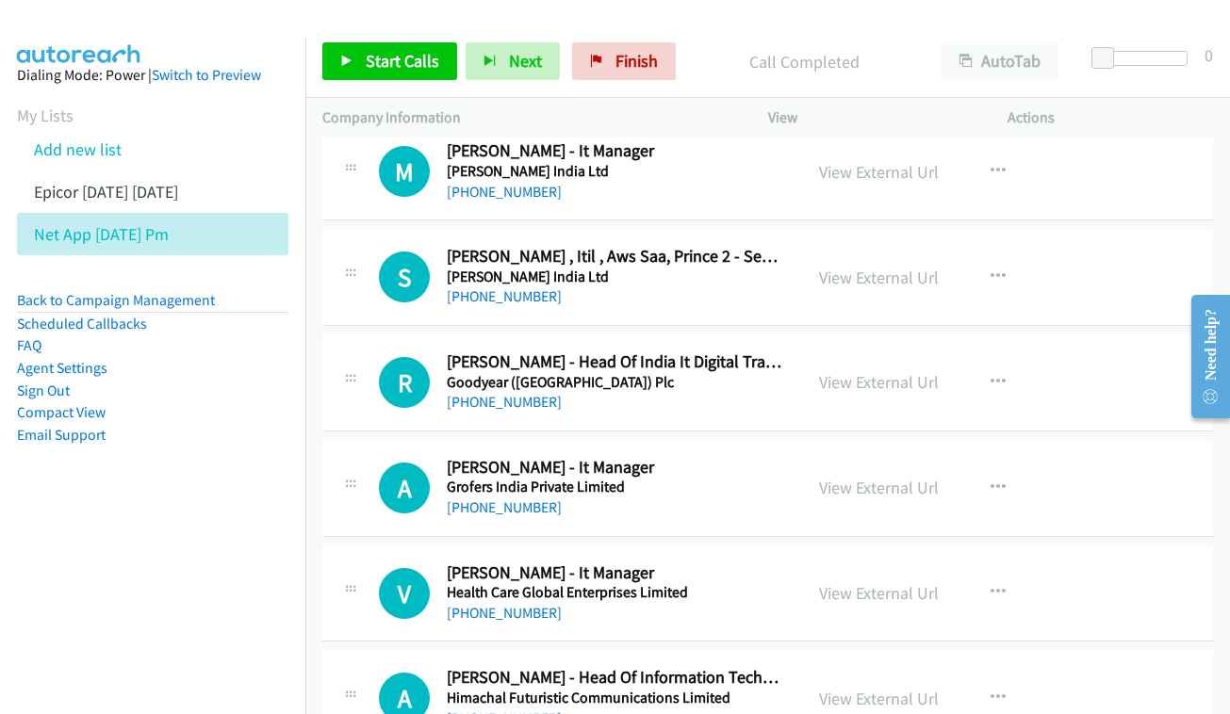
scroll to position [7441, 0]
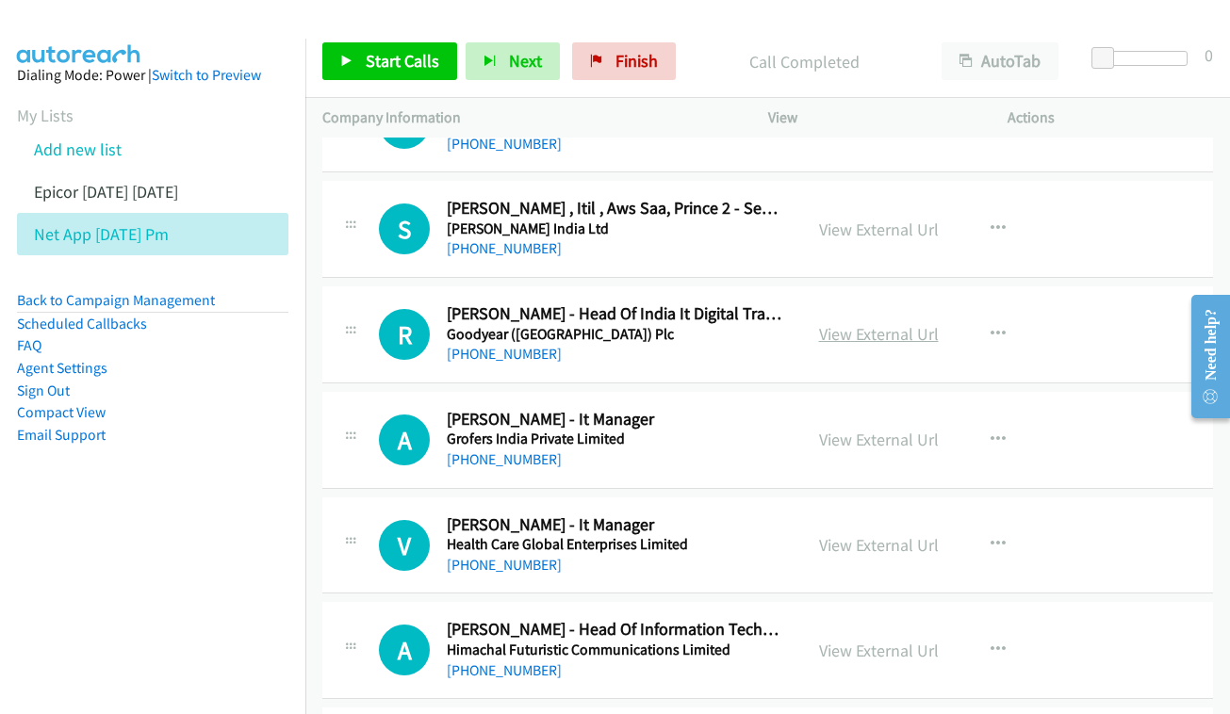
click at [862, 323] on link "View External Url" at bounding box center [879, 334] width 120 height 22
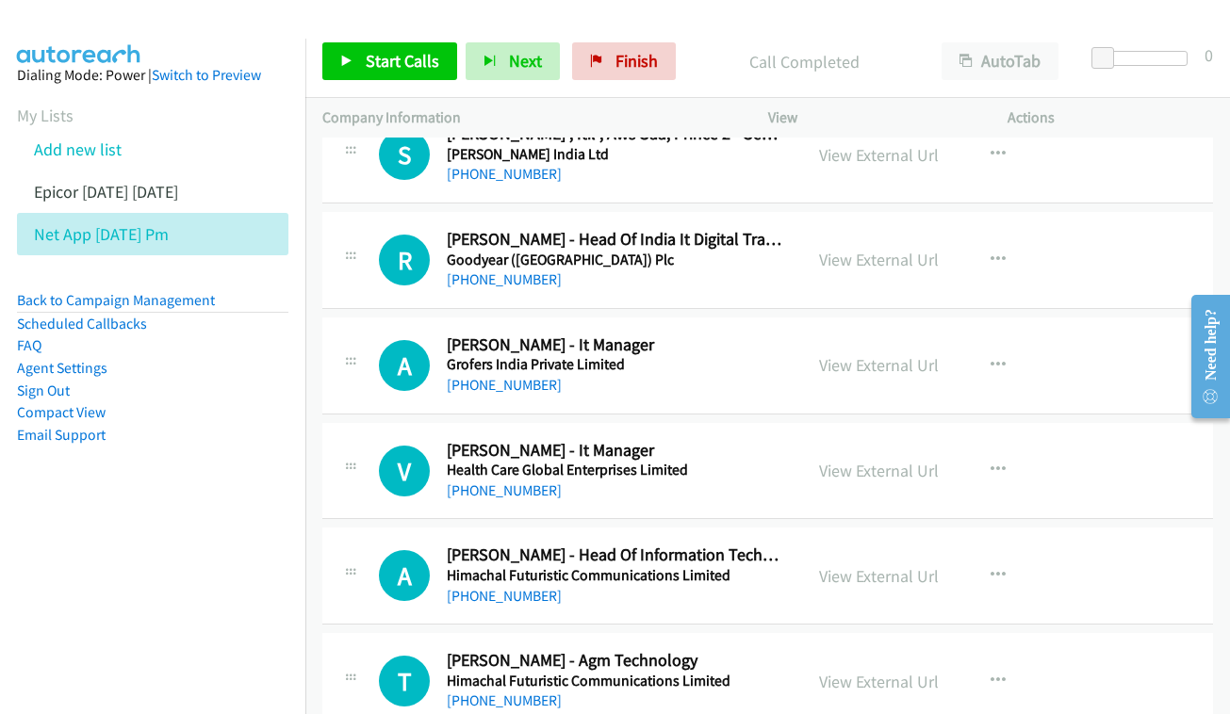
scroll to position [7545, 0]
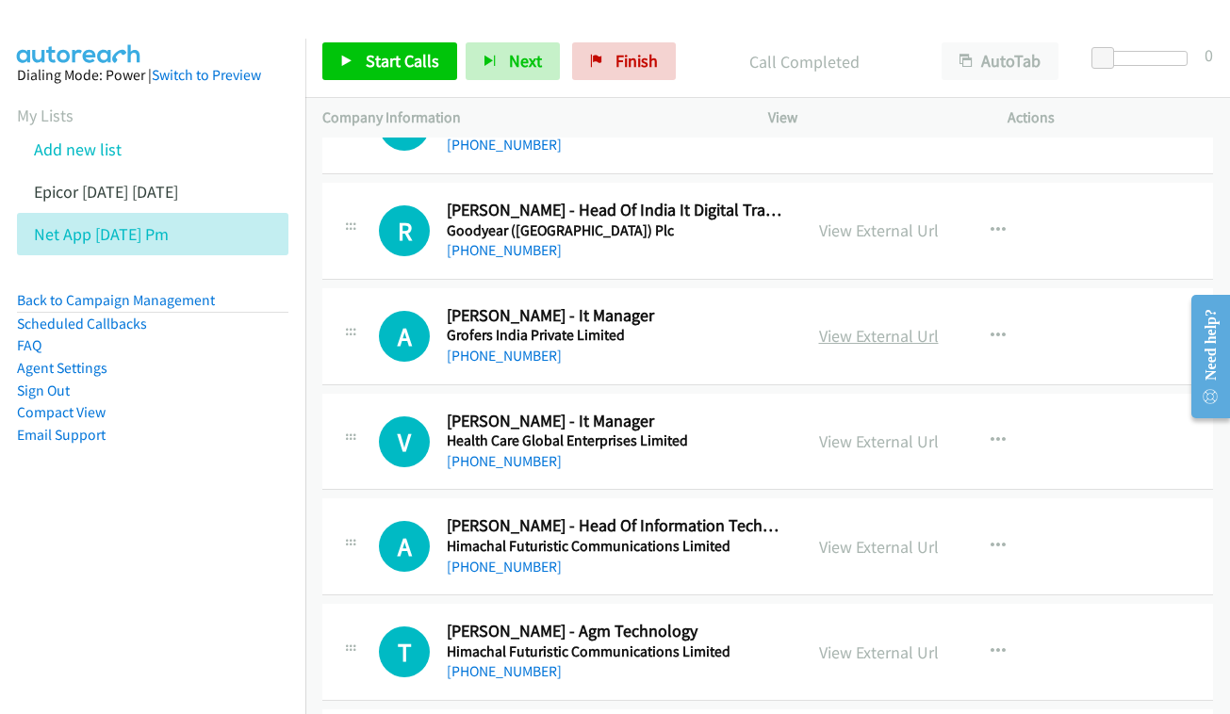
click at [890, 325] on link "View External Url" at bounding box center [879, 336] width 120 height 22
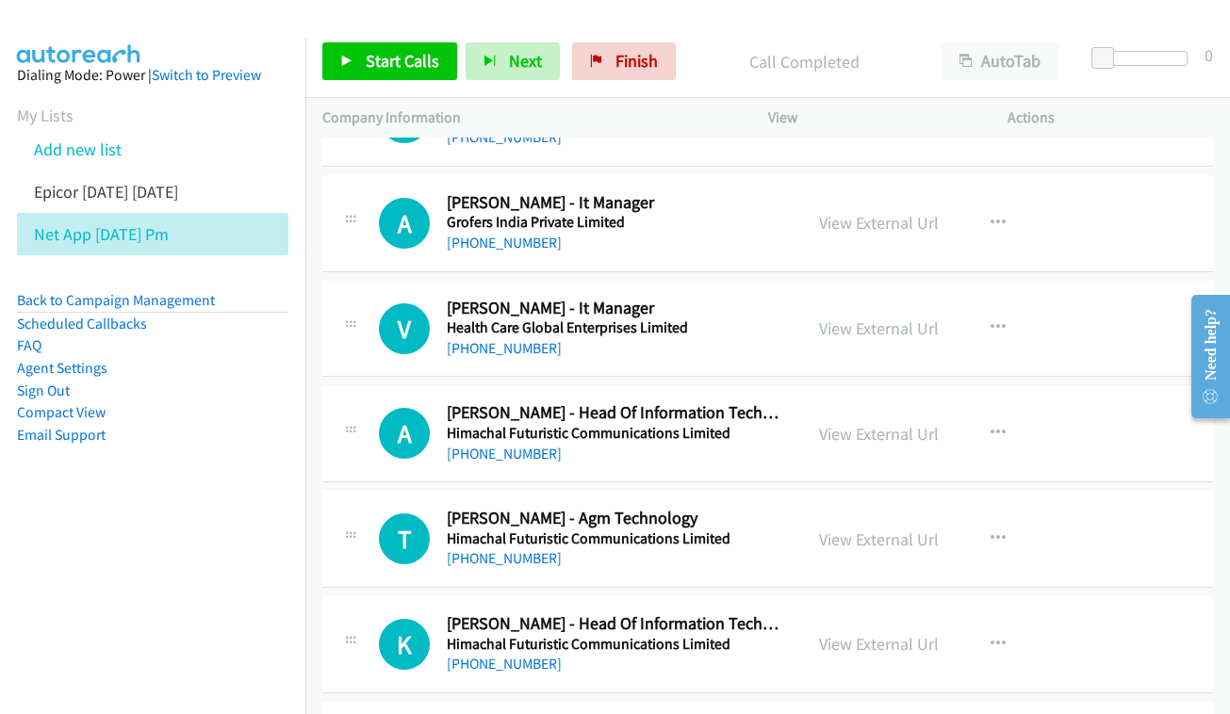
scroll to position [7659, 0]
click at [887, 317] on link "View External Url" at bounding box center [879, 328] width 120 height 22
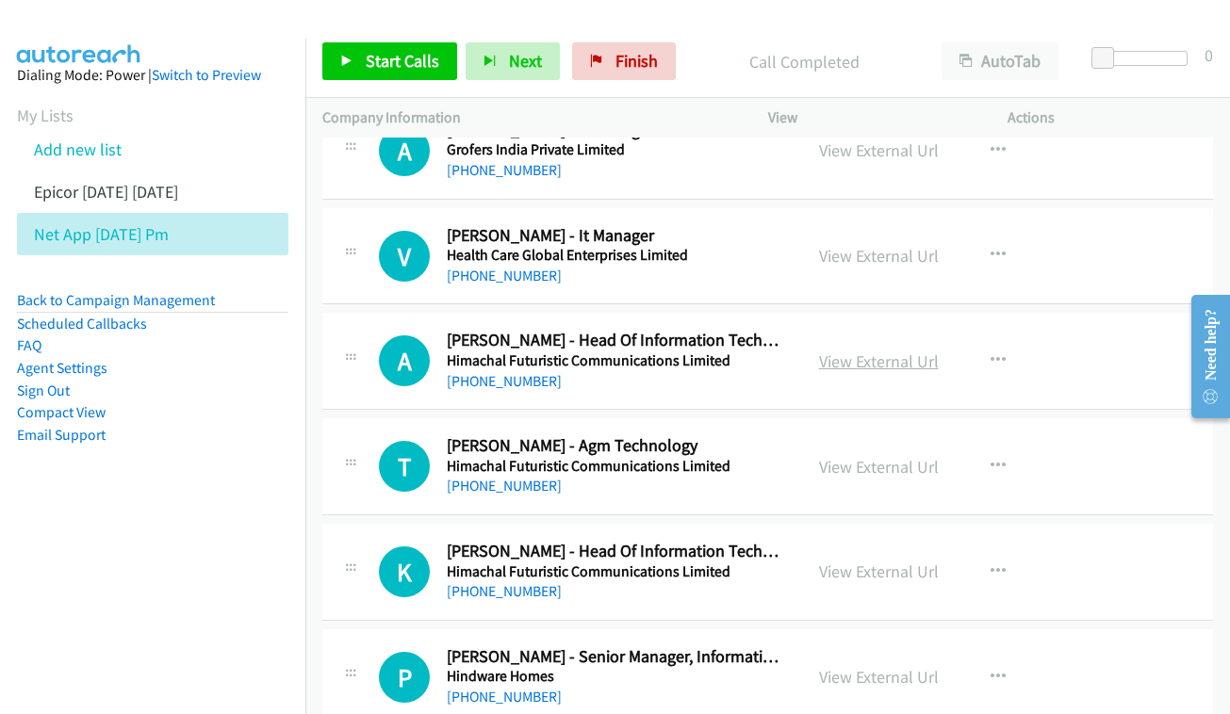
scroll to position [7732, 0]
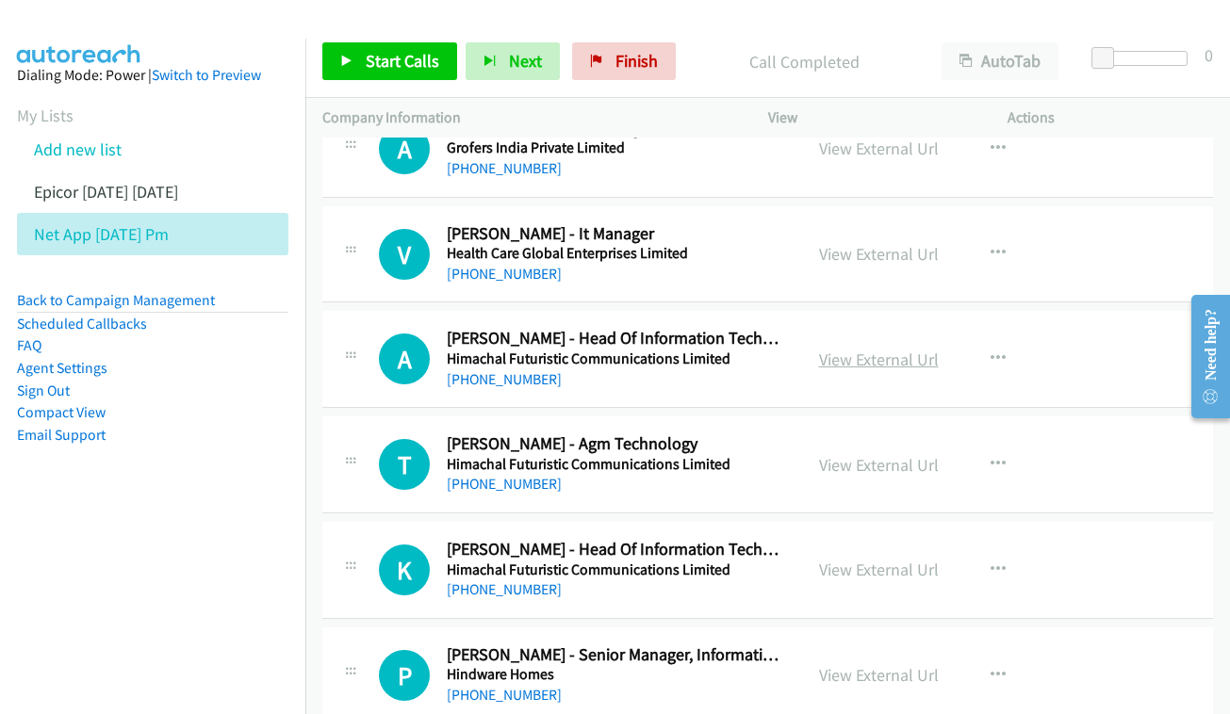
click at [929, 349] on link "View External Url" at bounding box center [879, 360] width 120 height 22
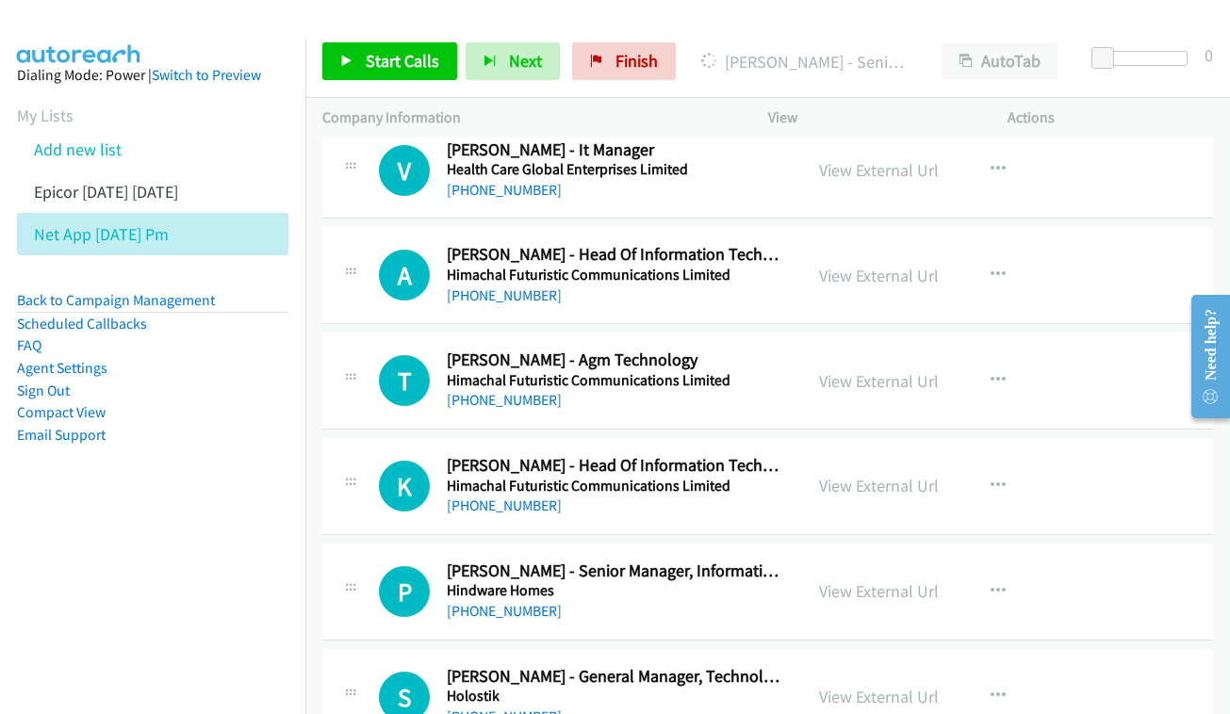
scroll to position [7853, 0]
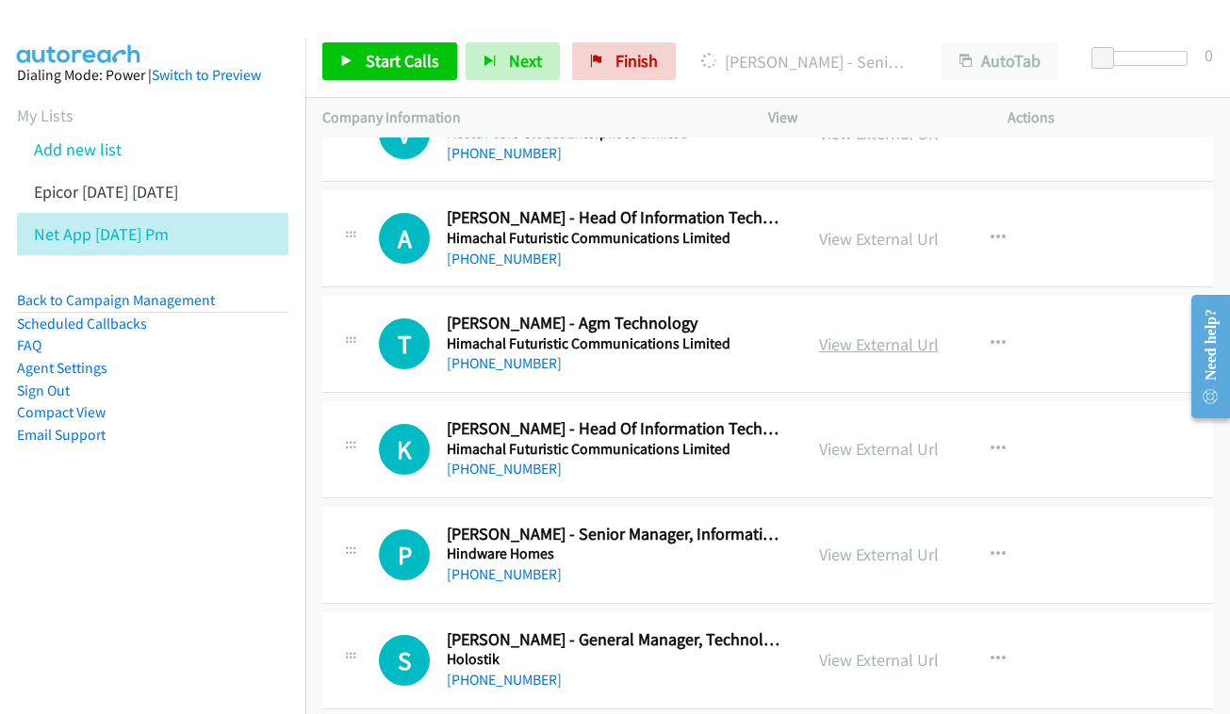
click at [910, 334] on link "View External Url" at bounding box center [879, 345] width 120 height 22
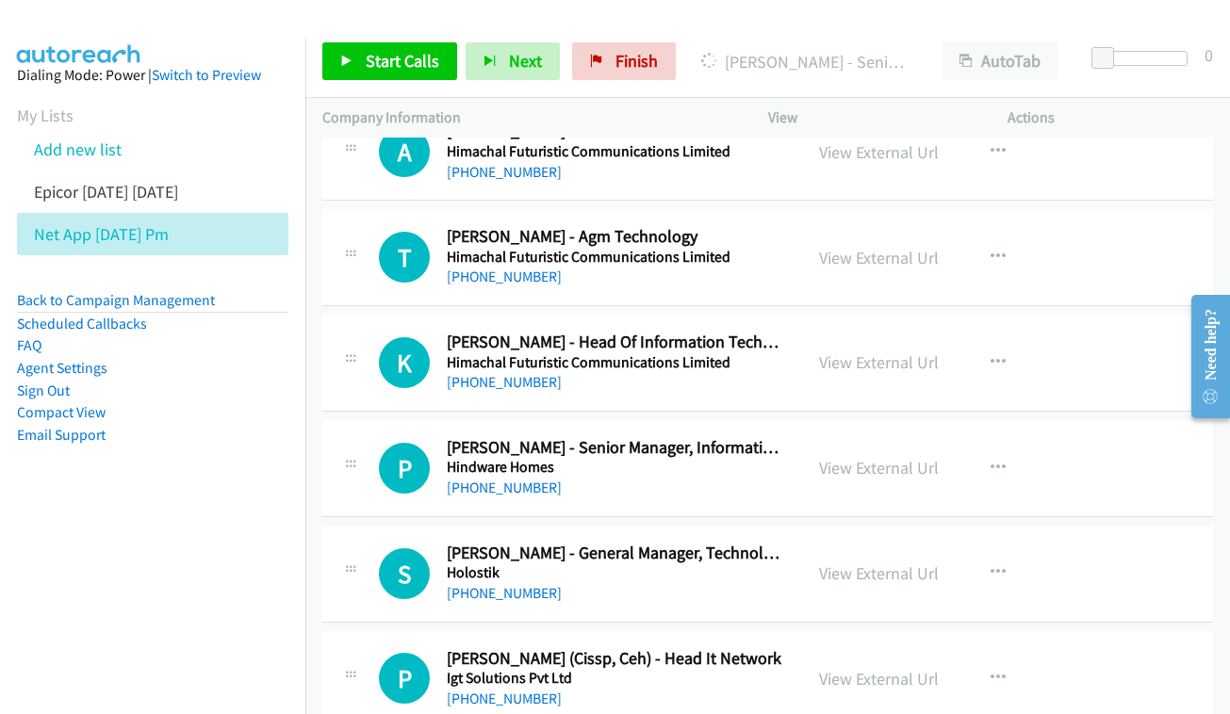
scroll to position [7951, 0]
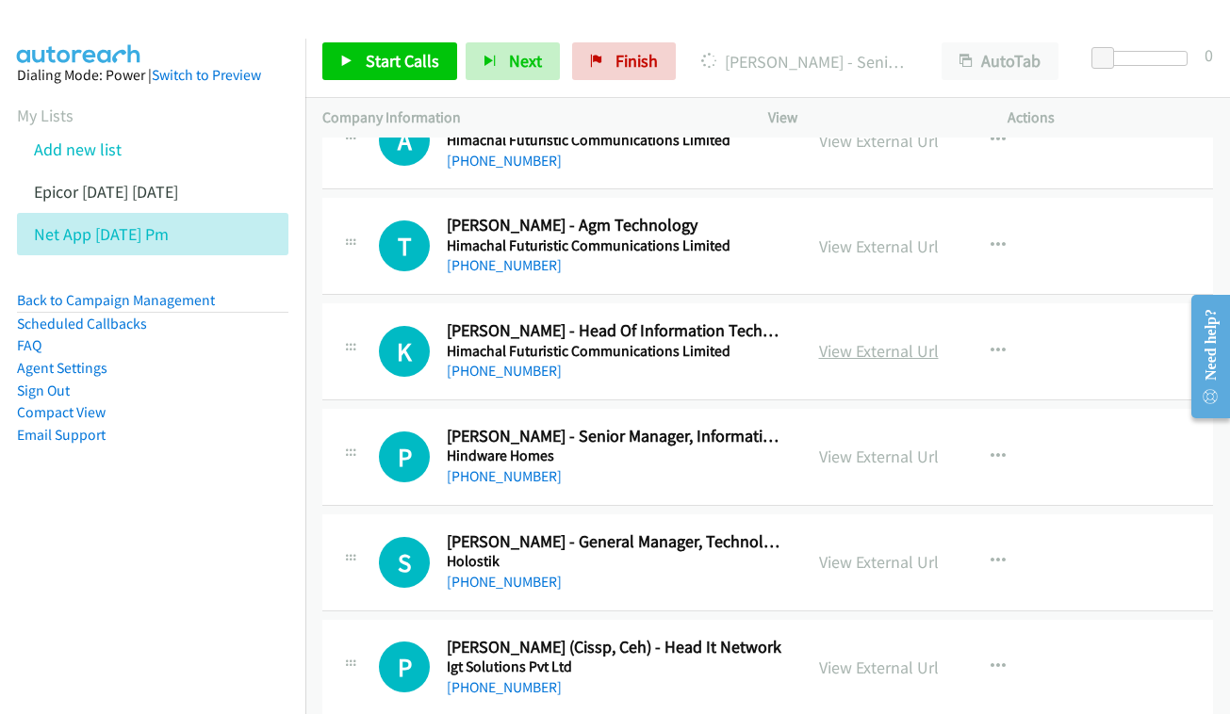
click at [899, 340] on link "View External Url" at bounding box center [879, 351] width 120 height 22
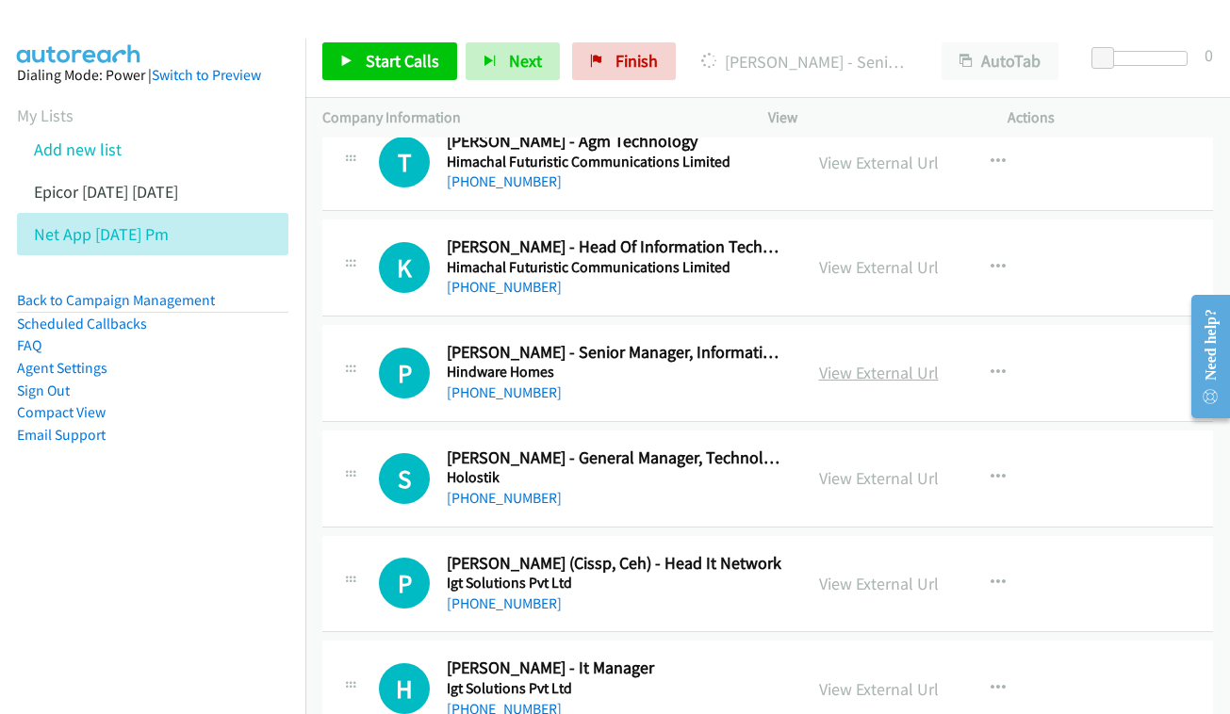
scroll to position [8038, 0]
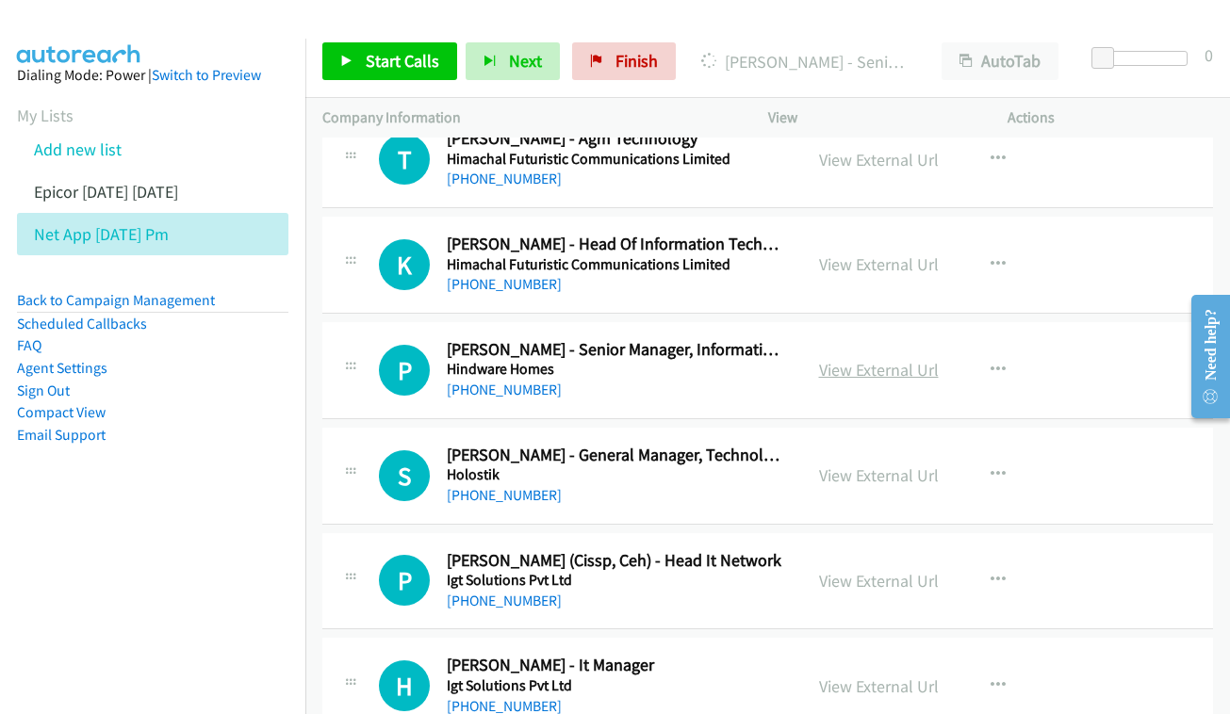
click at [890, 359] on link "View External Url" at bounding box center [879, 370] width 120 height 22
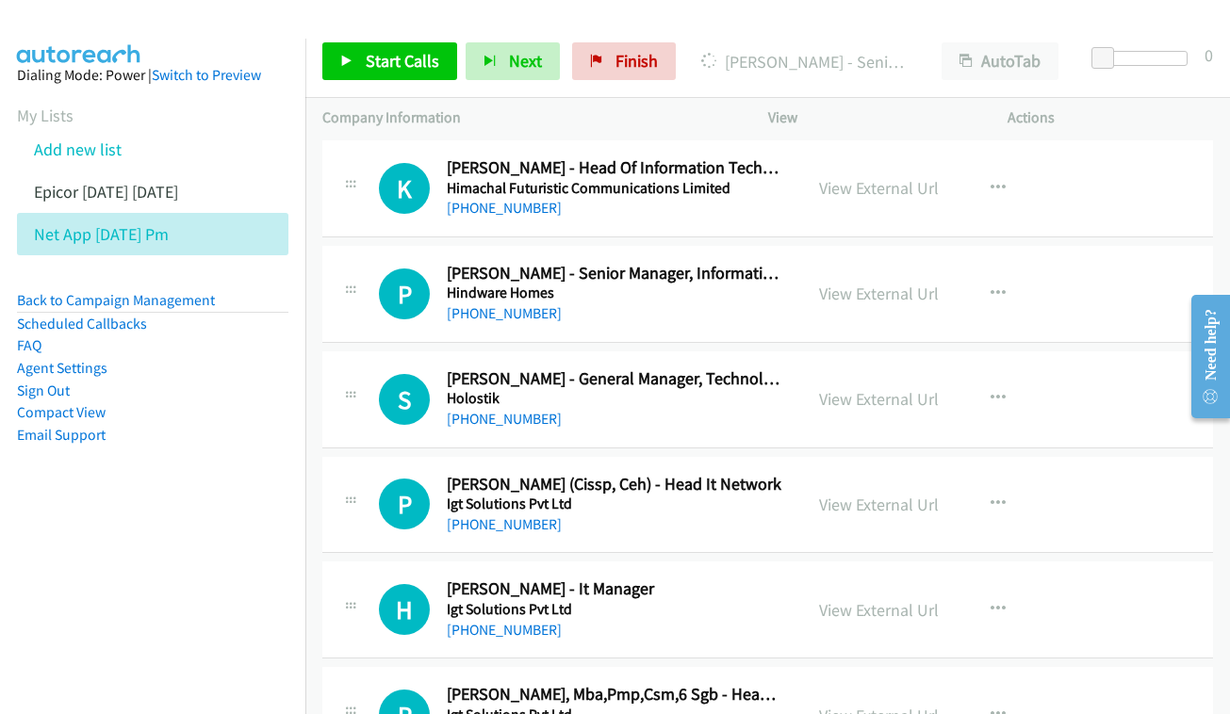
scroll to position [8115, 0]
click at [868, 385] on div "View External Url" at bounding box center [879, 397] width 120 height 25
click at [876, 387] on link "View External Url" at bounding box center [879, 398] width 120 height 22
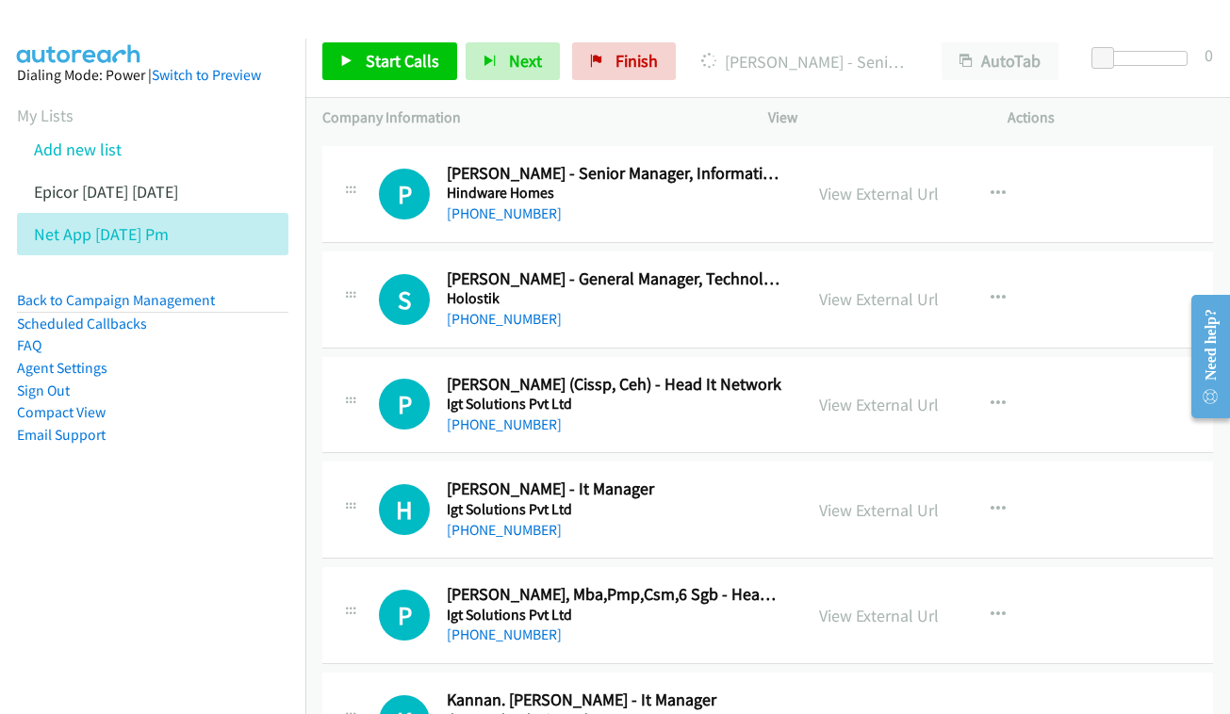
scroll to position [8216, 0]
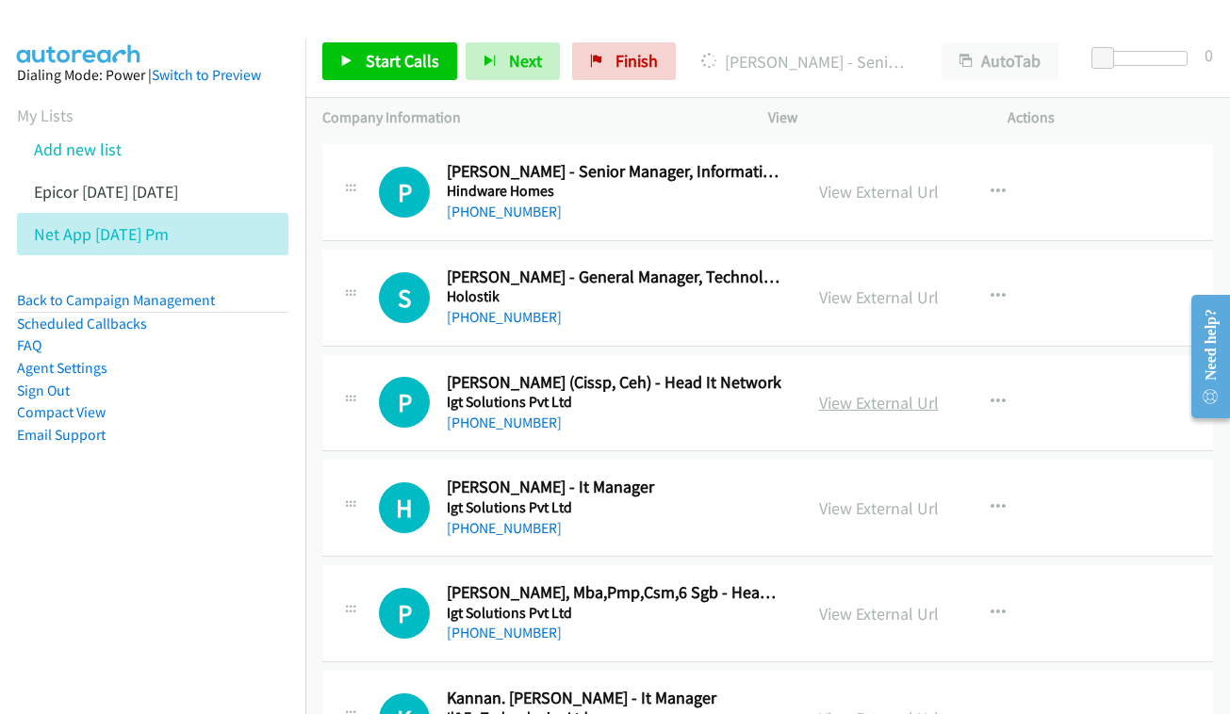
click at [854, 392] on link "View External Url" at bounding box center [879, 403] width 120 height 22
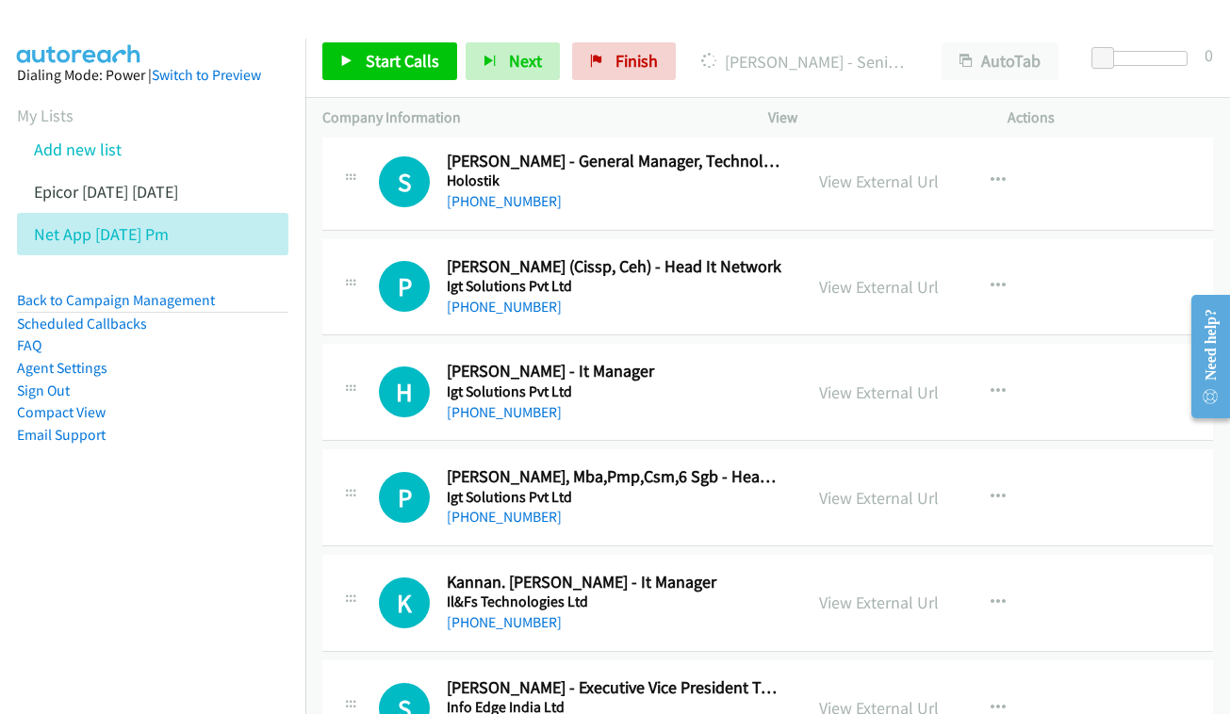
scroll to position [8333, 0]
click at [862, 381] on link "View External Url" at bounding box center [879, 392] width 120 height 22
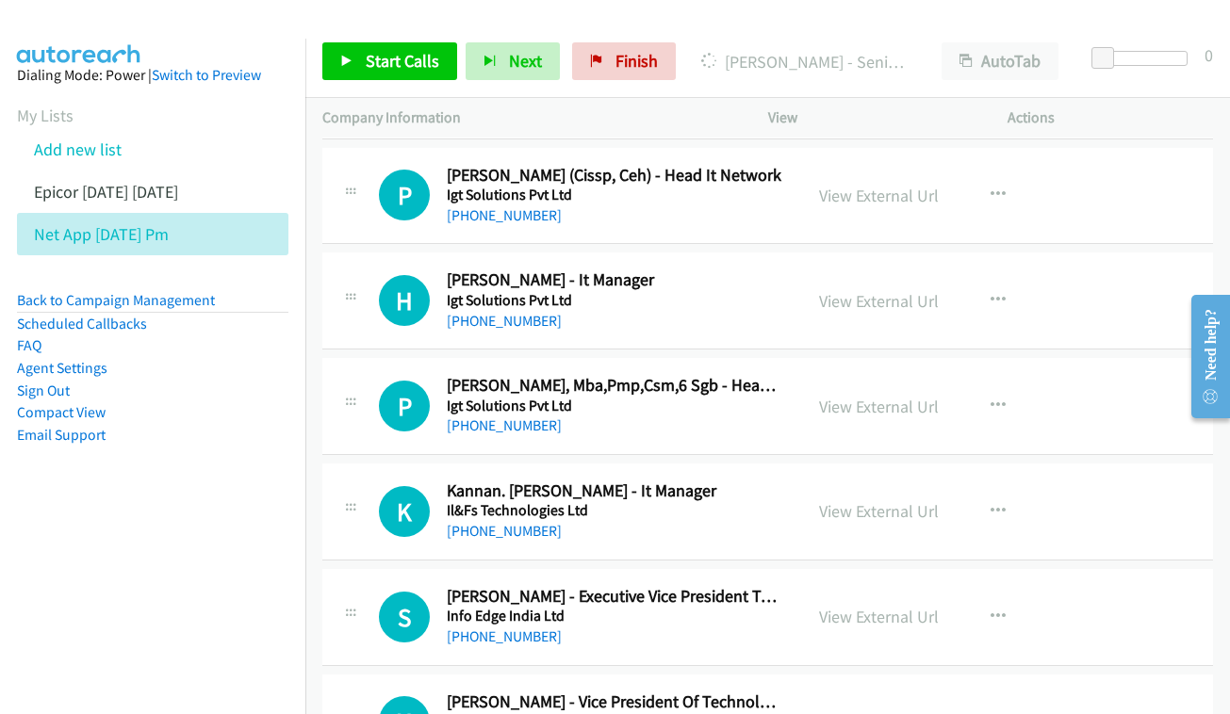
scroll to position [8444, 0]
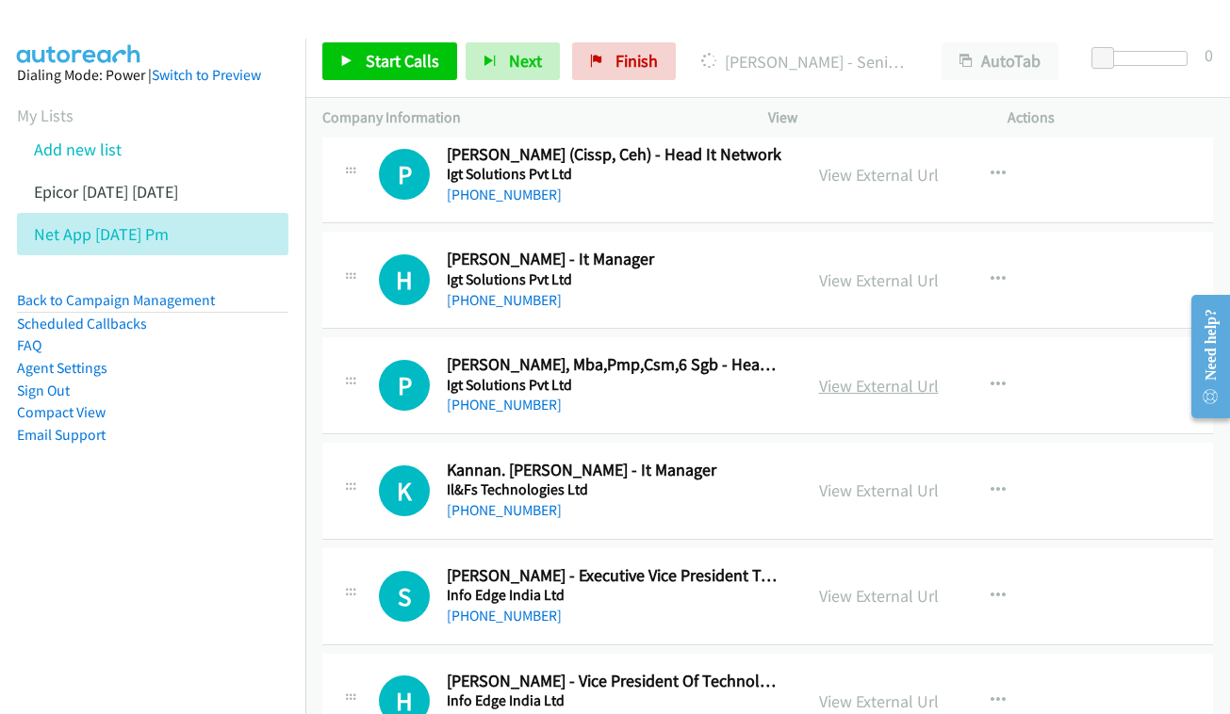
click at [847, 375] on link "View External Url" at bounding box center [879, 386] width 120 height 22
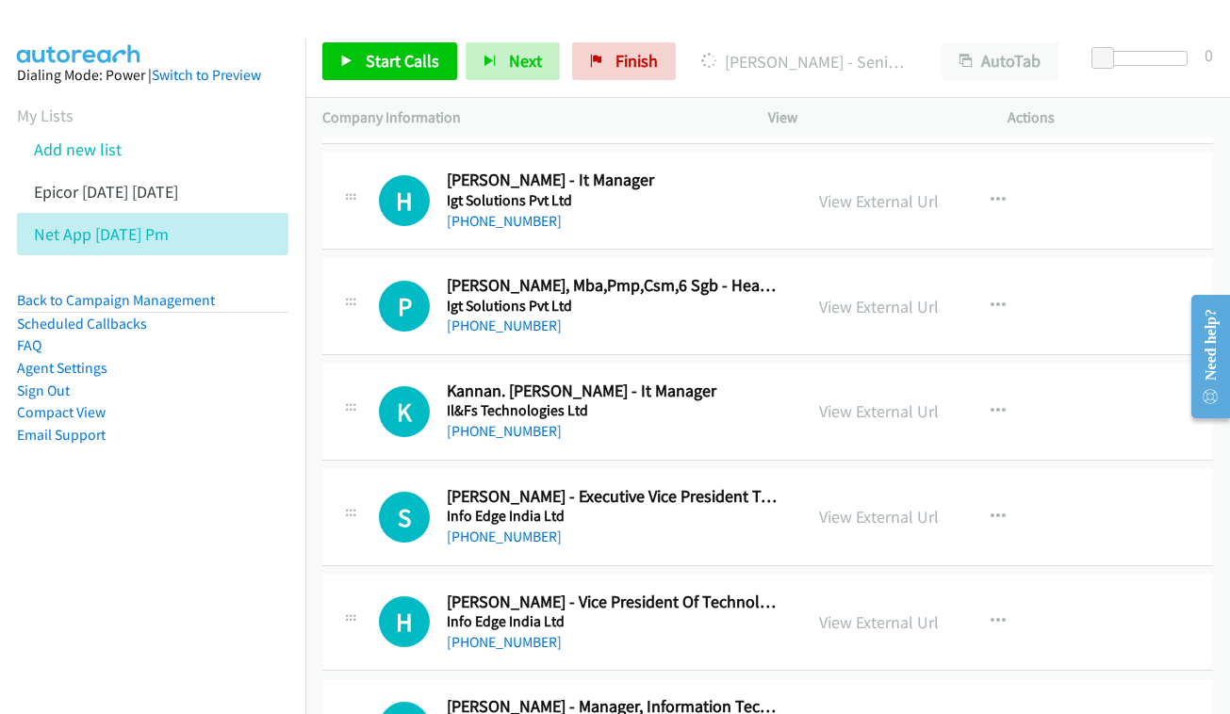
scroll to position [8538, 0]
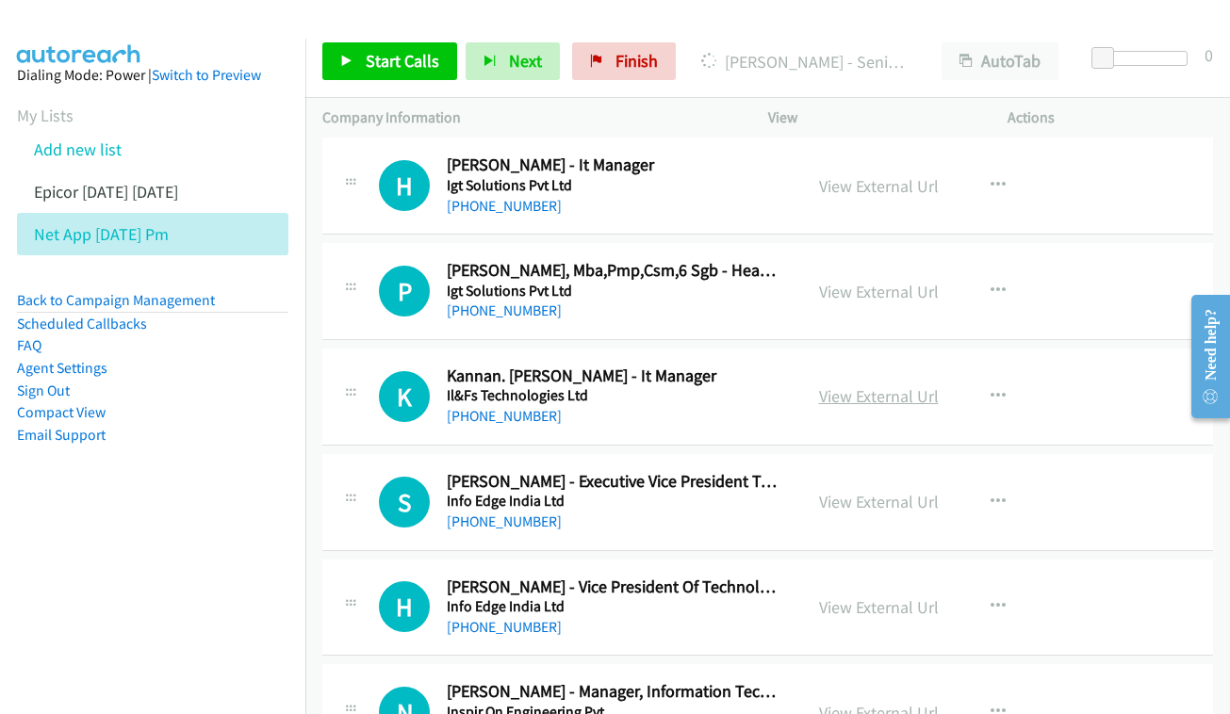
click at [871, 385] on link "View External Url" at bounding box center [879, 396] width 120 height 22
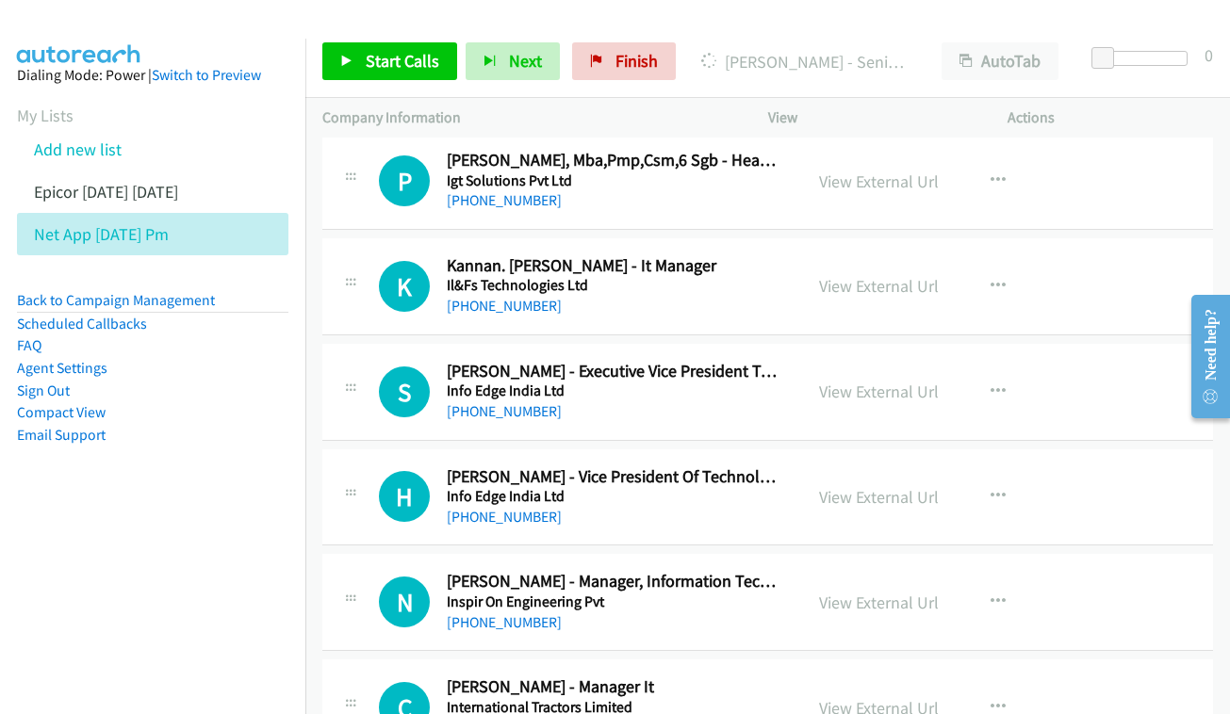
scroll to position [8649, 0]
click at [870, 380] on link "View External Url" at bounding box center [879, 391] width 120 height 22
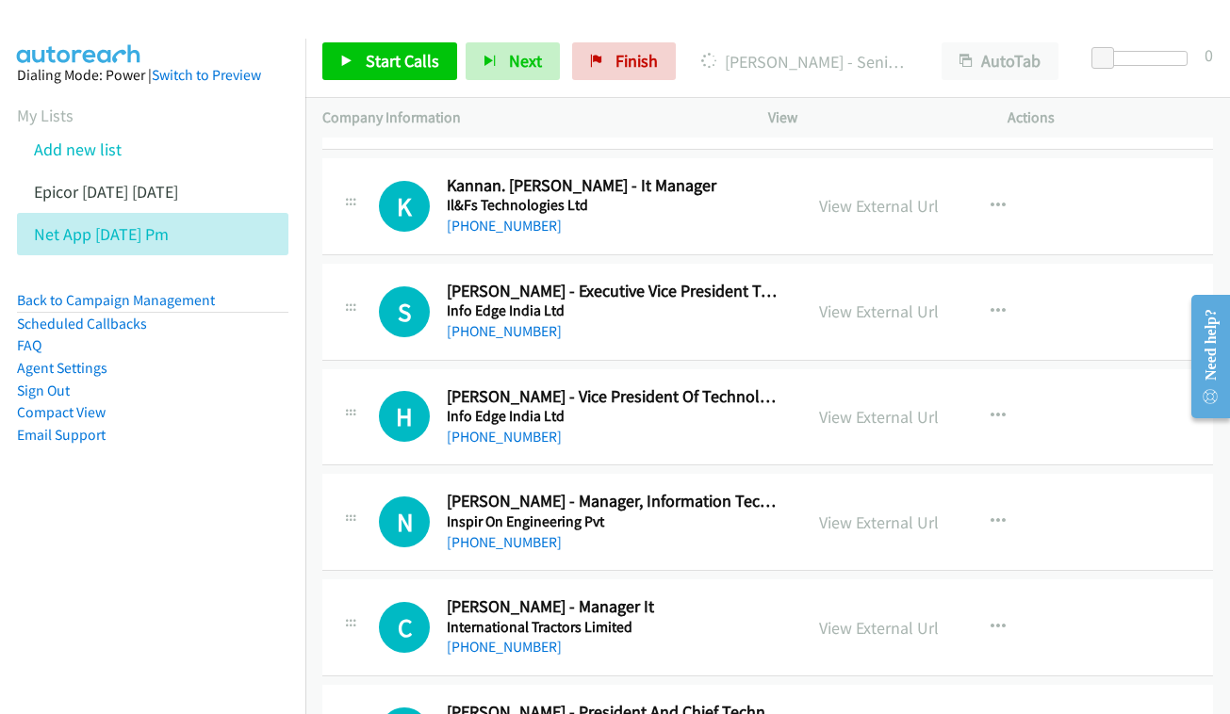
scroll to position [8732, 0]
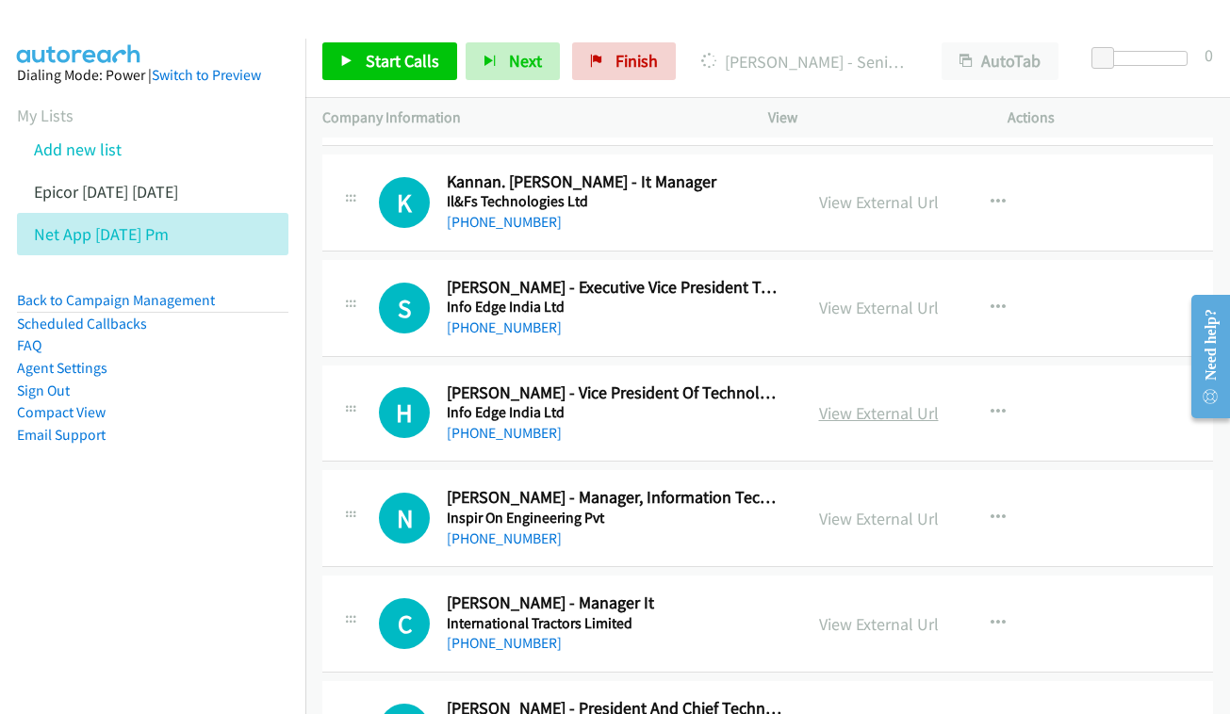
click at [872, 402] on link "View External Url" at bounding box center [879, 413] width 120 height 22
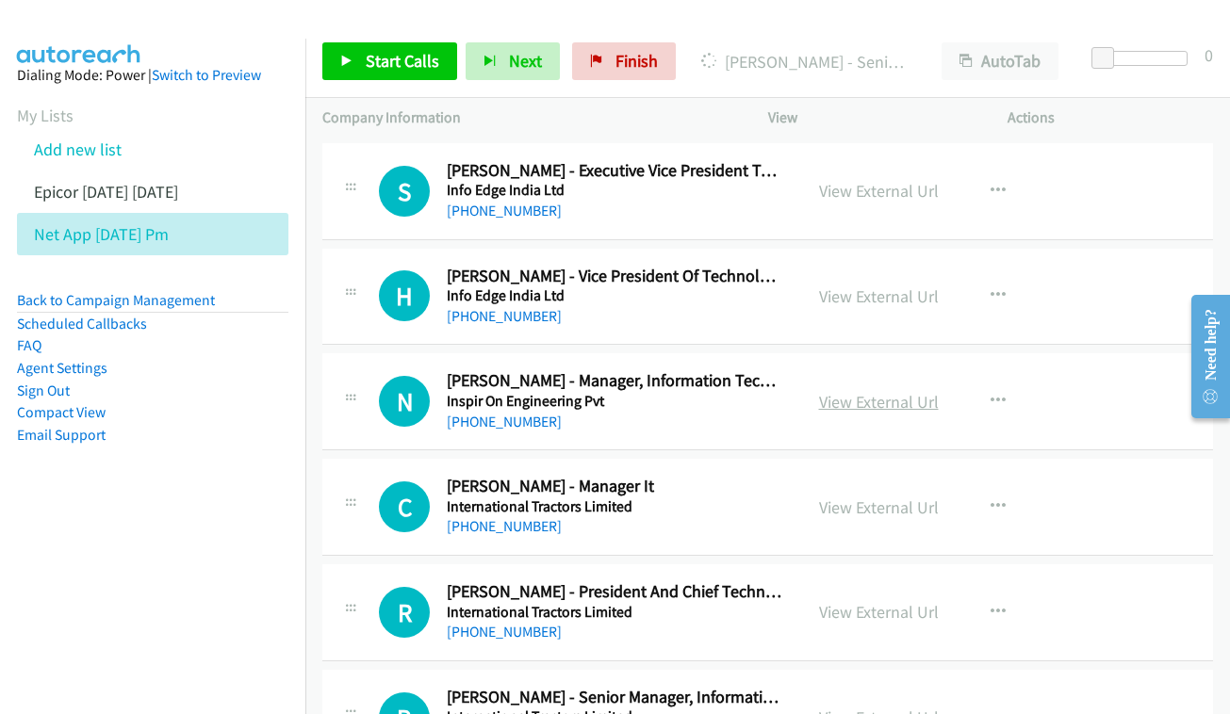
click at [898, 391] on link "View External Url" at bounding box center [879, 402] width 120 height 22
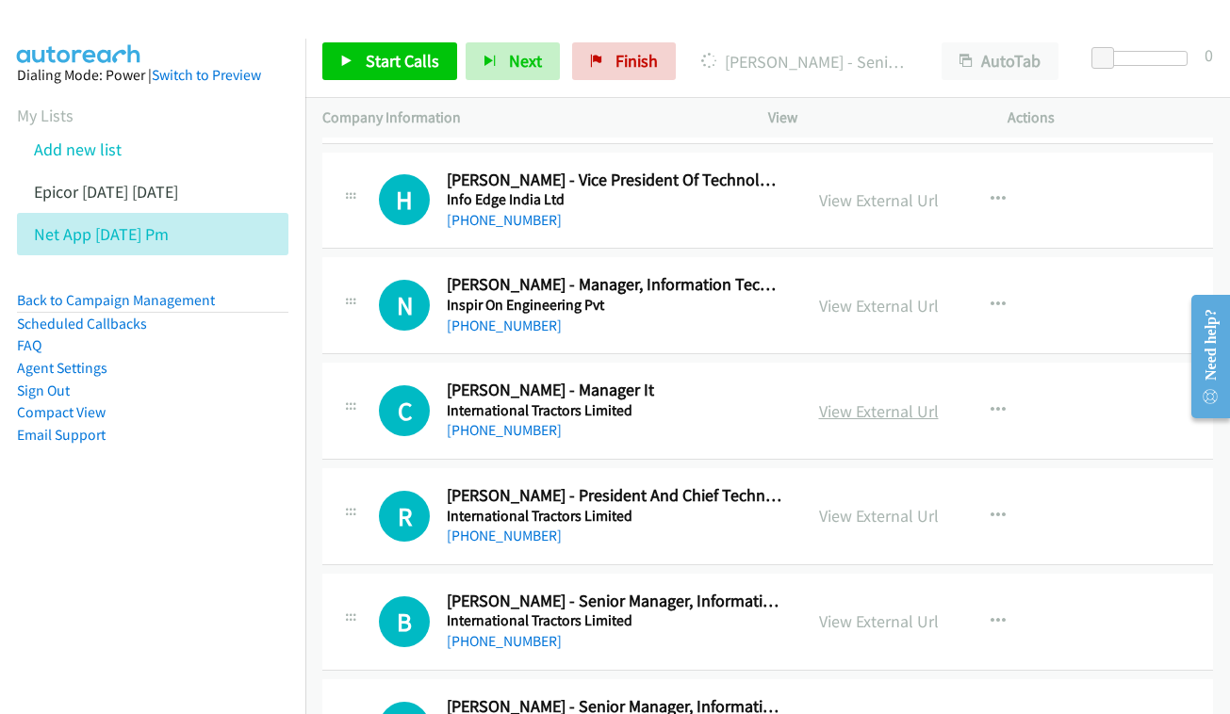
scroll to position [8947, 0]
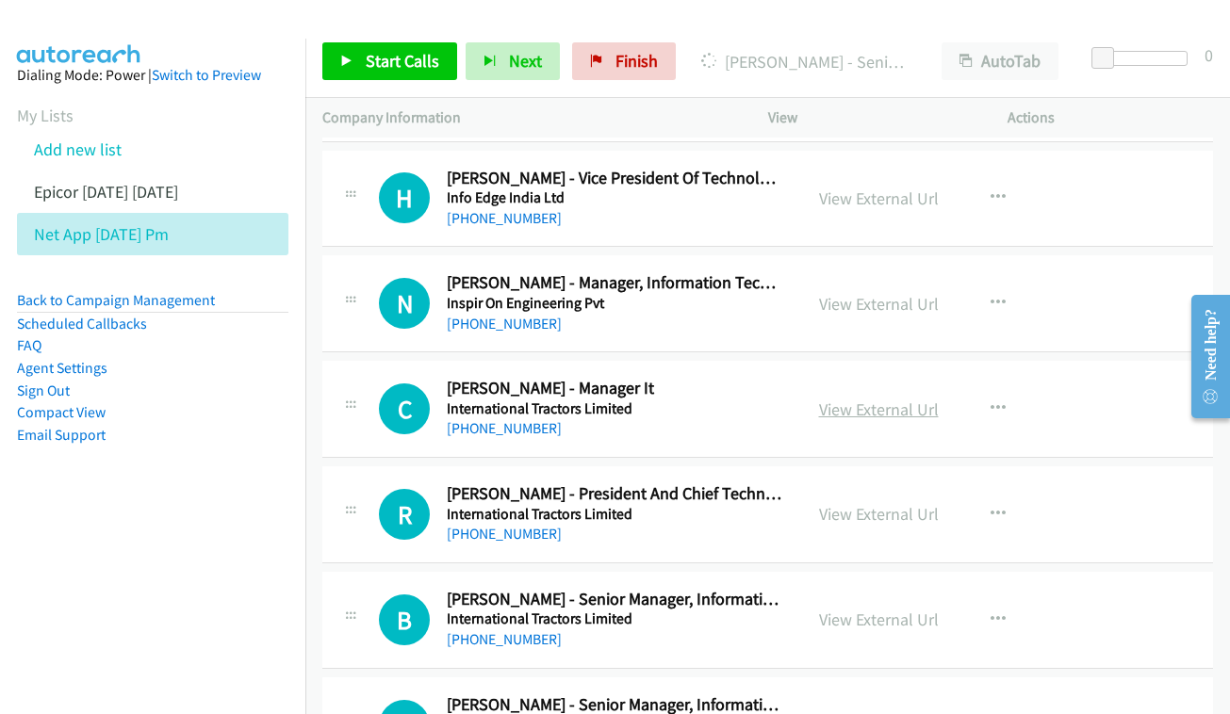
click at [916, 399] on link "View External Url" at bounding box center [879, 410] width 120 height 22
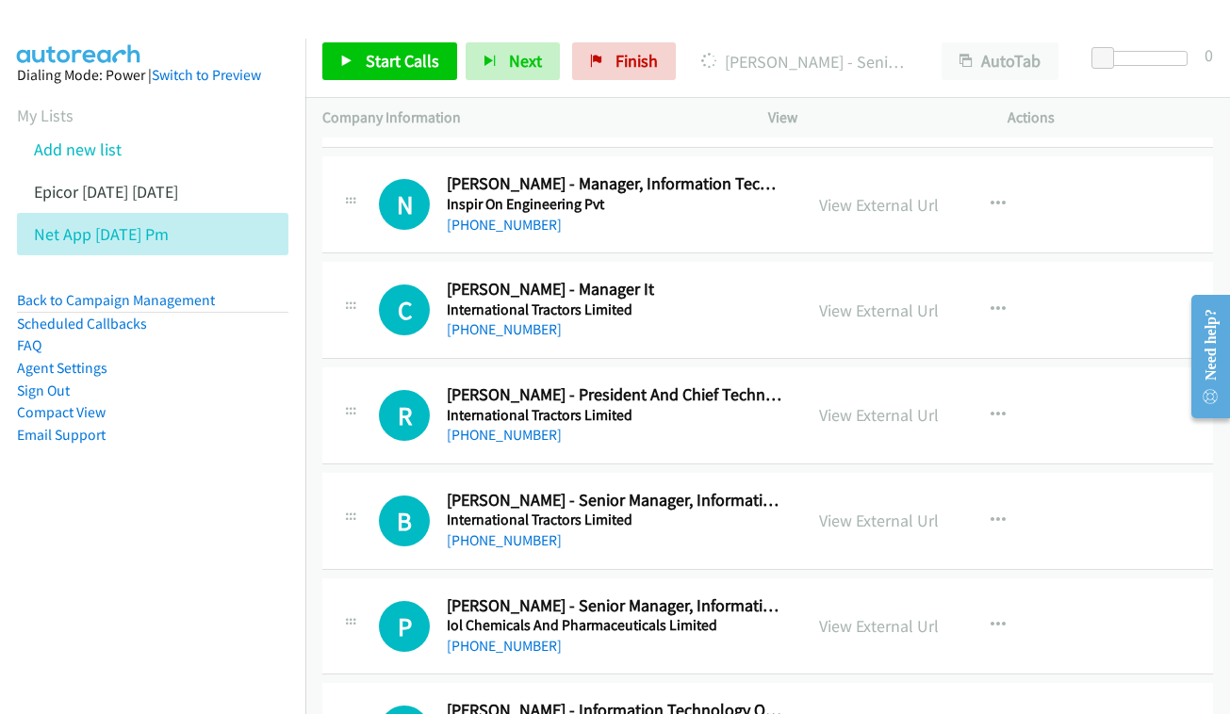
scroll to position [9047, 0]
click at [844, 403] on link "View External Url" at bounding box center [879, 414] width 120 height 22
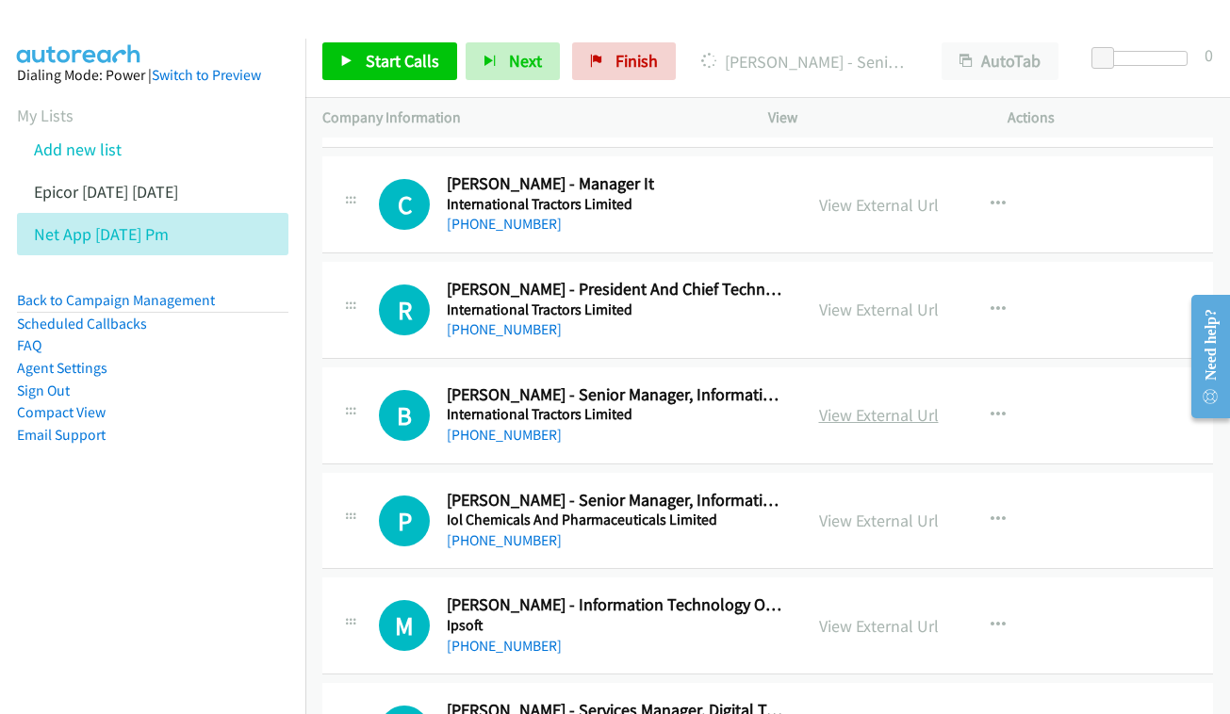
scroll to position [9152, 0]
click at [859, 403] on link "View External Url" at bounding box center [879, 414] width 120 height 22
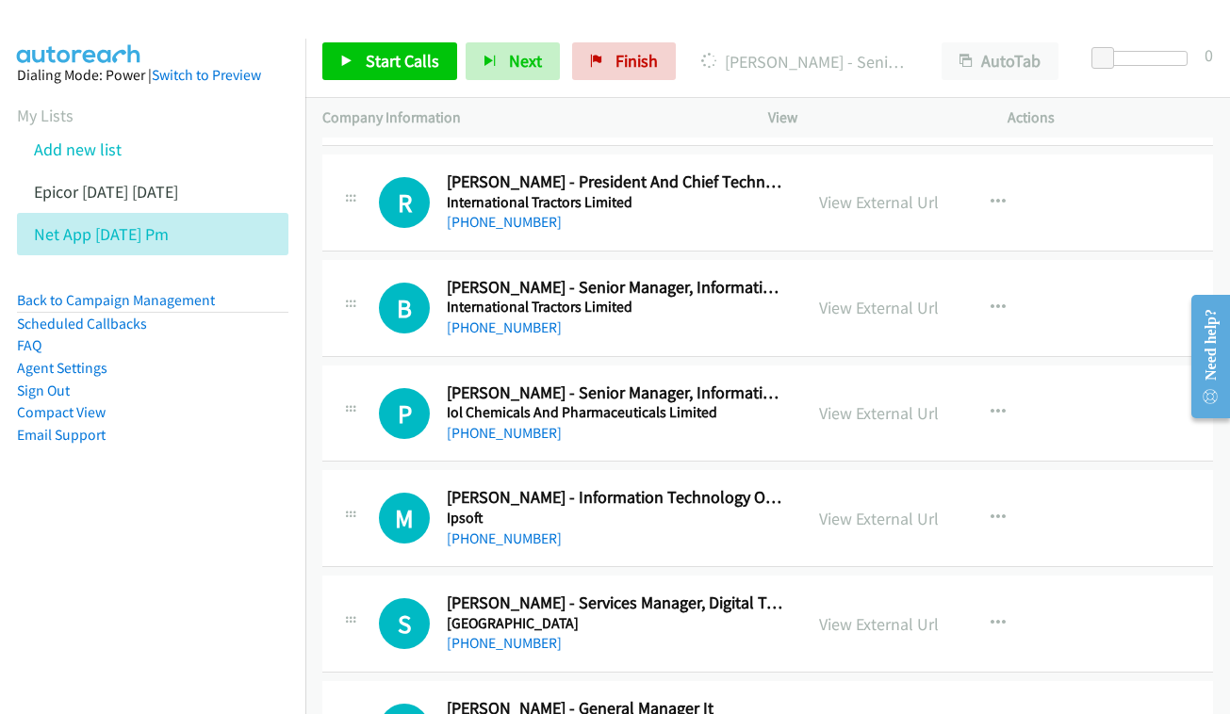
scroll to position [9259, 0]
click at [906, 402] on link "View External Url" at bounding box center [879, 413] width 120 height 22
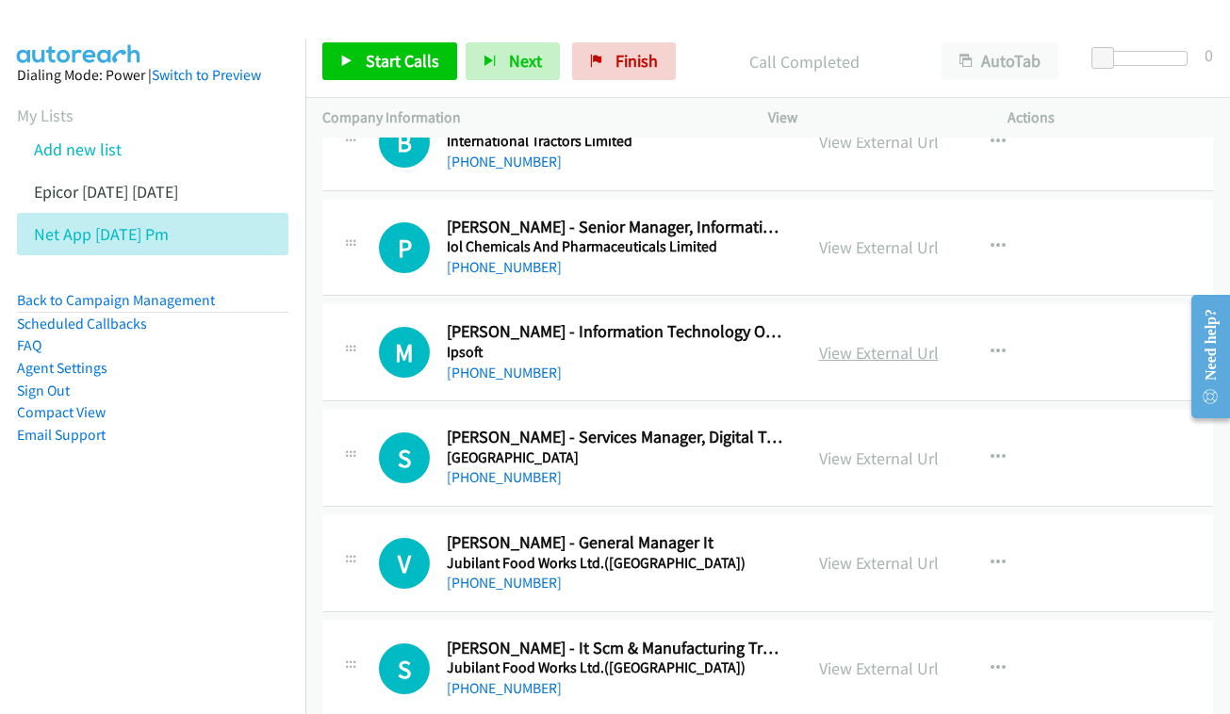
scroll to position [9428, 0]
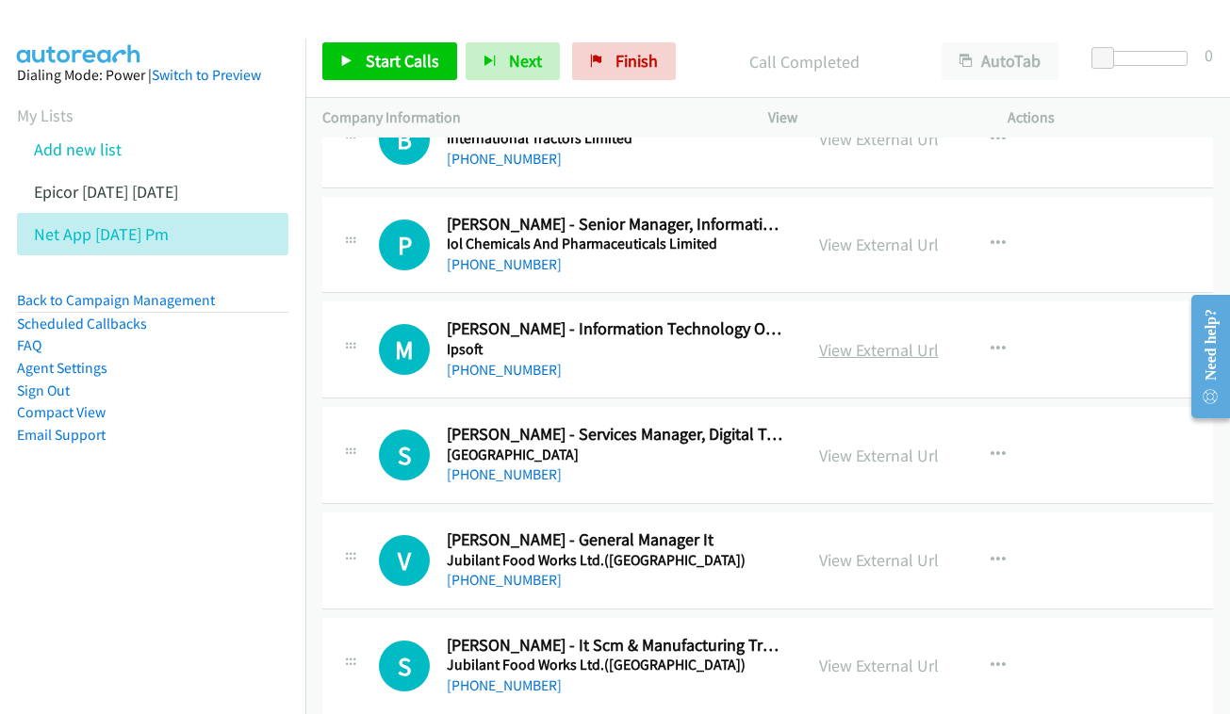
click at [875, 339] on link "View External Url" at bounding box center [879, 350] width 120 height 22
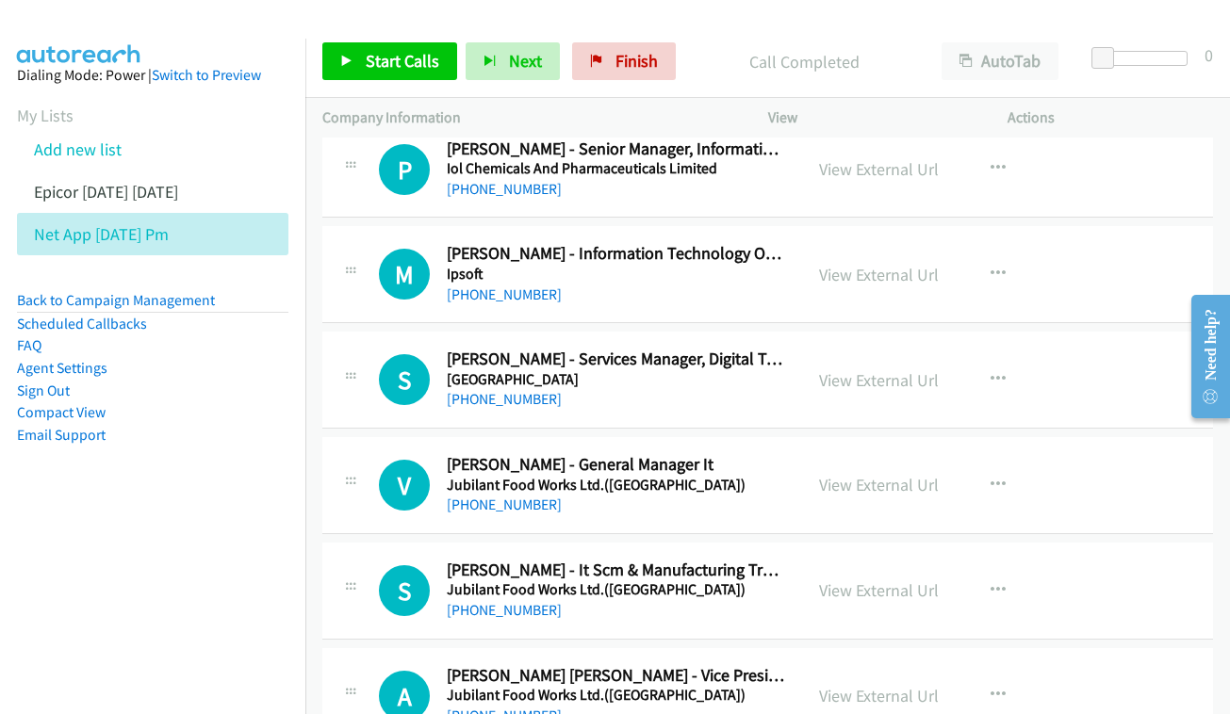
scroll to position [9513, 0]
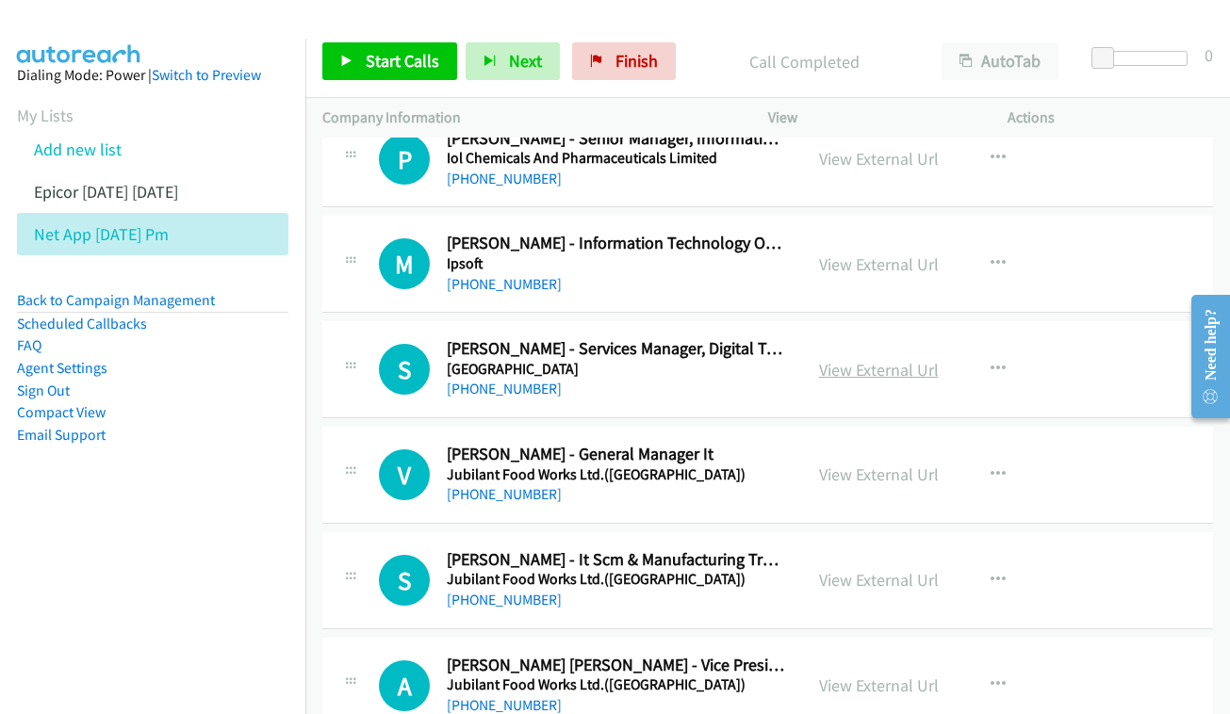
click at [905, 359] on link "View External Url" at bounding box center [879, 370] width 120 height 22
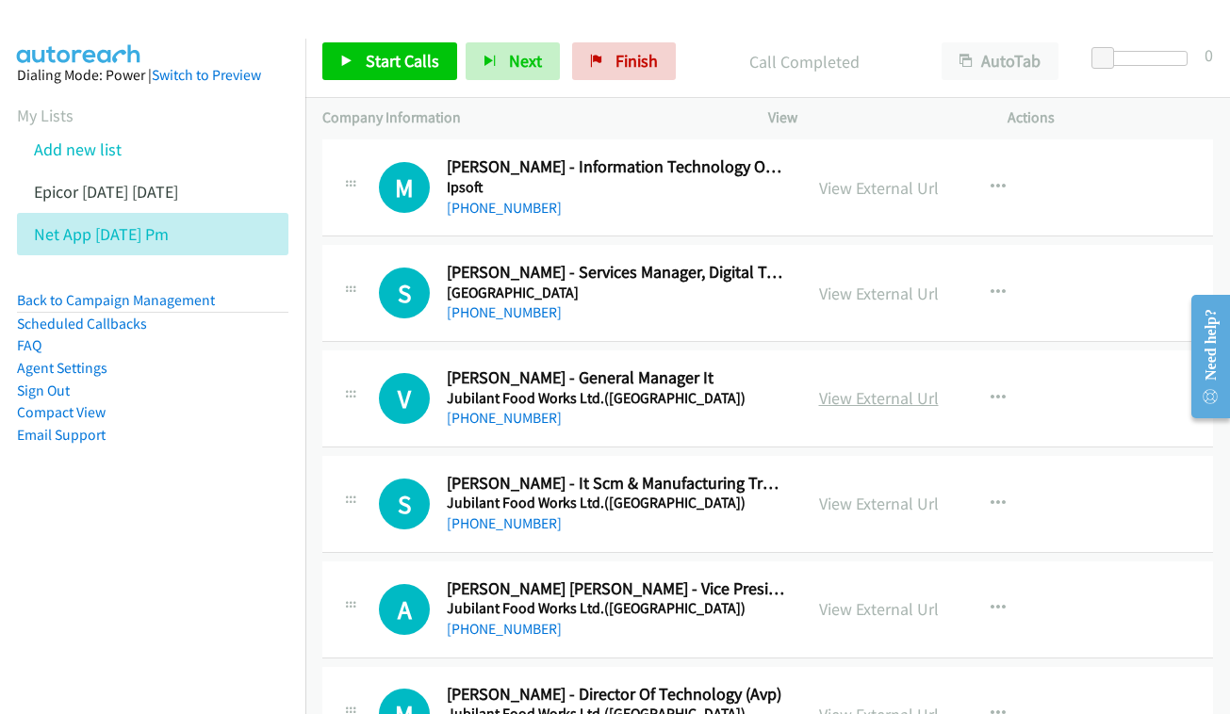
scroll to position [9609, 0]
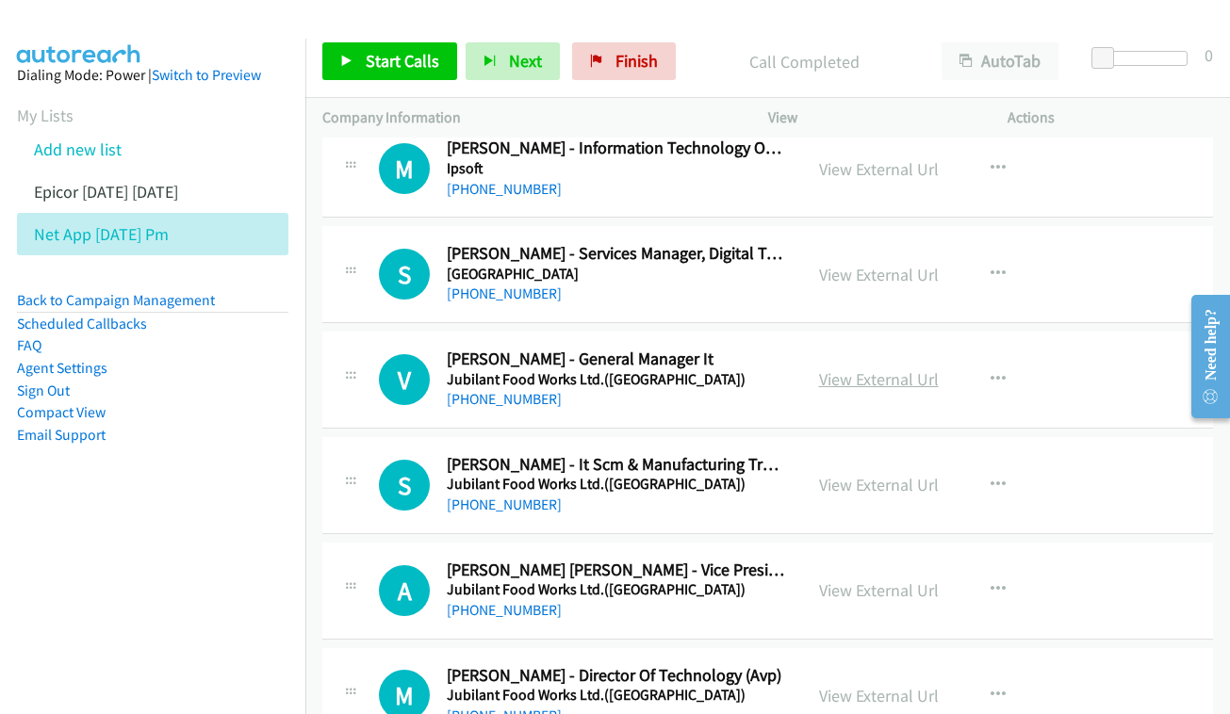
click at [843, 368] on link "View External Url" at bounding box center [879, 379] width 120 height 22
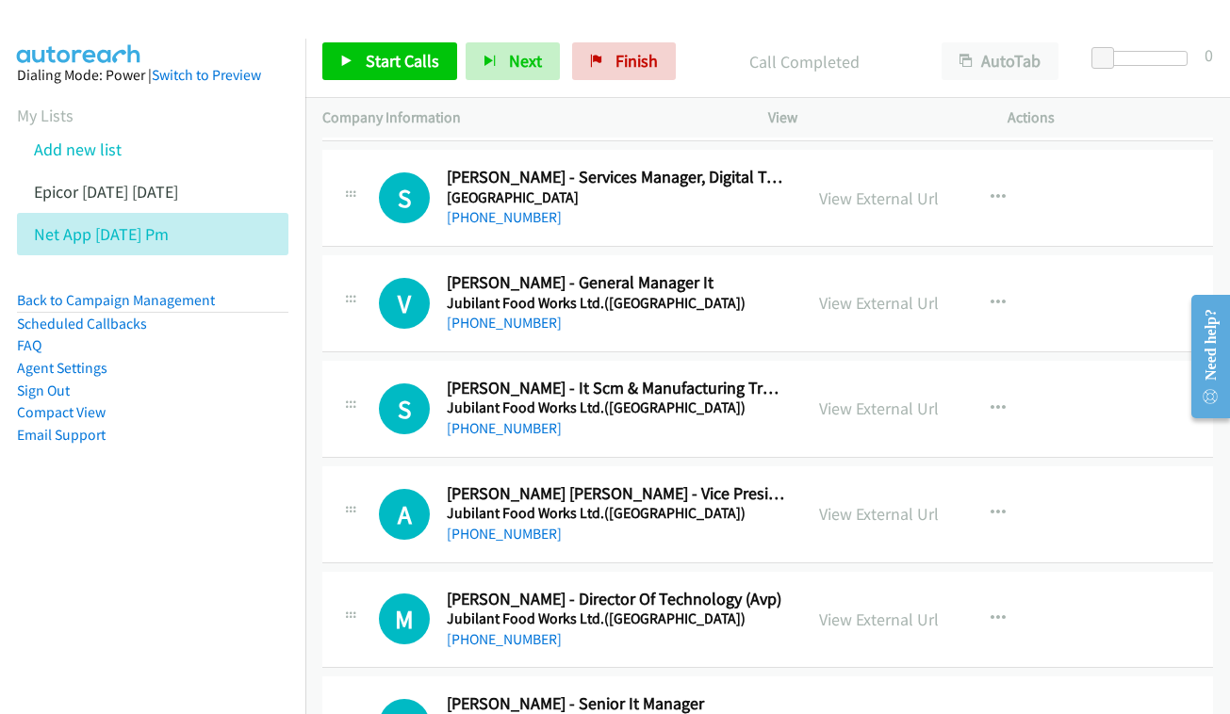
scroll to position [9690, 0]
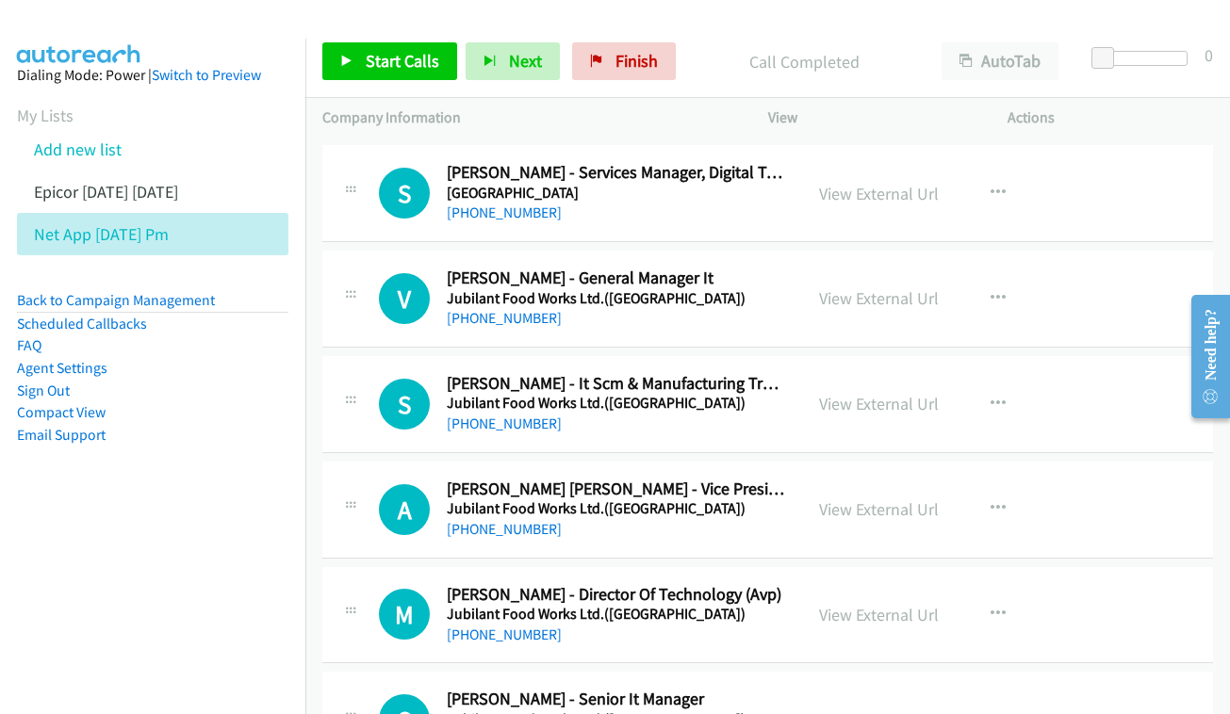
click at [825, 373] on div "View External Url View External Url Schedule/Manage Callback Start Calls Here R…" at bounding box center [930, 404] width 256 height 62
click at [888, 393] on link "View External Url" at bounding box center [879, 404] width 120 height 22
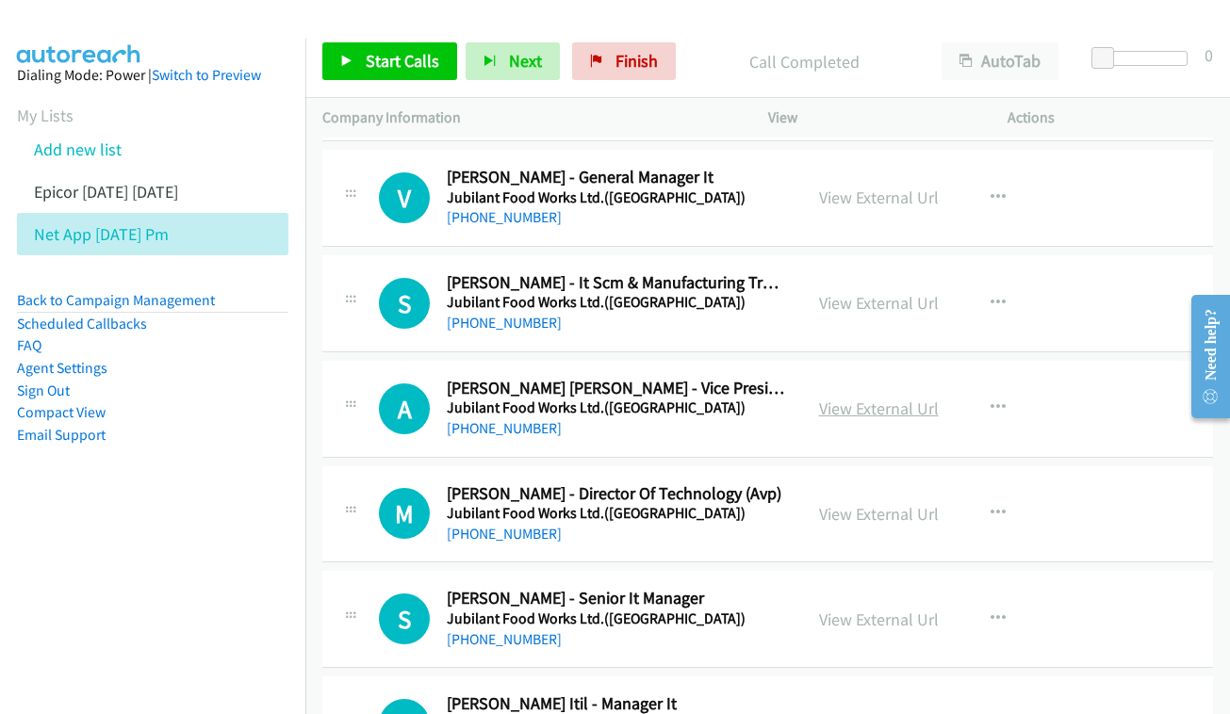
scroll to position [9802, 0]
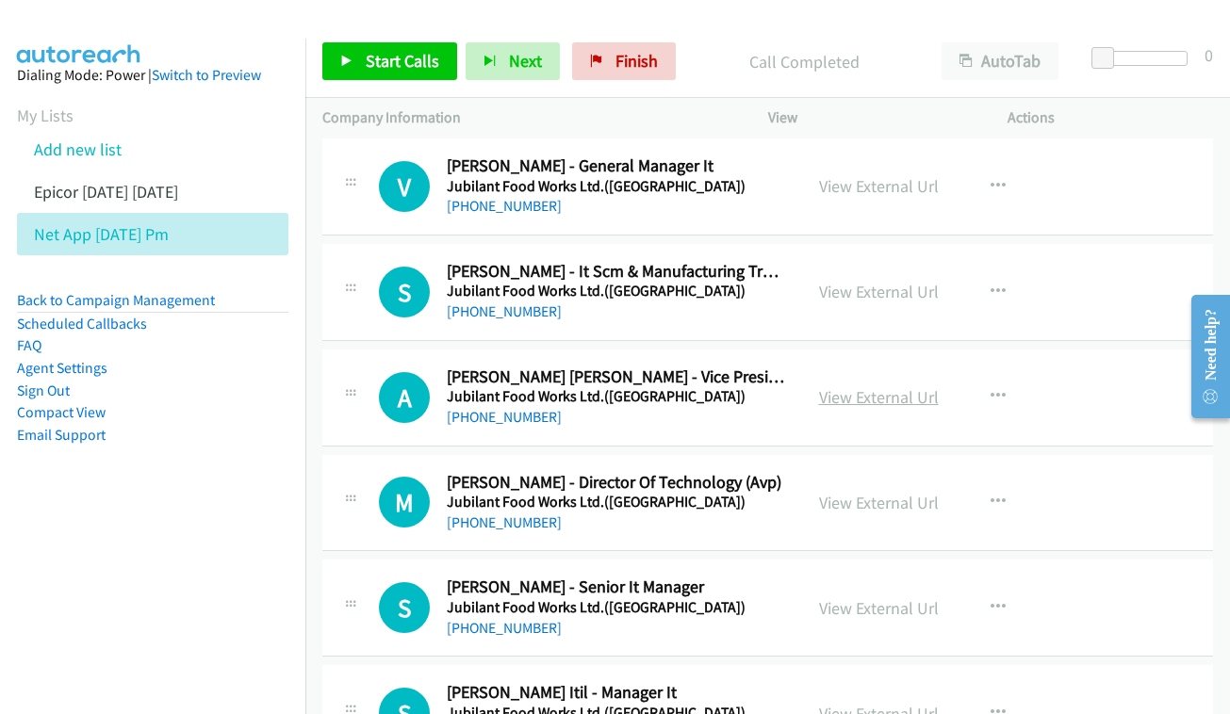
click at [878, 386] on link "View External Url" at bounding box center [879, 397] width 120 height 22
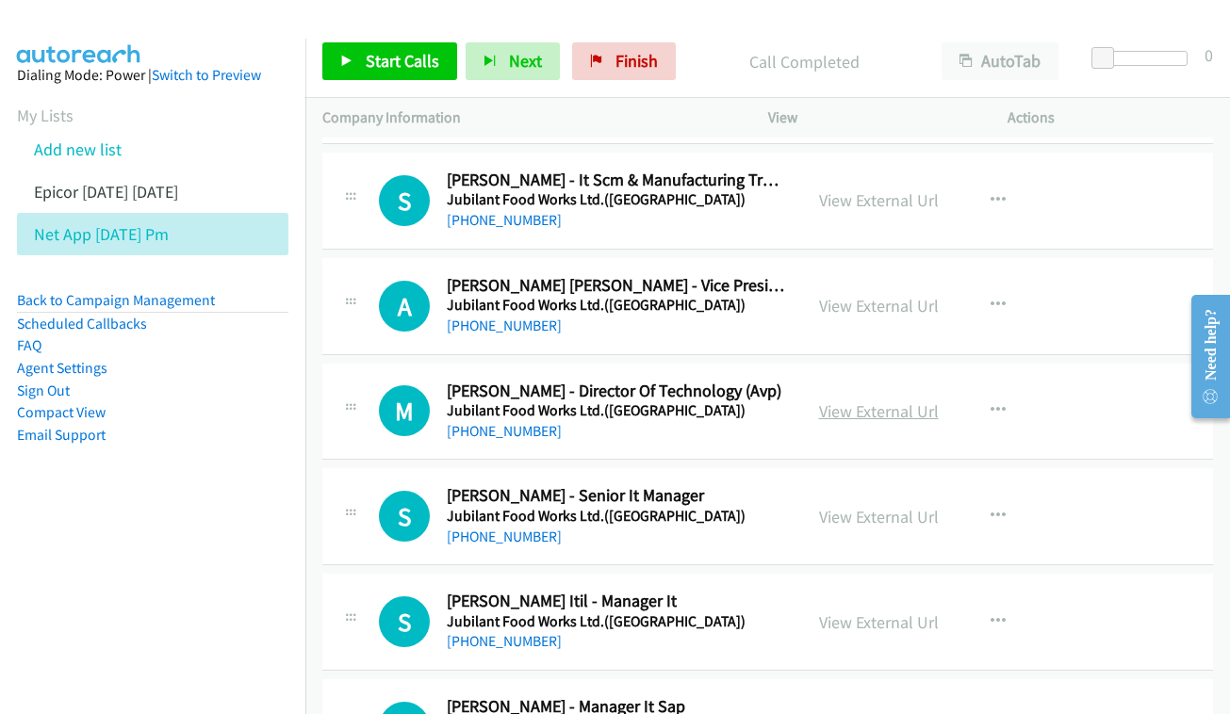
scroll to position [9904, 0]
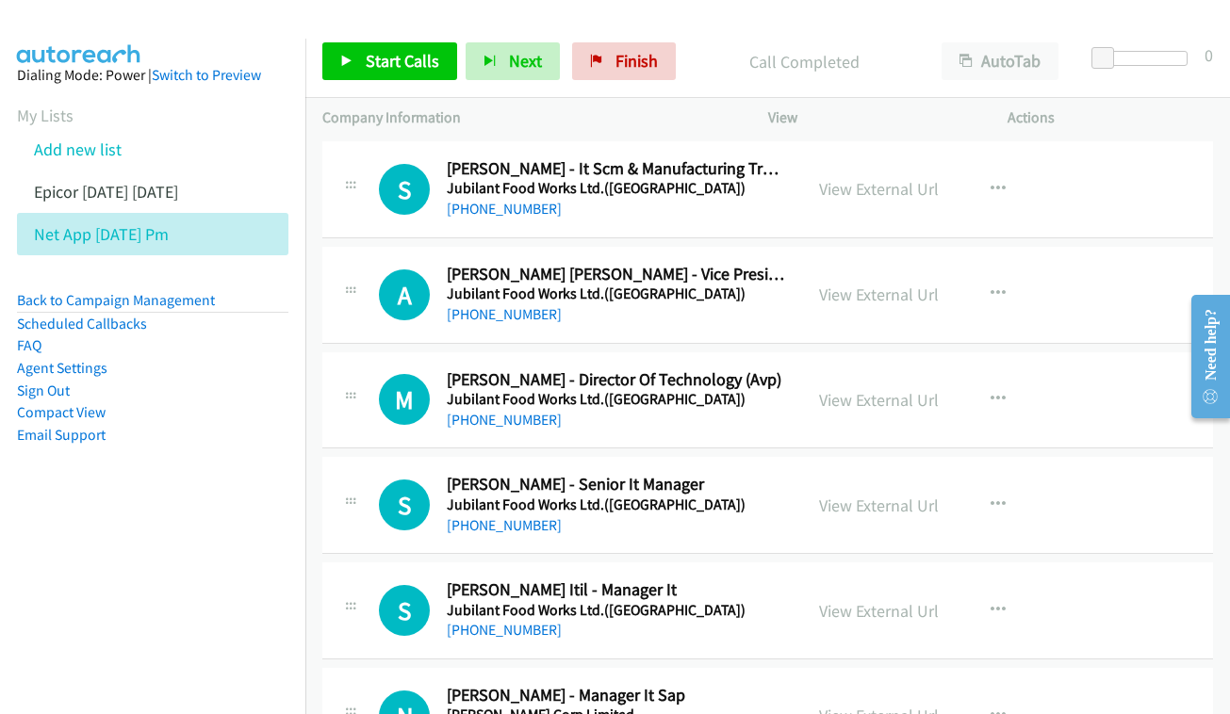
click at [866, 369] on div "View External Url View External Url Schedule/Manage Callback Start Calls Here R…" at bounding box center [930, 400] width 256 height 62
click at [841, 389] on link "View External Url" at bounding box center [879, 400] width 120 height 22
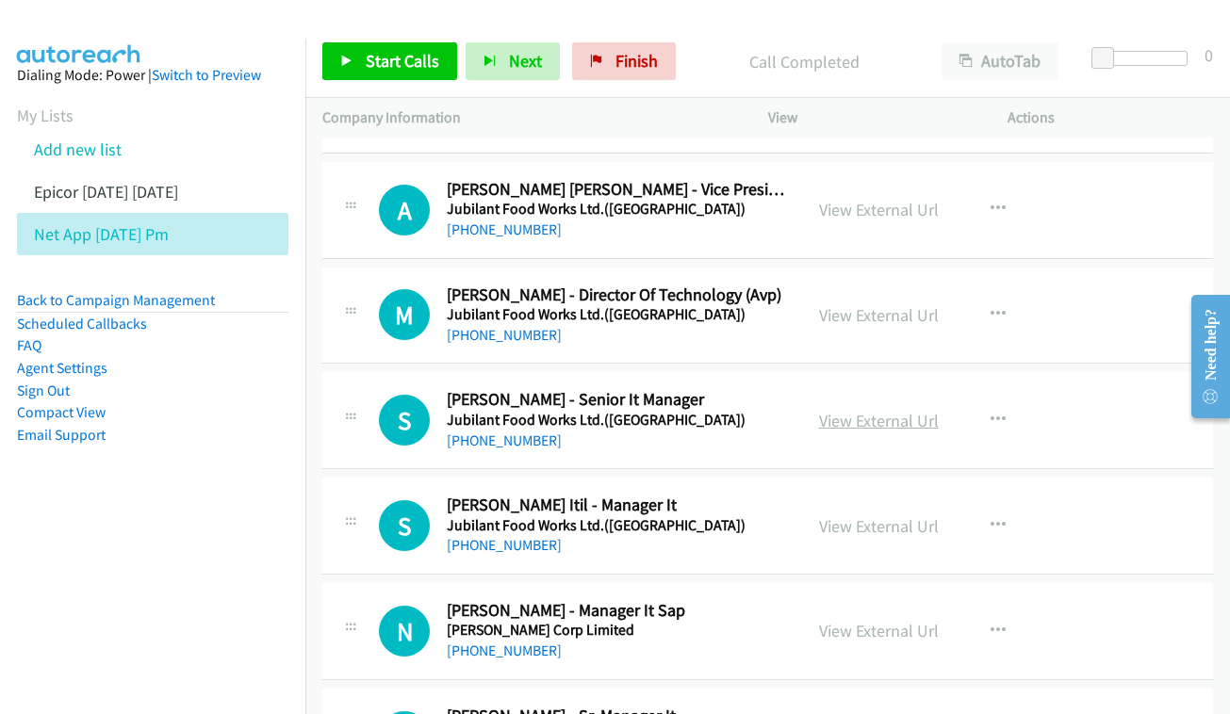
scroll to position [9991, 0]
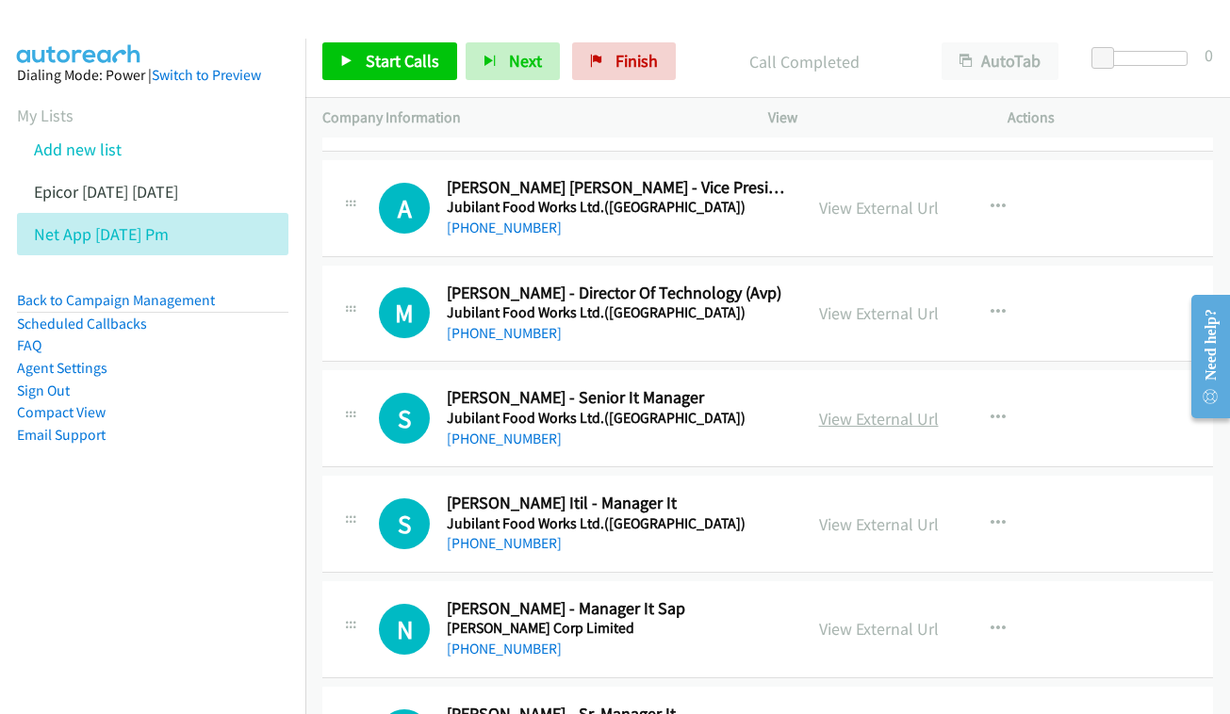
click at [864, 408] on link "View External Url" at bounding box center [879, 419] width 120 height 22
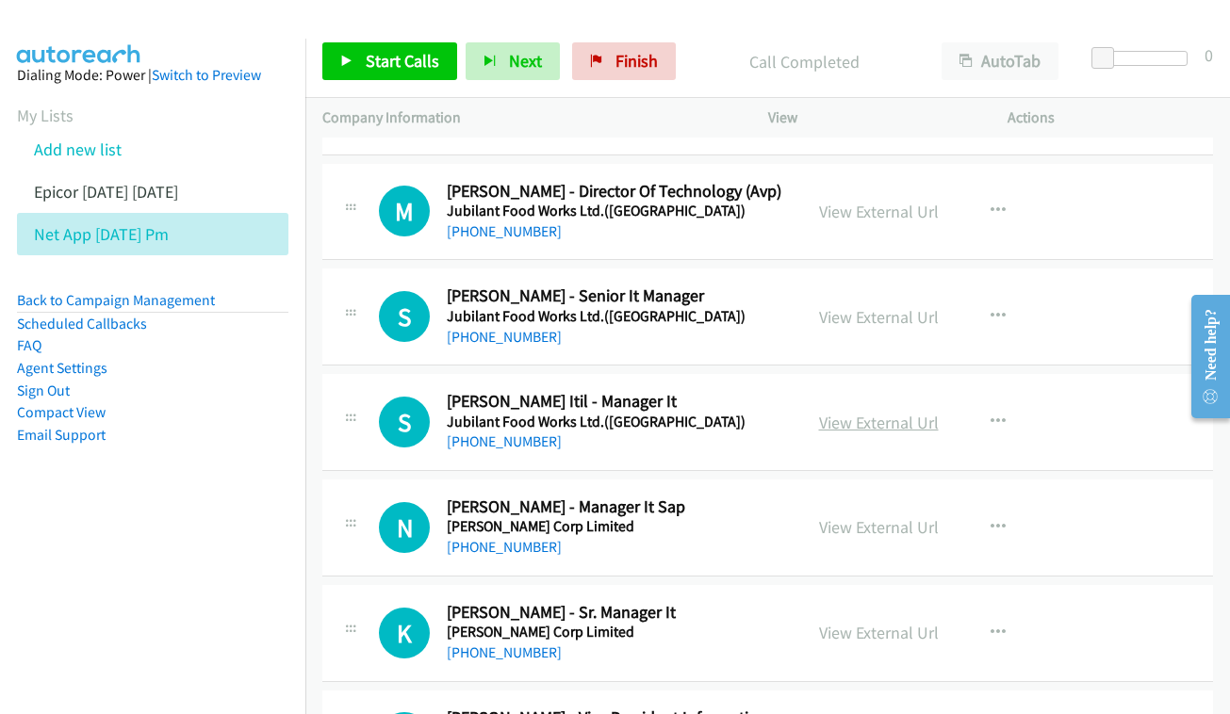
scroll to position [10101, 0]
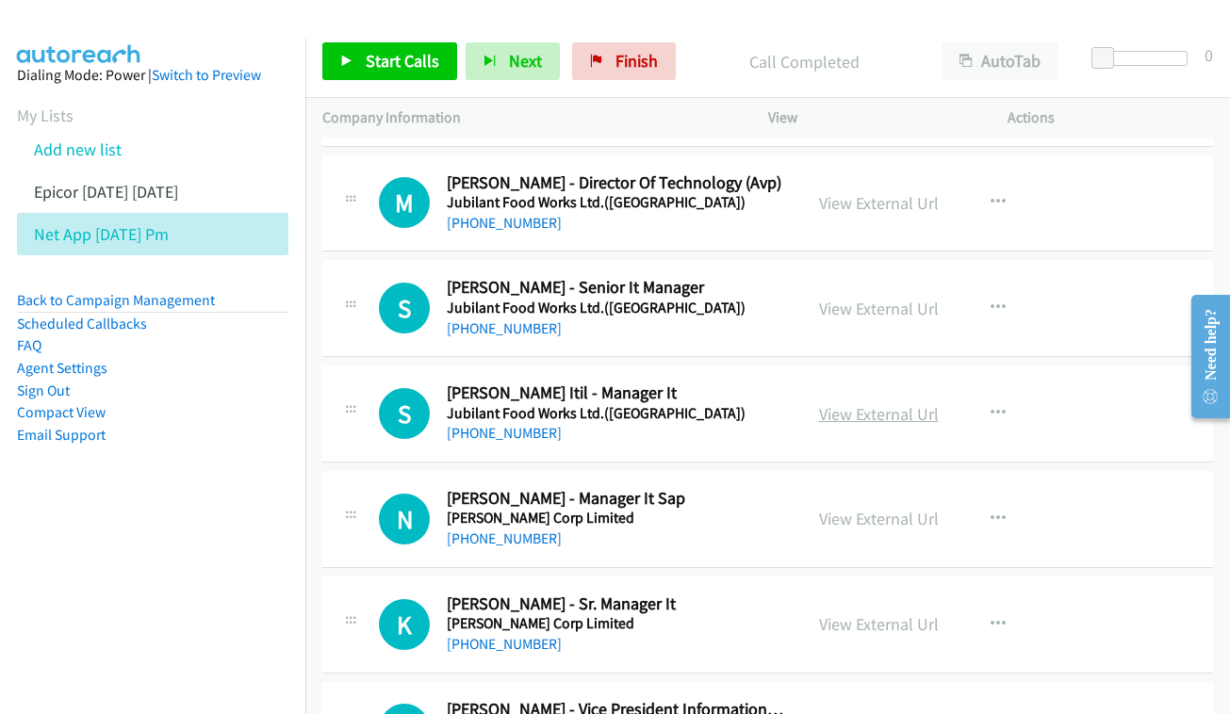
click at [884, 403] on link "View External Url" at bounding box center [879, 414] width 120 height 22
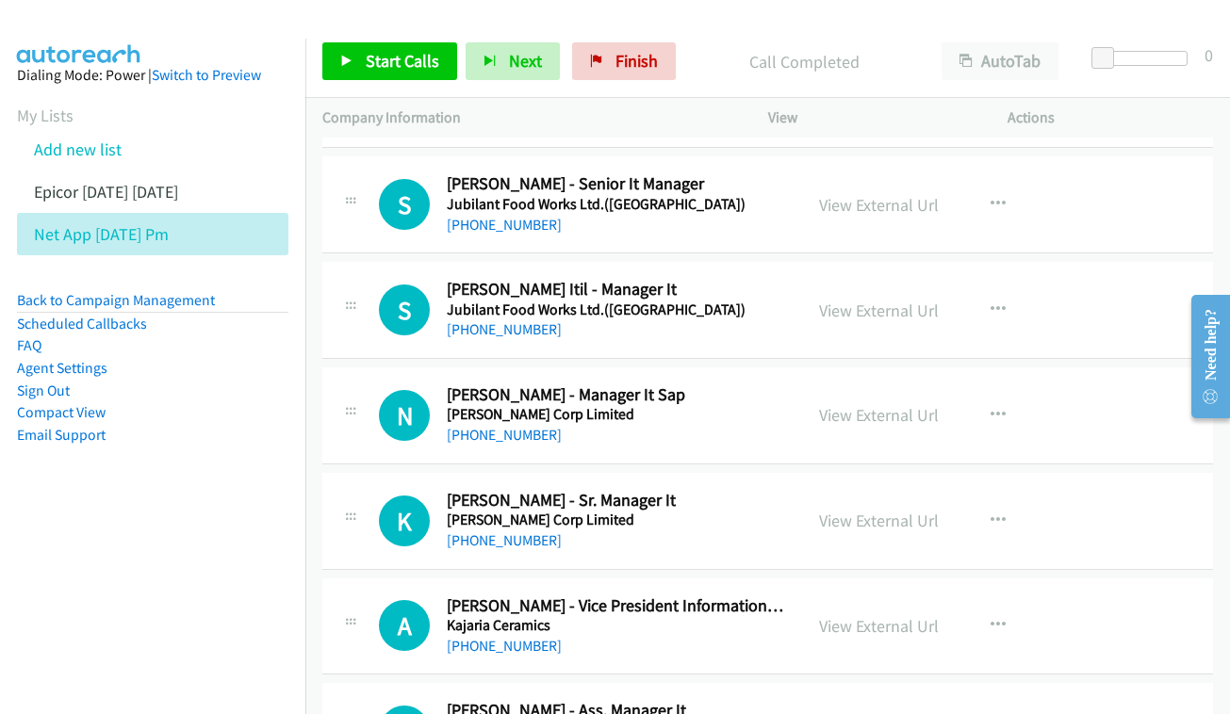
scroll to position [10220, 0]
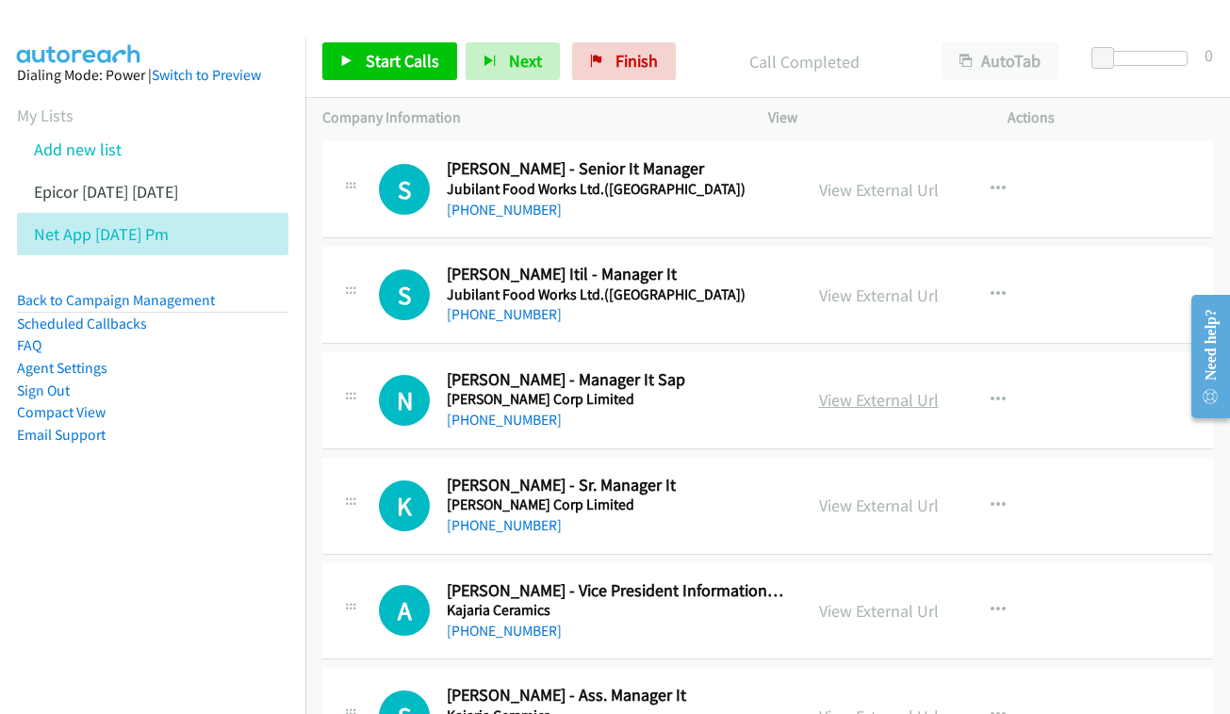
click at [835, 389] on link "View External Url" at bounding box center [879, 400] width 120 height 22
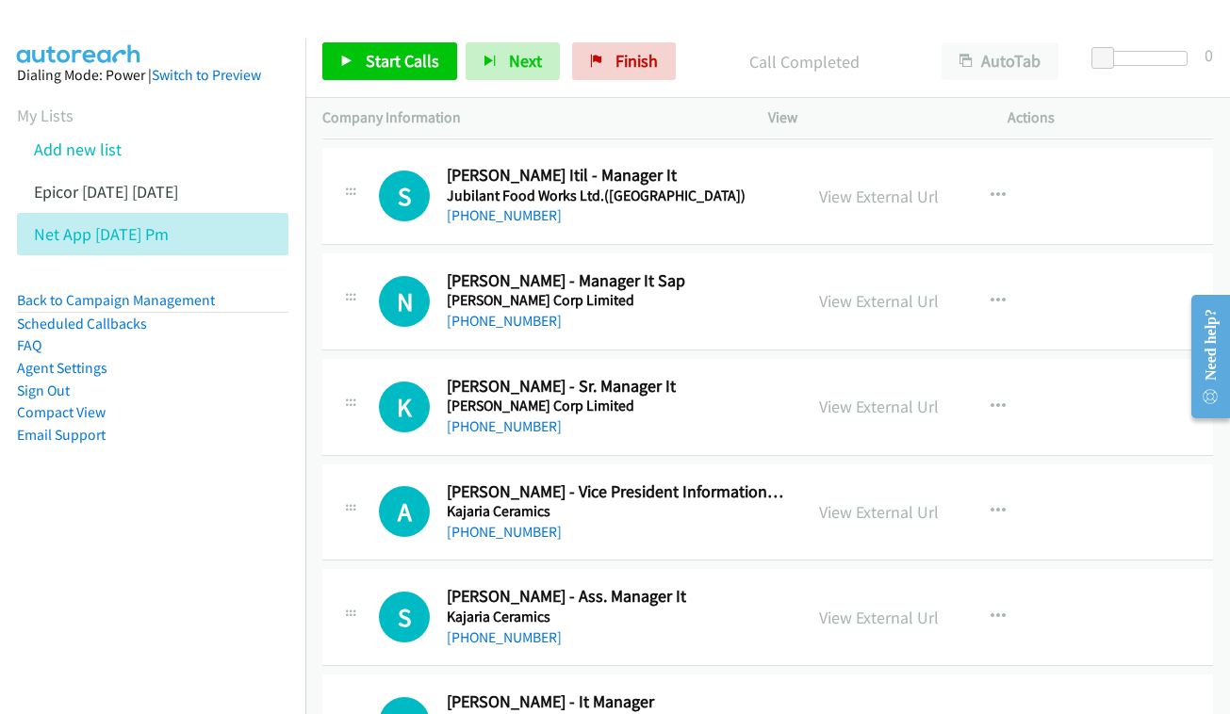
click at [607, 359] on div "K Callback Scheduled [PERSON_NAME] - Sr. Manager It [PERSON_NAME] Corp Limited …" at bounding box center [767, 407] width 890 height 97
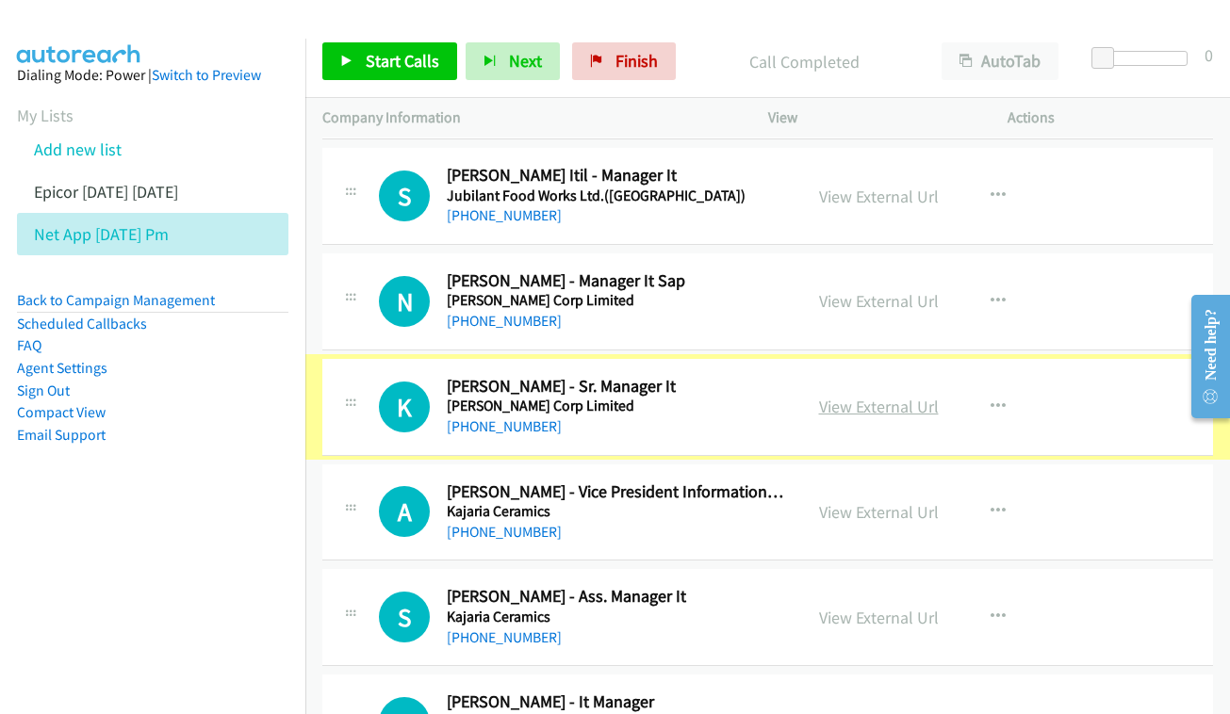
click at [857, 396] on link "View External Url" at bounding box center [879, 407] width 120 height 22
